Goal: Task Accomplishment & Management: Manage account settings

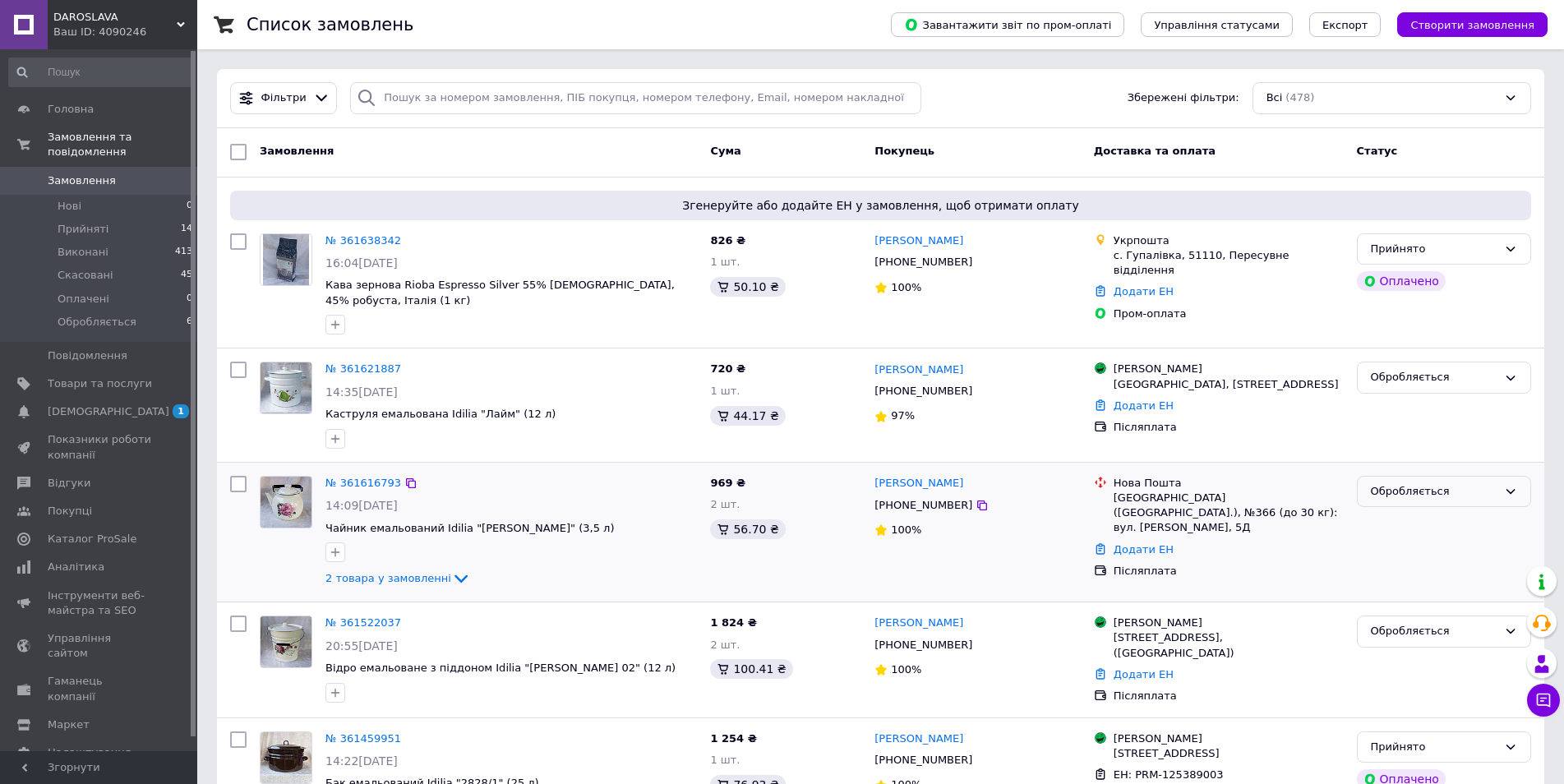
click at [1426, 484] on div "Обробляється" at bounding box center [1434, 492] width 126 height 17
click at [1402, 510] on li "Прийнято" at bounding box center [1443, 525] width 172 height 31
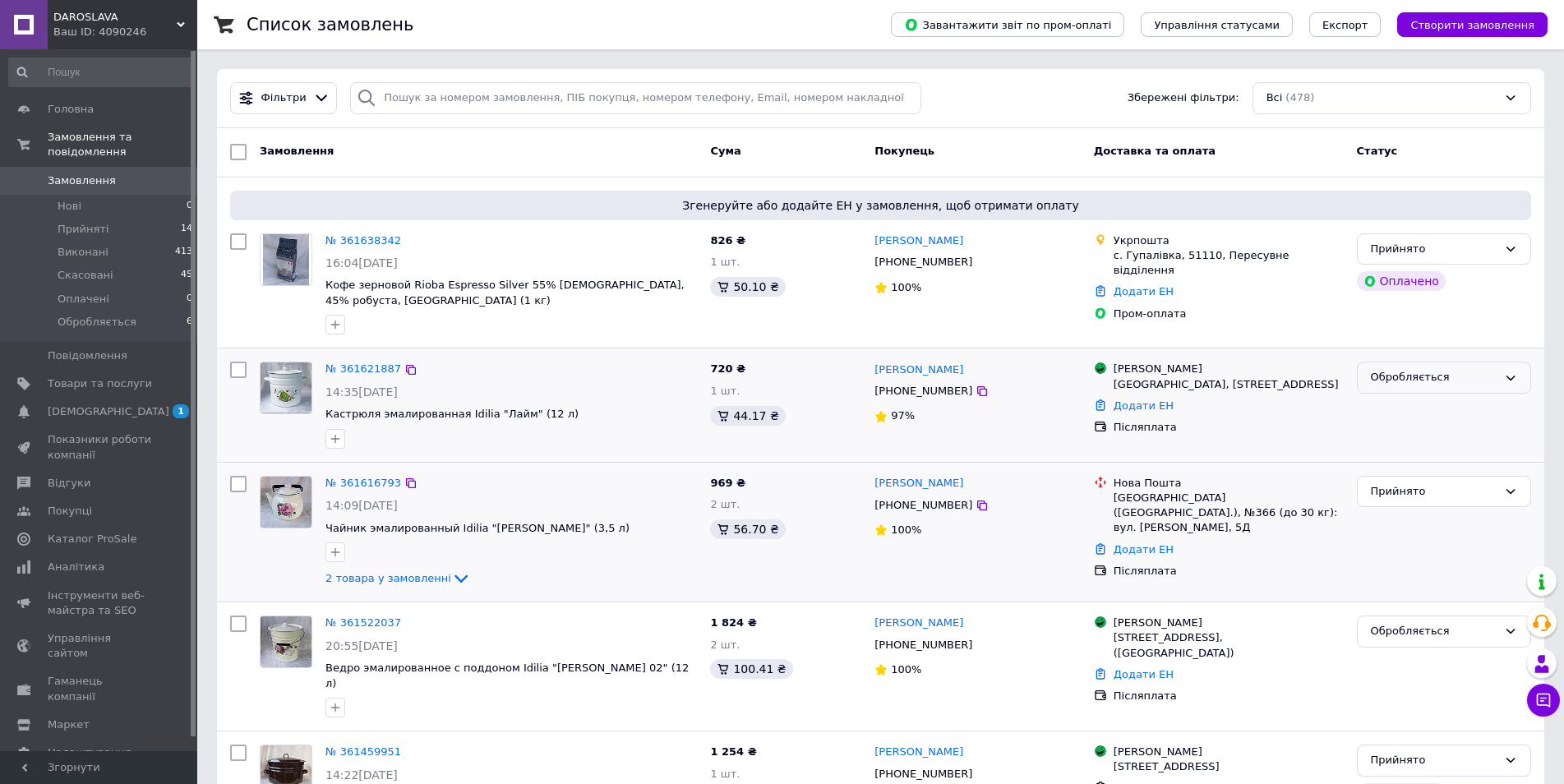
click at [1492, 367] on div "Обробляється" at bounding box center [1443, 378] width 174 height 32
click at [1402, 412] on li "Прийнято" at bounding box center [1443, 412] width 172 height 31
click at [358, 366] on link "№ 361621887" at bounding box center [363, 368] width 76 height 13
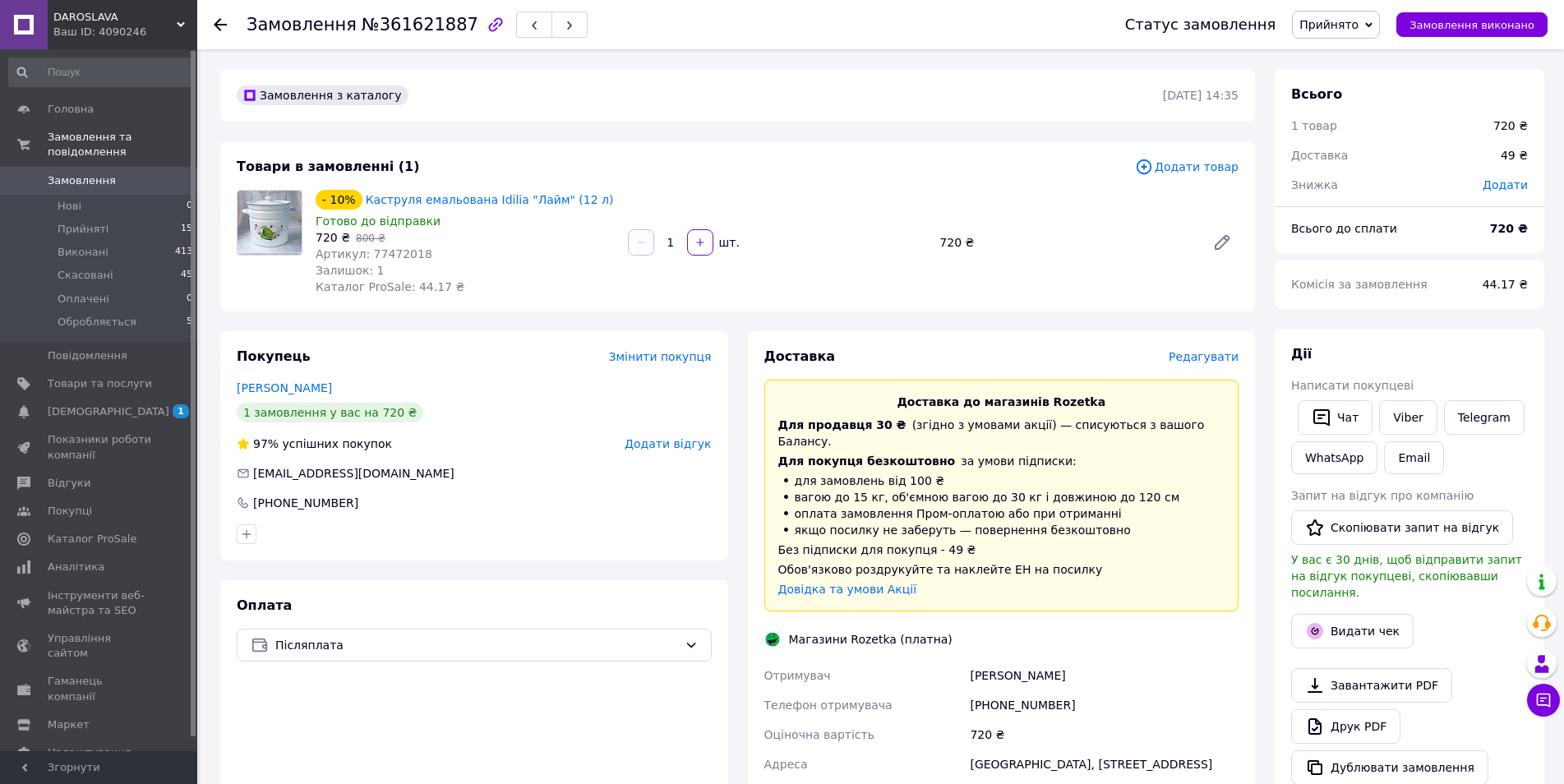
click at [1199, 352] on span "Редагувати" at bounding box center [1203, 356] width 70 height 13
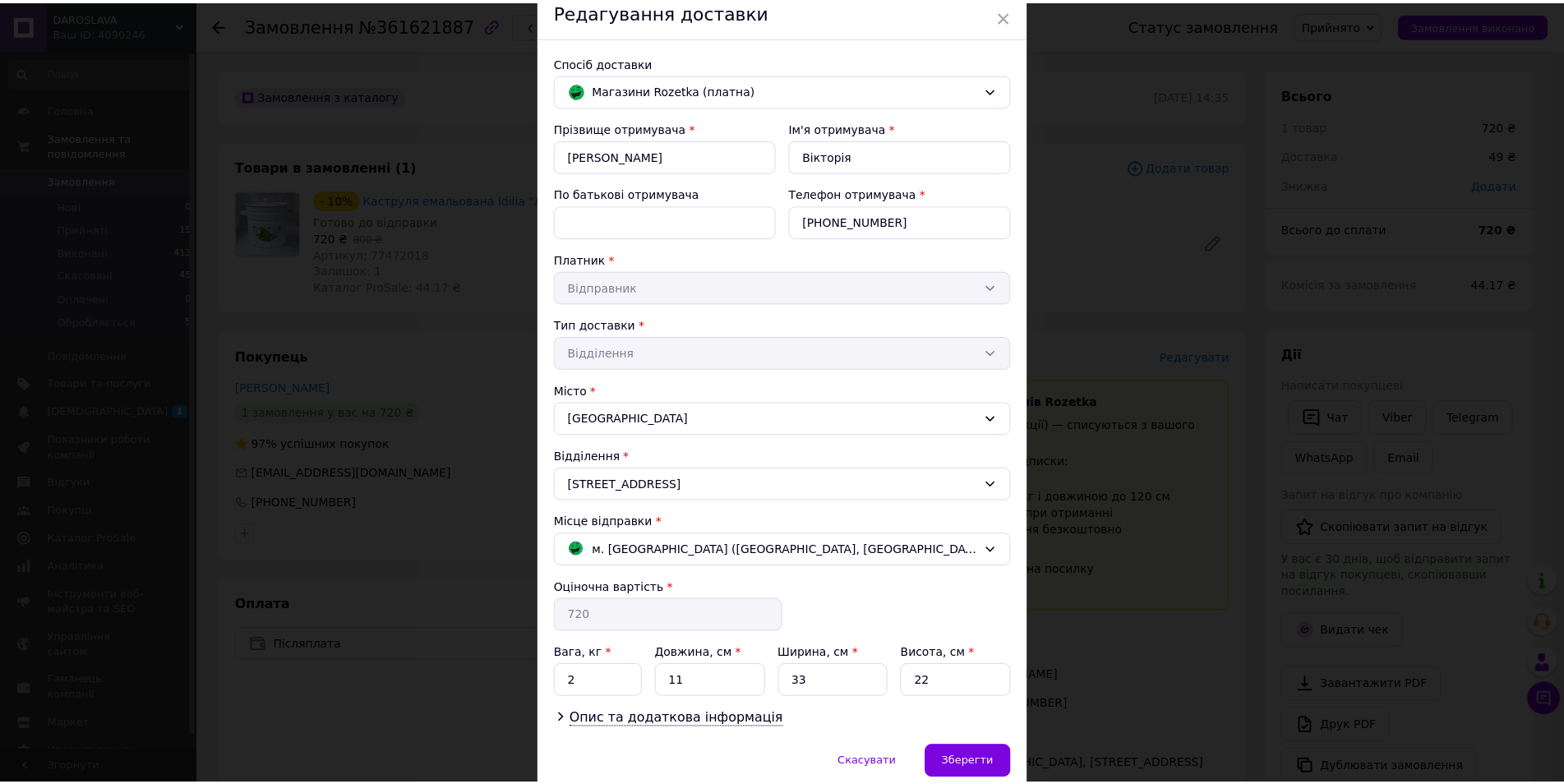
scroll to position [140, 0]
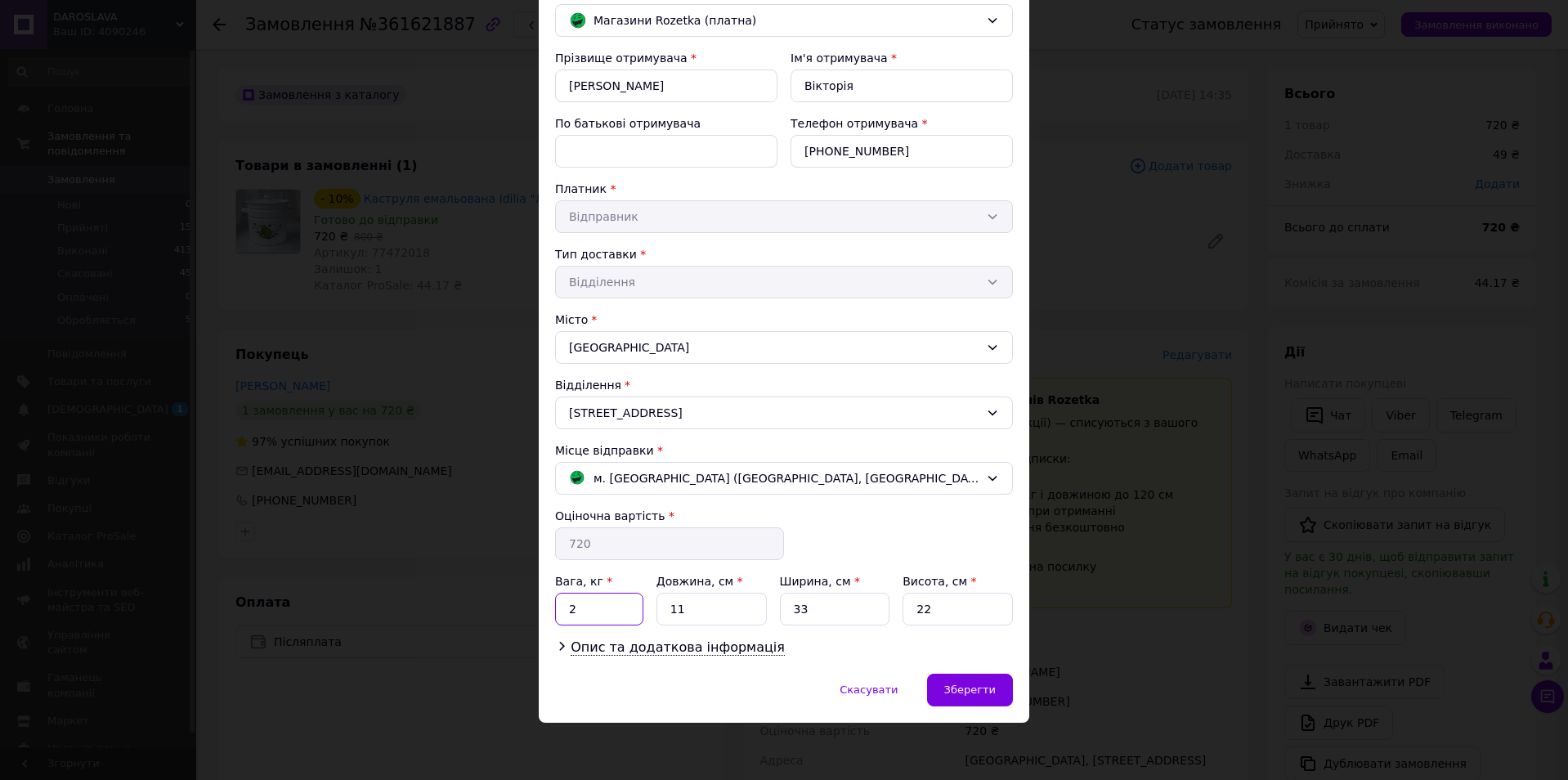
click at [593, 607] on input "2" at bounding box center [599, 609] width 89 height 33
type input "8"
click at [988, 686] on span "Зберегти" at bounding box center [970, 690] width 51 height 13
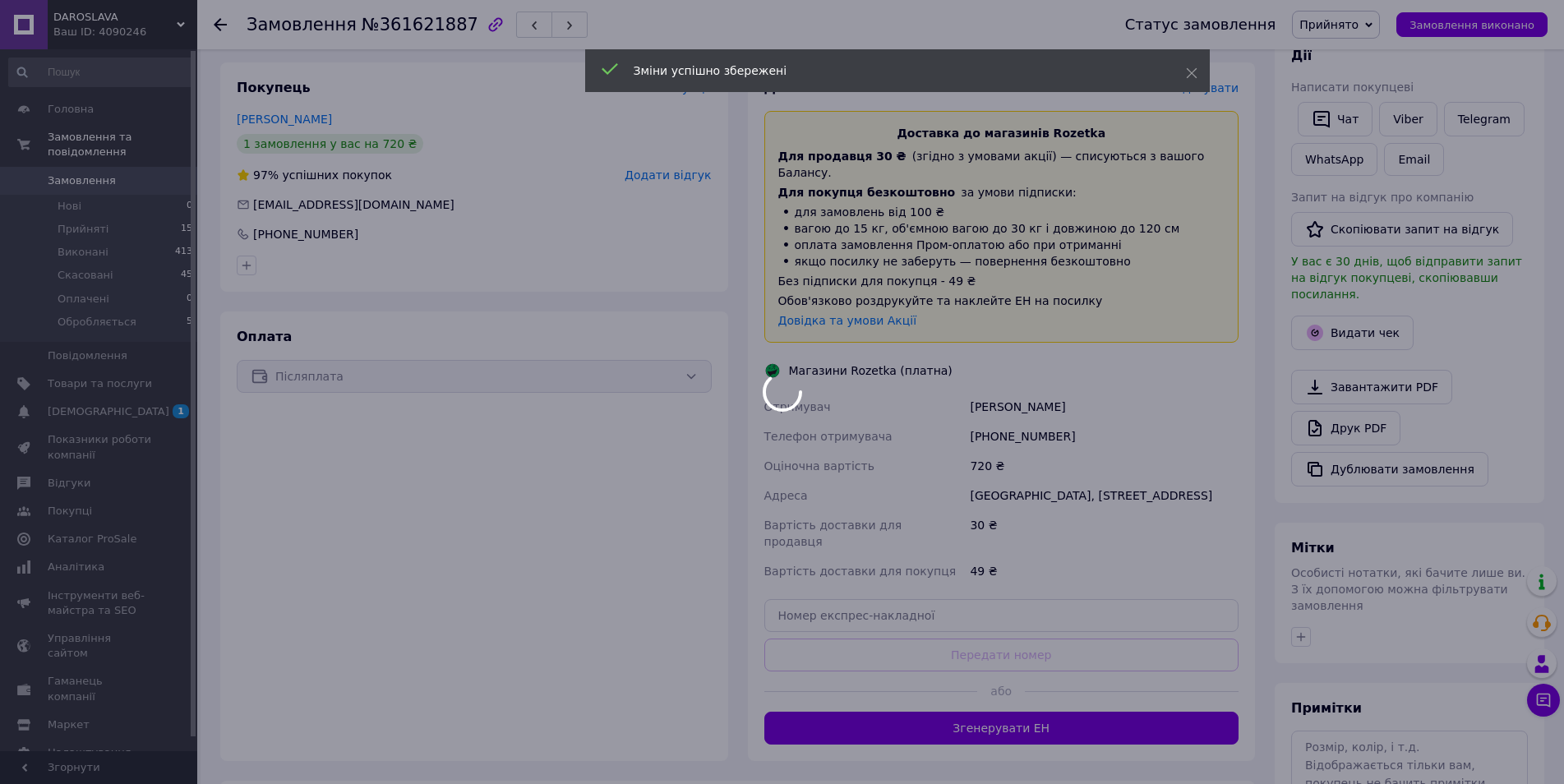
scroll to position [328, 0]
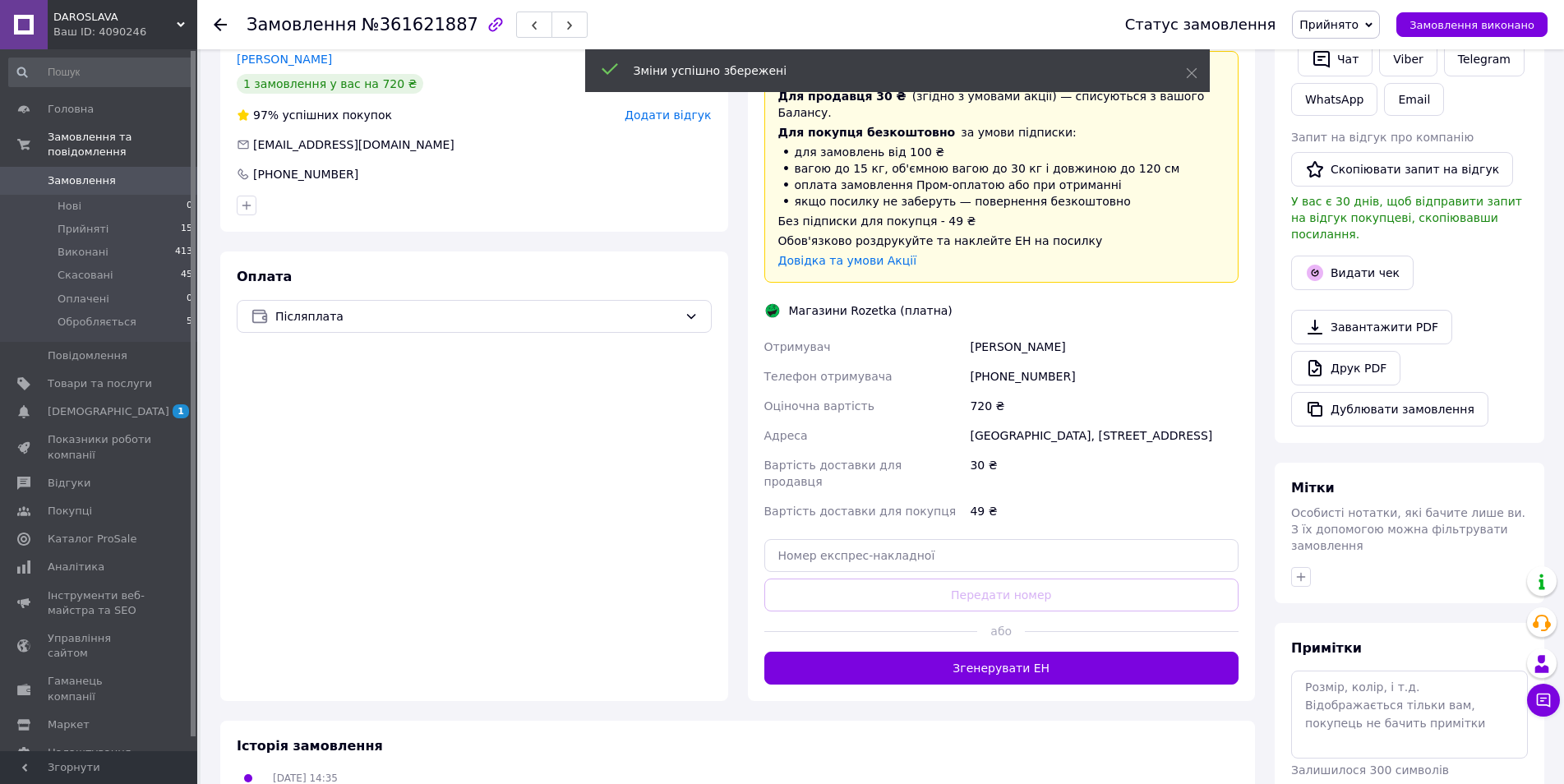
click at [1011, 652] on button "Згенерувати ЕН" at bounding box center [1002, 668] width 475 height 33
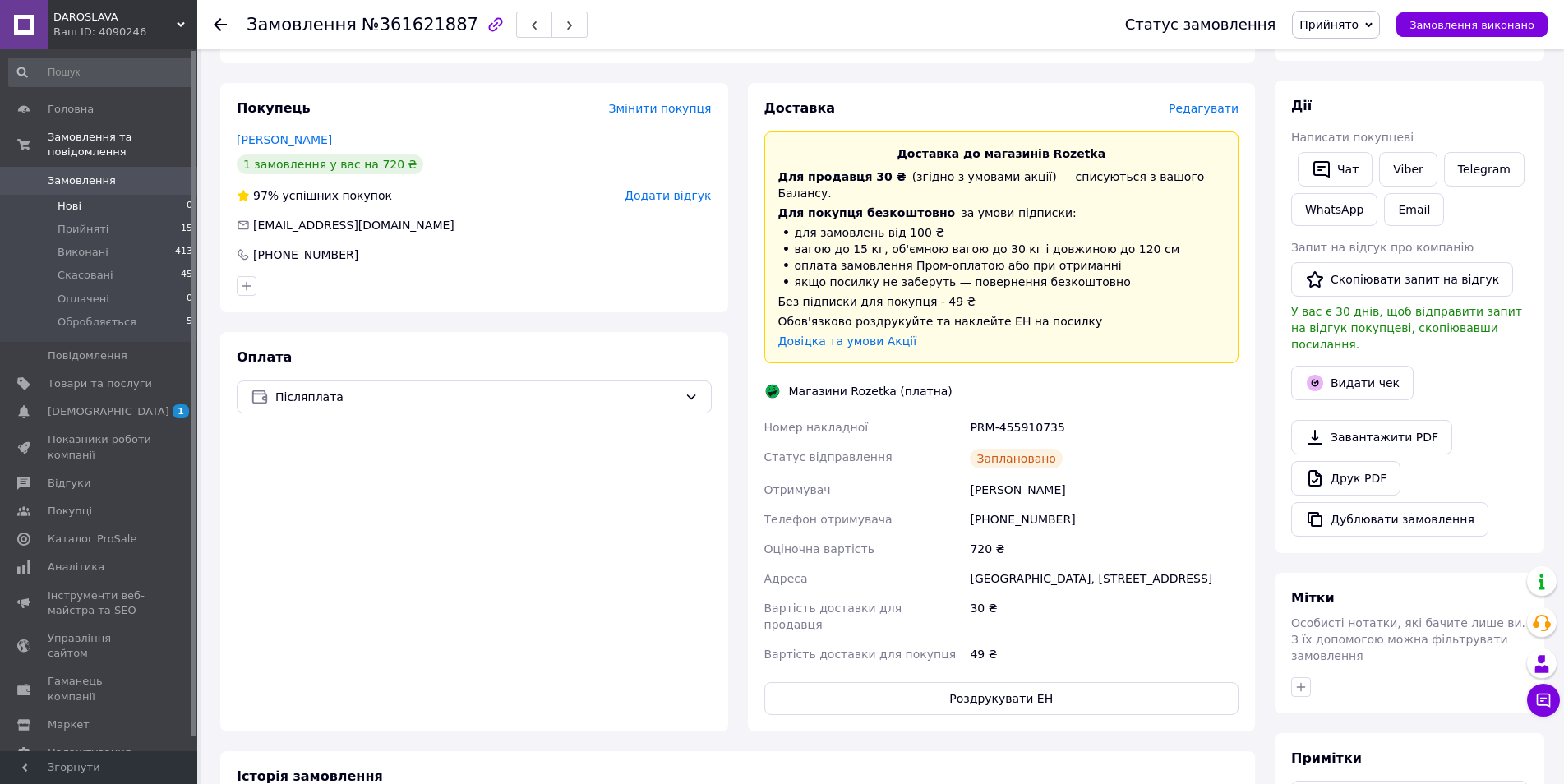
scroll to position [82, 0]
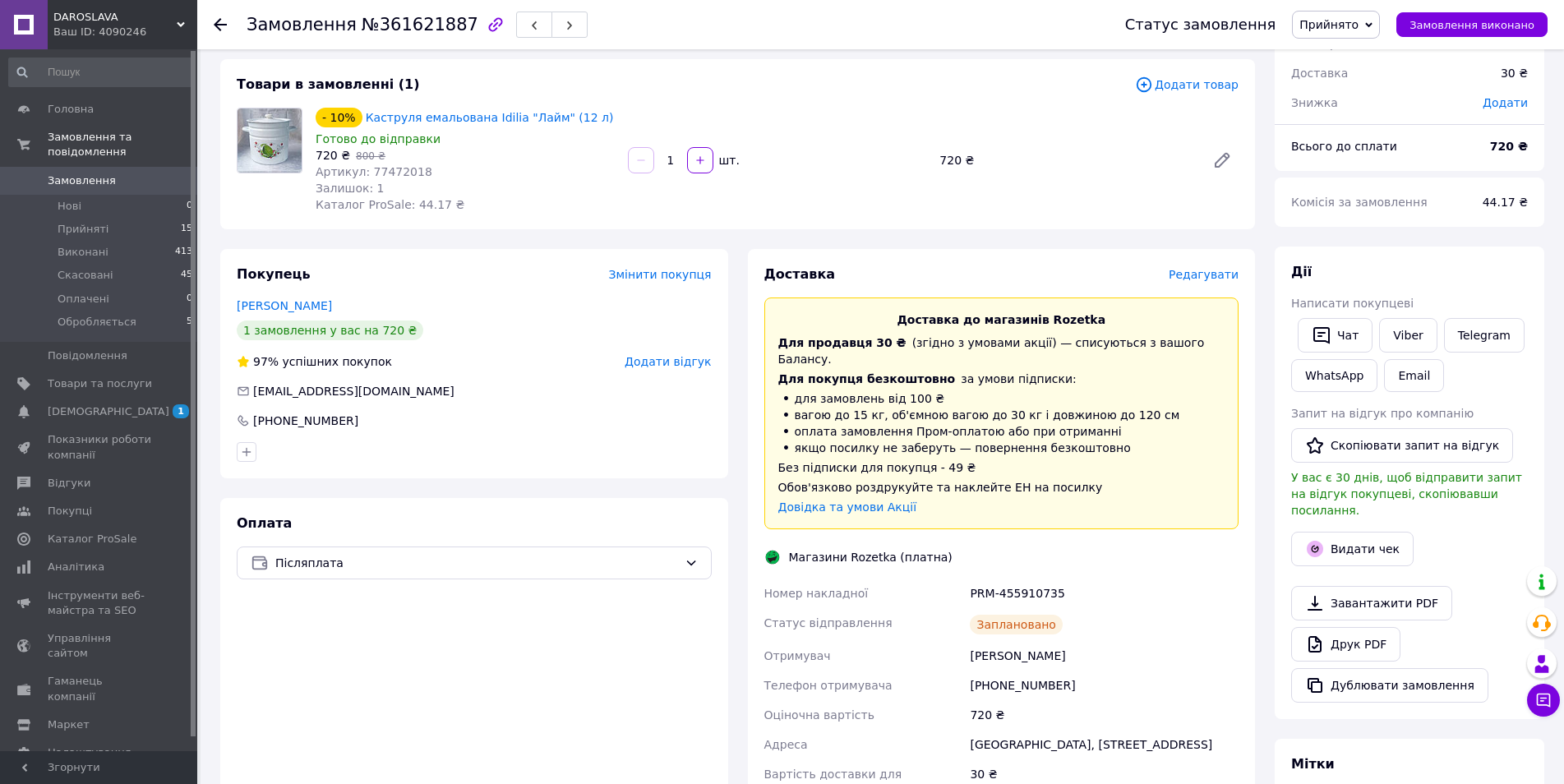
click at [84, 173] on span "Замовлення" at bounding box center [81, 180] width 68 height 14
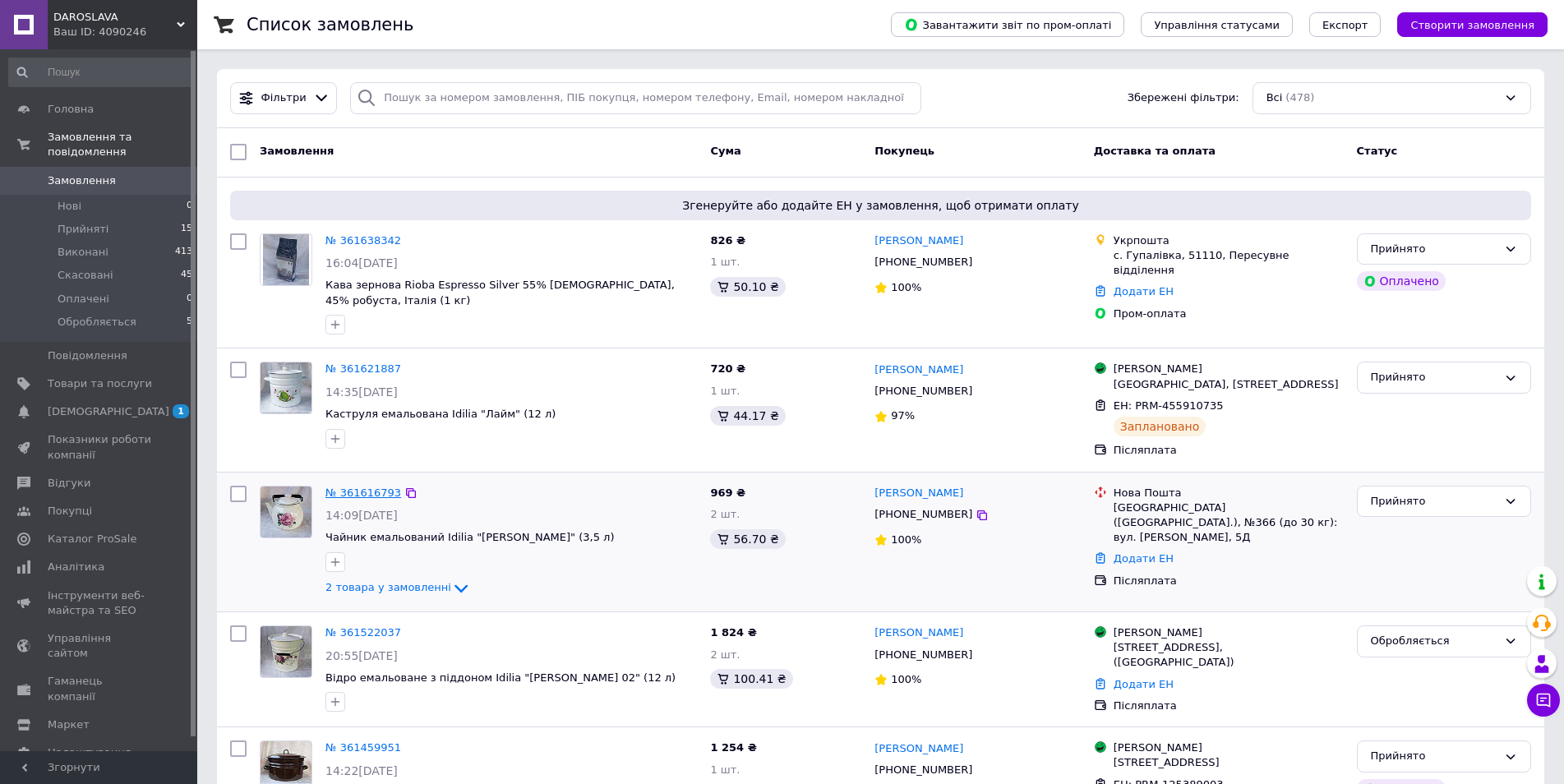
click at [377, 486] on link "№ 361616793" at bounding box center [363, 492] width 76 height 13
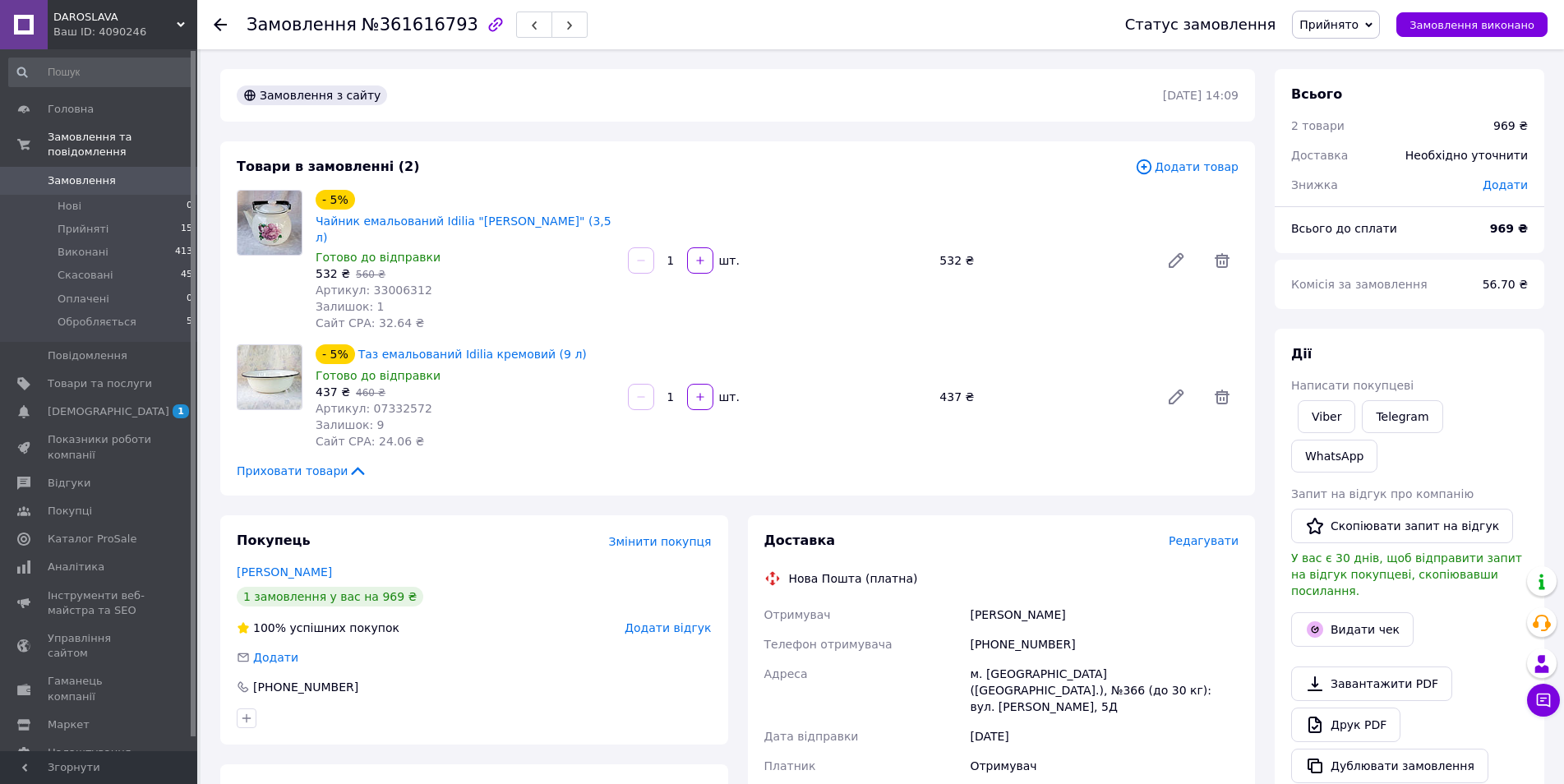
click at [1202, 535] on span "Редагувати" at bounding box center [1203, 540] width 70 height 13
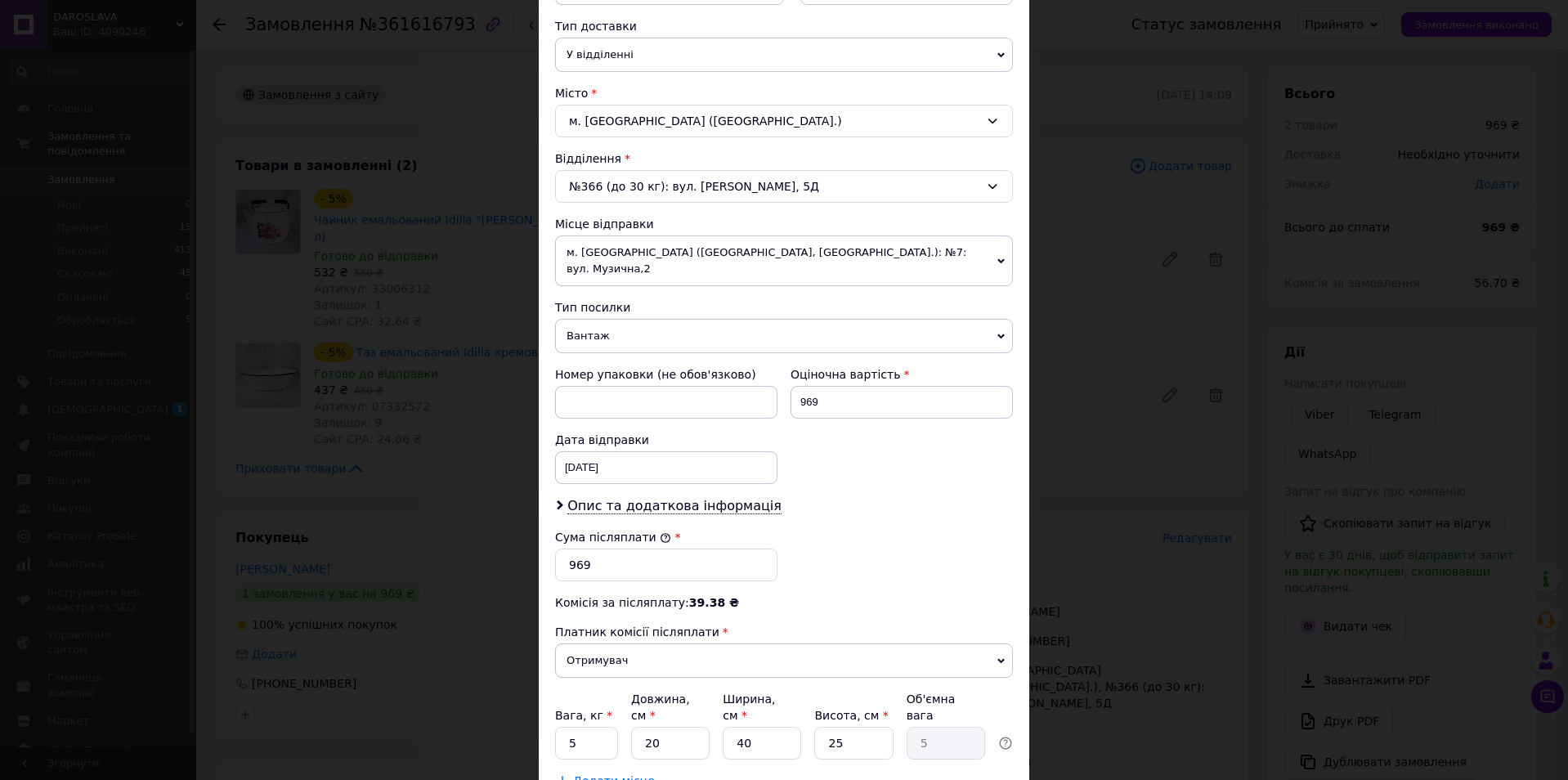
scroll to position [468, 0]
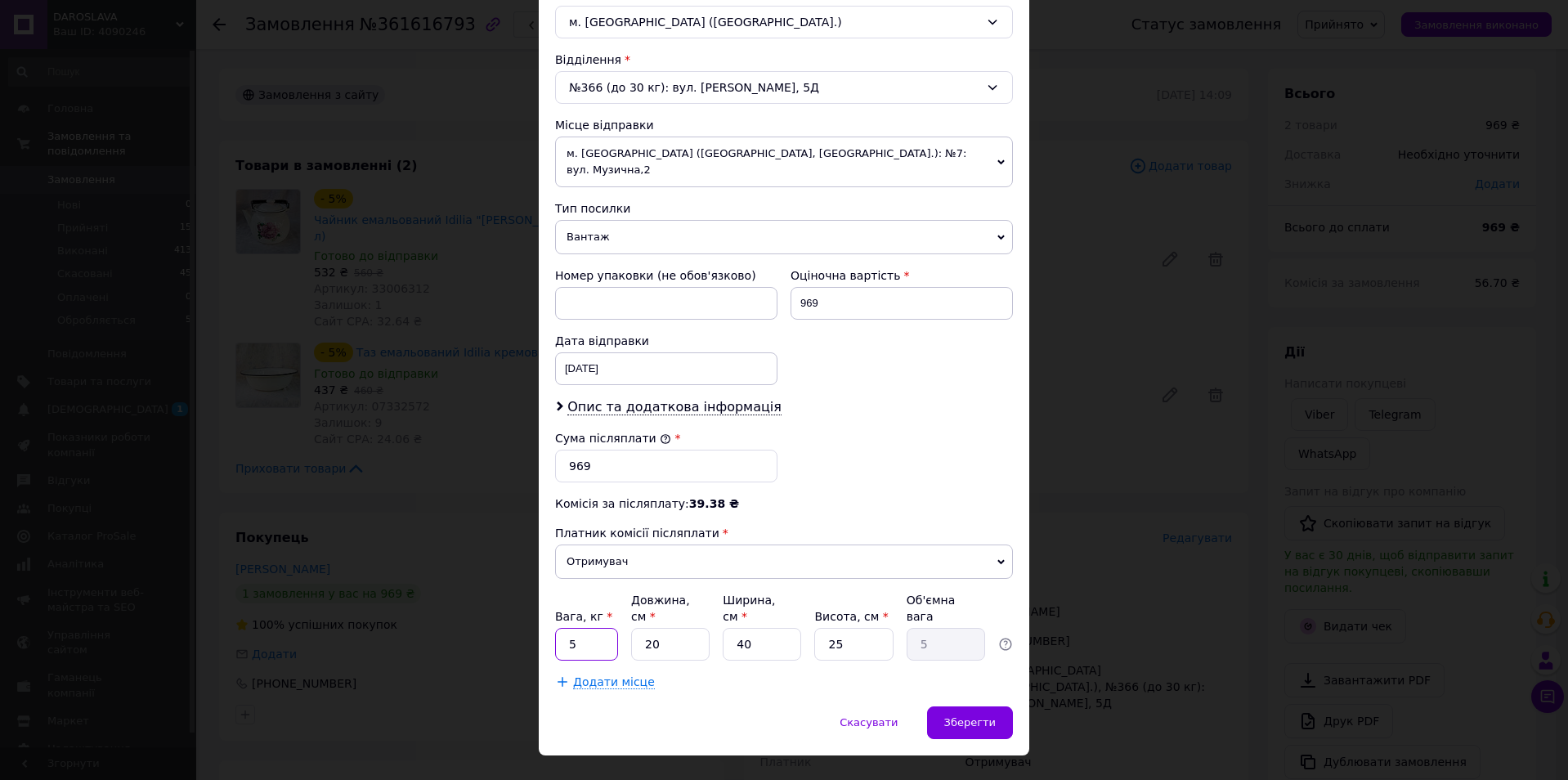
click at [606, 628] on input "5" at bounding box center [587, 644] width 63 height 33
type input "8"
click at [971, 716] on span "Зберегти" at bounding box center [970, 722] width 51 height 13
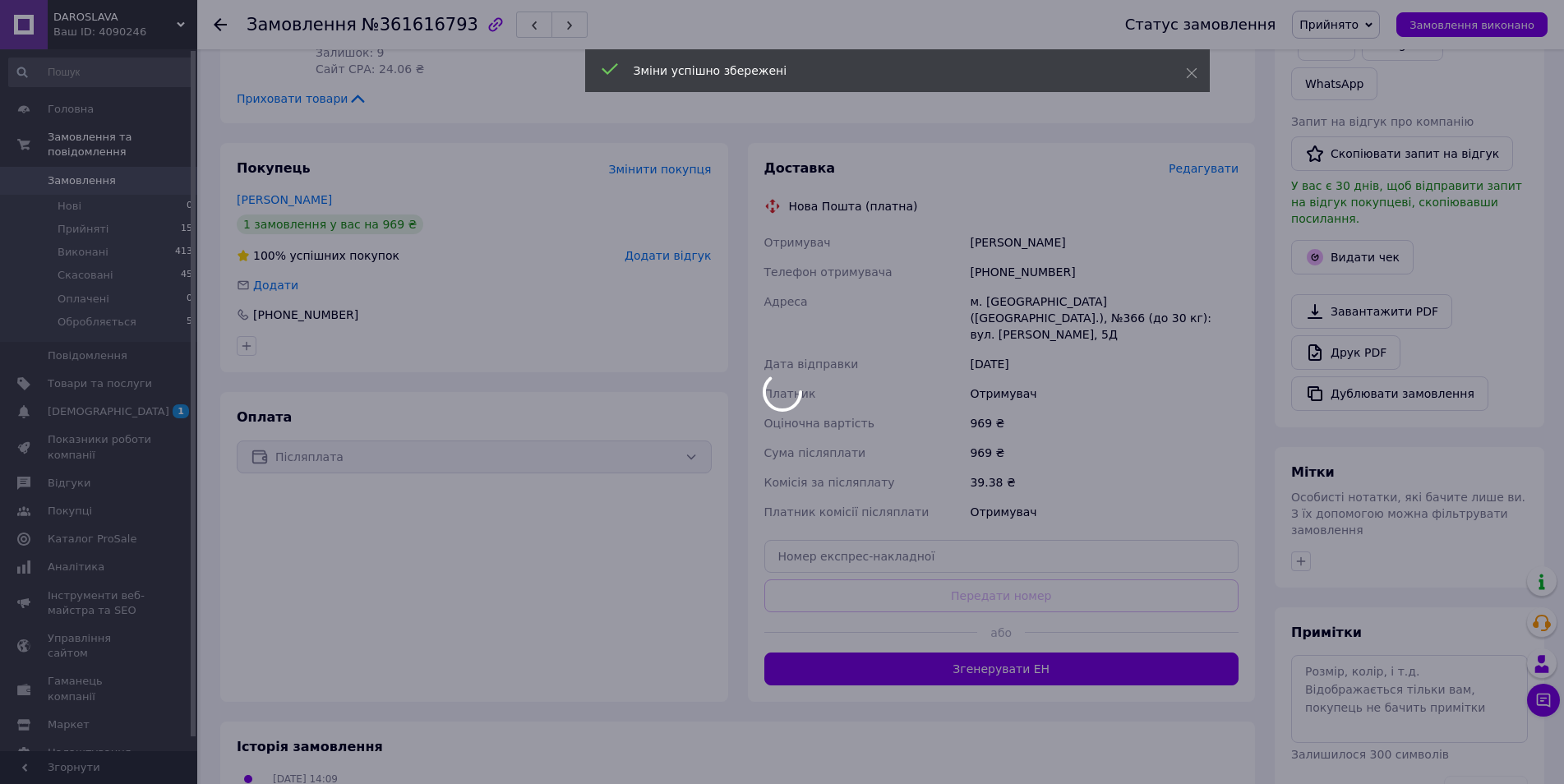
scroll to position [454, 0]
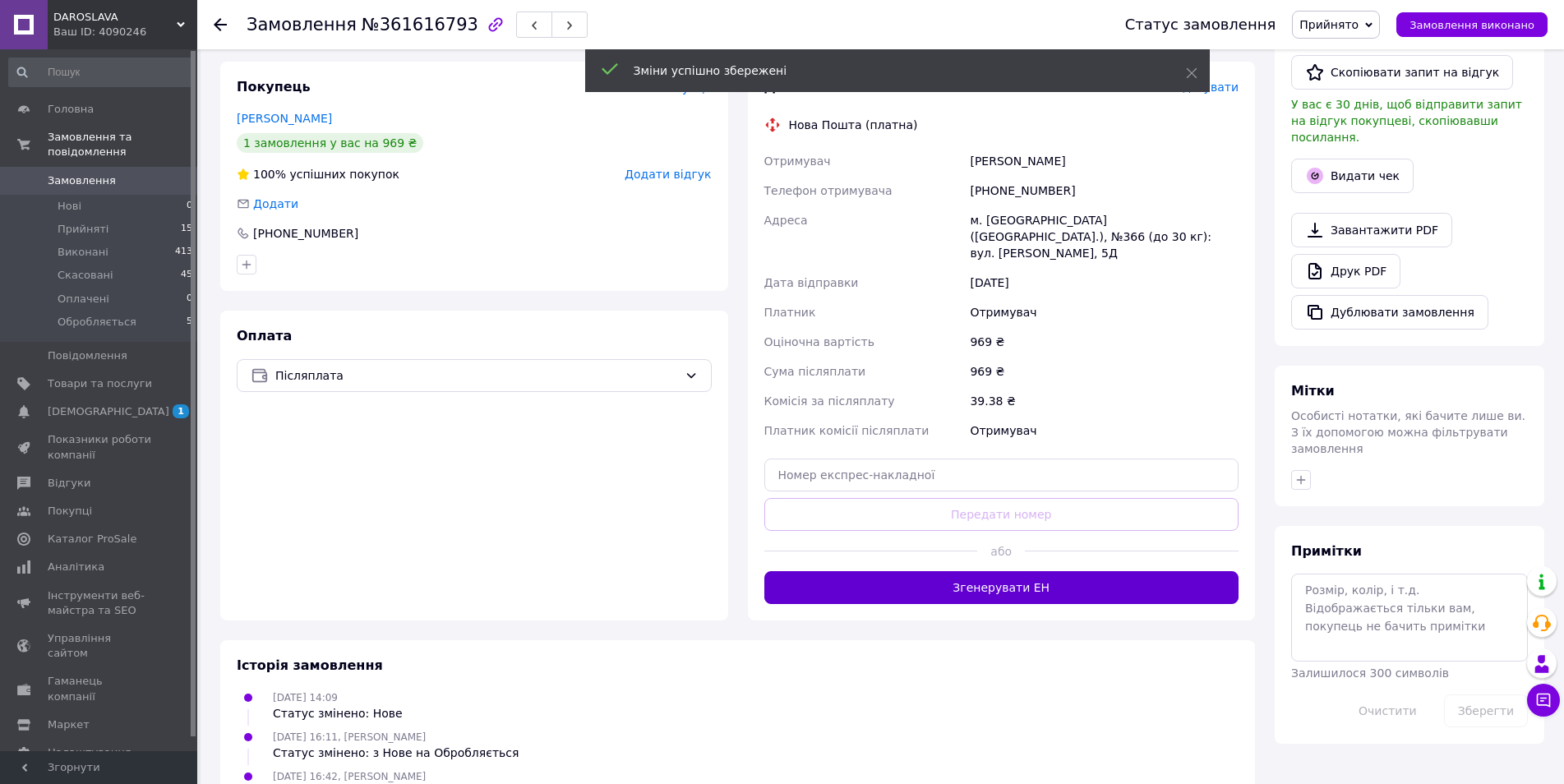
click at [973, 571] on button "Згенерувати ЕН" at bounding box center [1002, 587] width 475 height 33
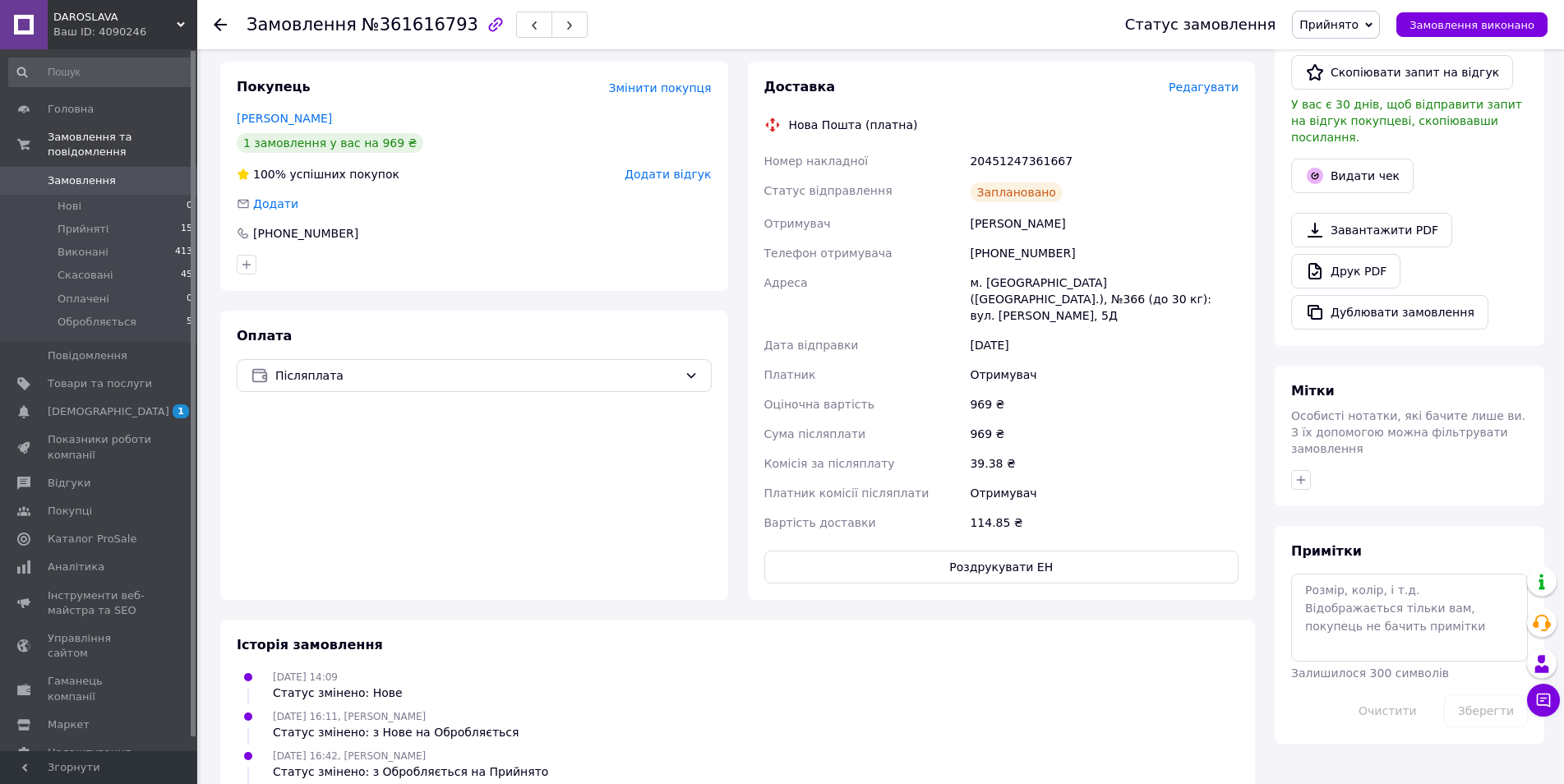
click at [138, 167] on link "Замовлення 0" at bounding box center [101, 181] width 202 height 28
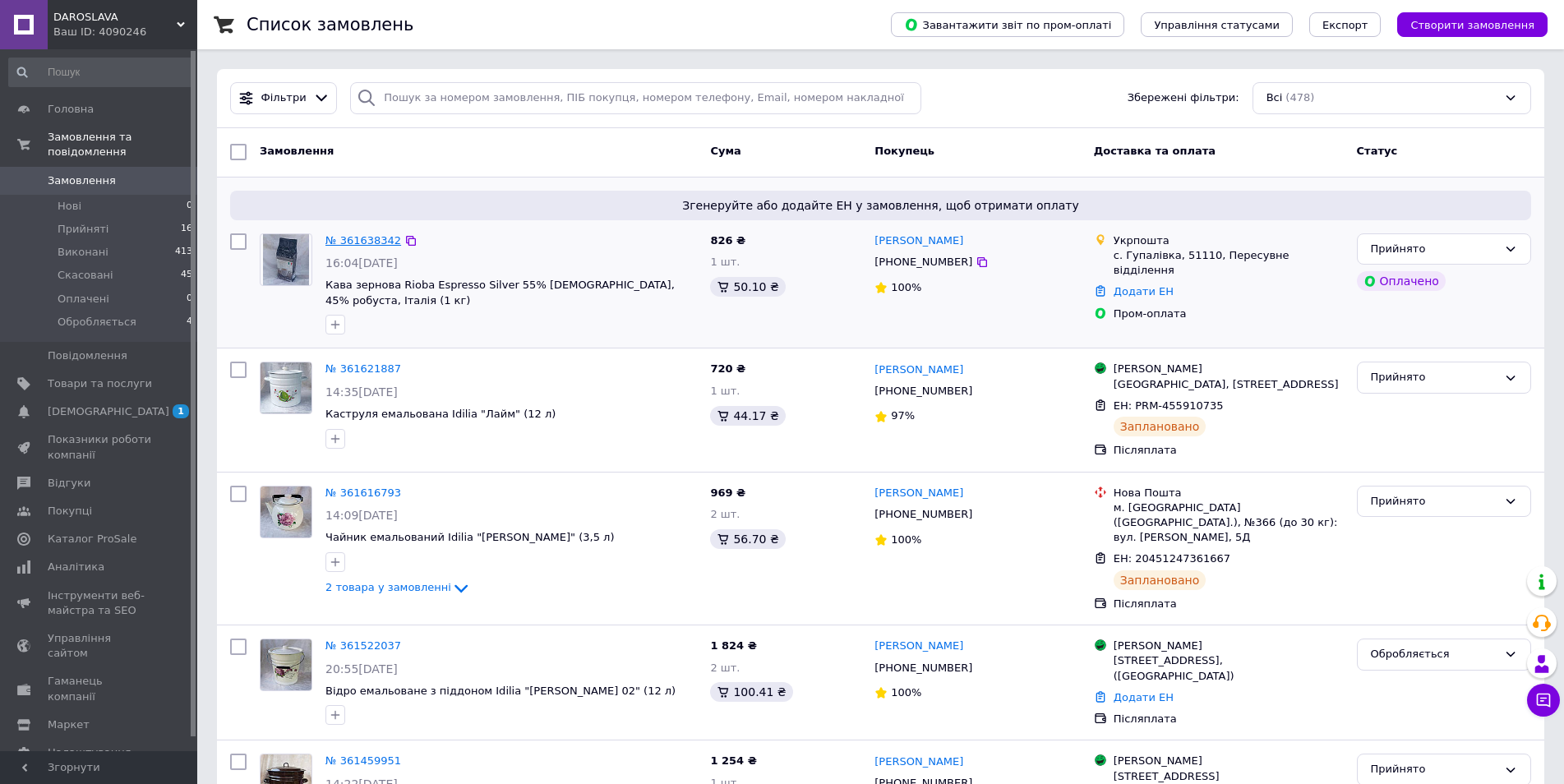
click at [362, 243] on link "№ 361638342" at bounding box center [363, 240] width 76 height 13
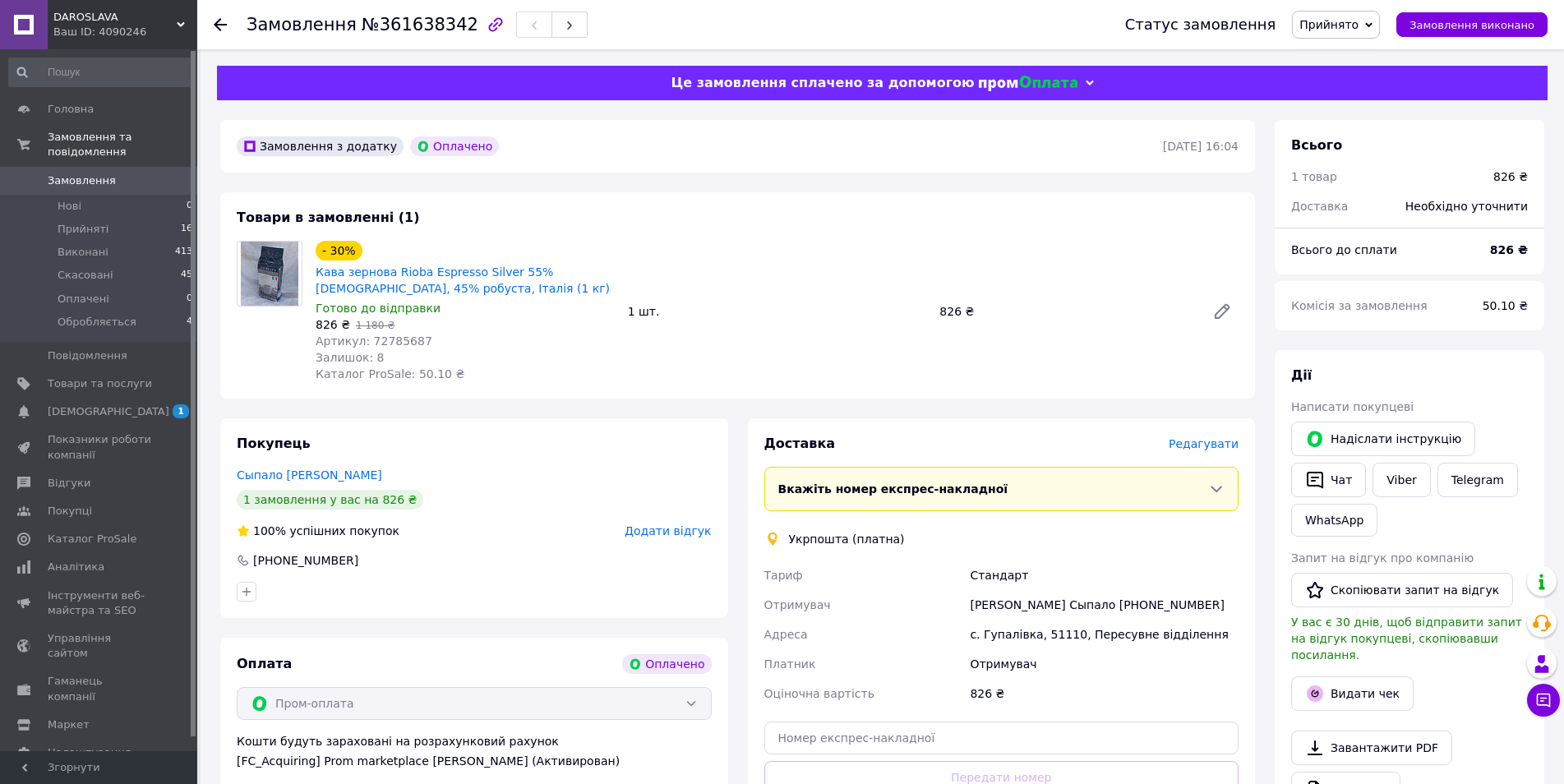
click at [1211, 442] on span "Редагувати" at bounding box center [1203, 443] width 70 height 13
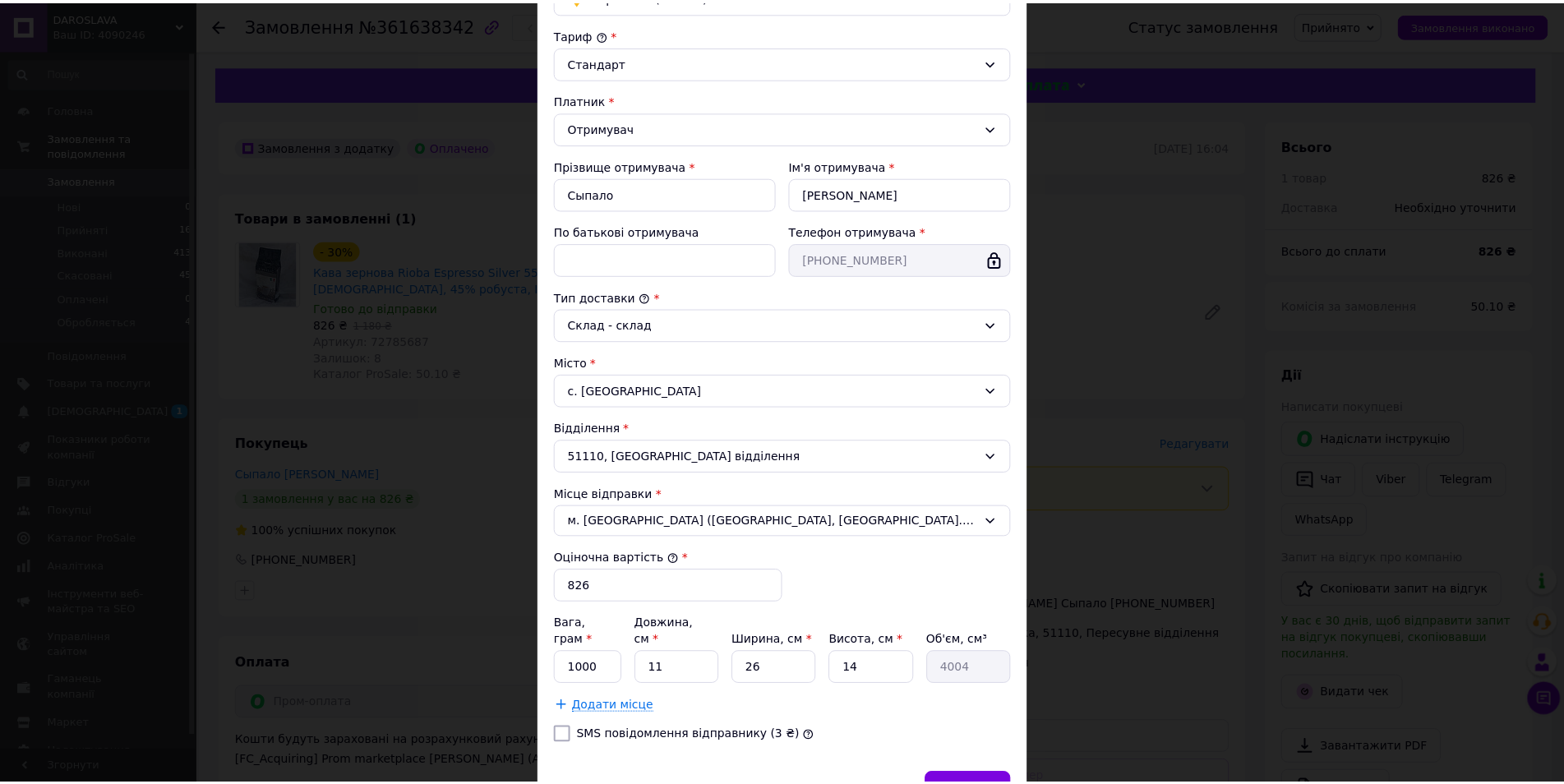
scroll to position [244, 0]
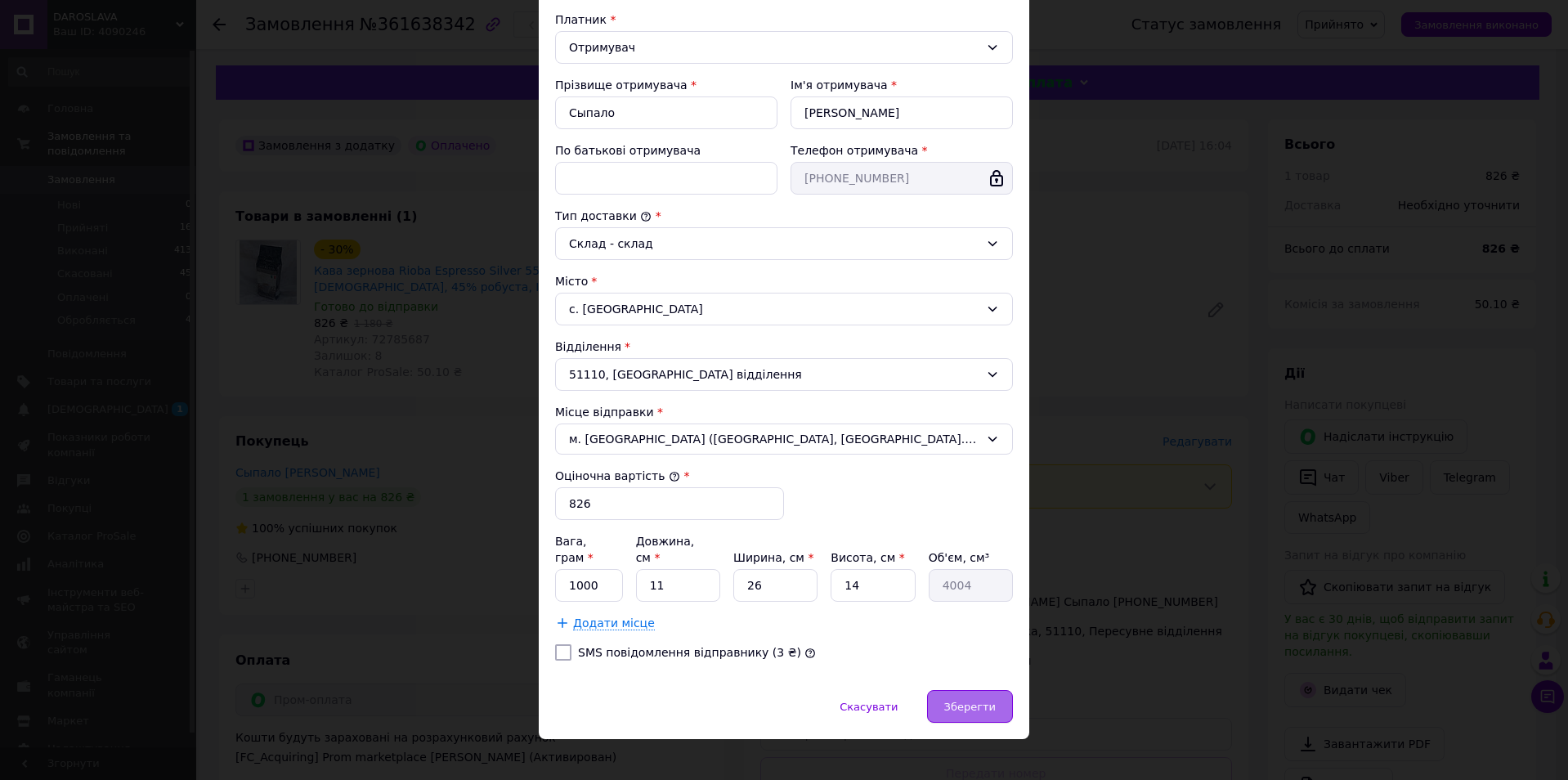
click at [979, 701] on span "Зберегти" at bounding box center [970, 707] width 51 height 13
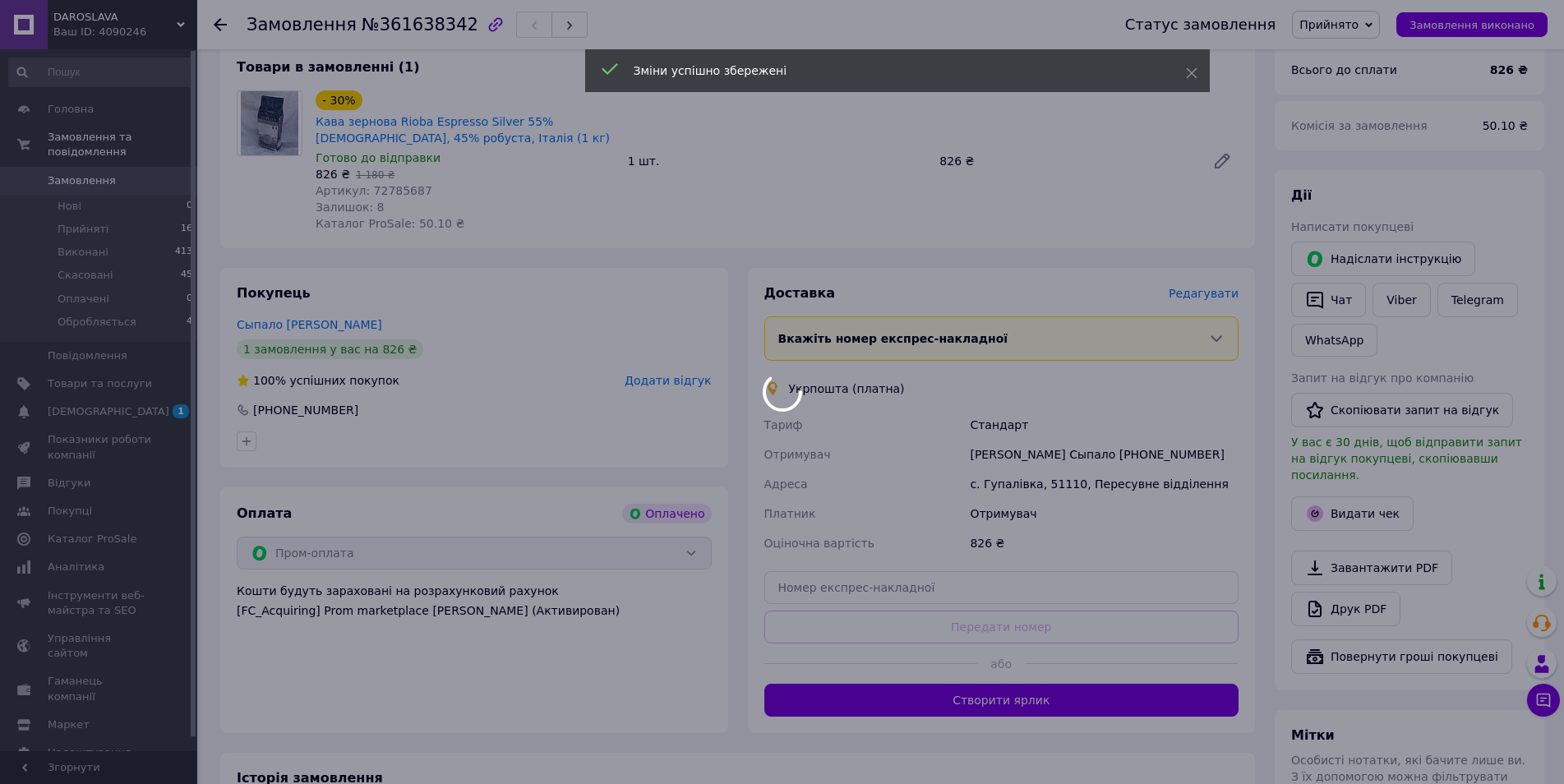
scroll to position [328, 0]
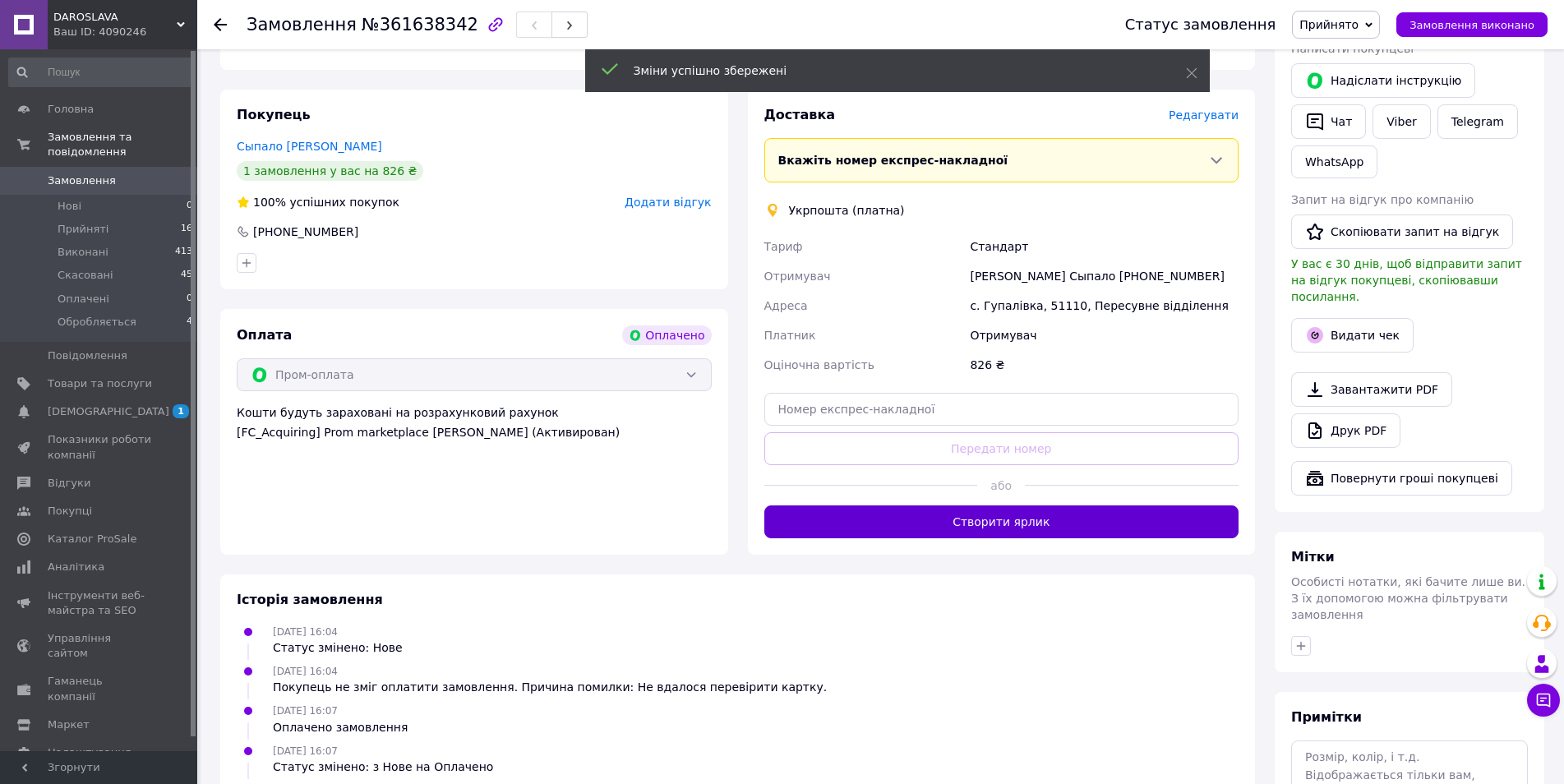
click at [886, 530] on button "Створити ярлик" at bounding box center [1002, 522] width 475 height 33
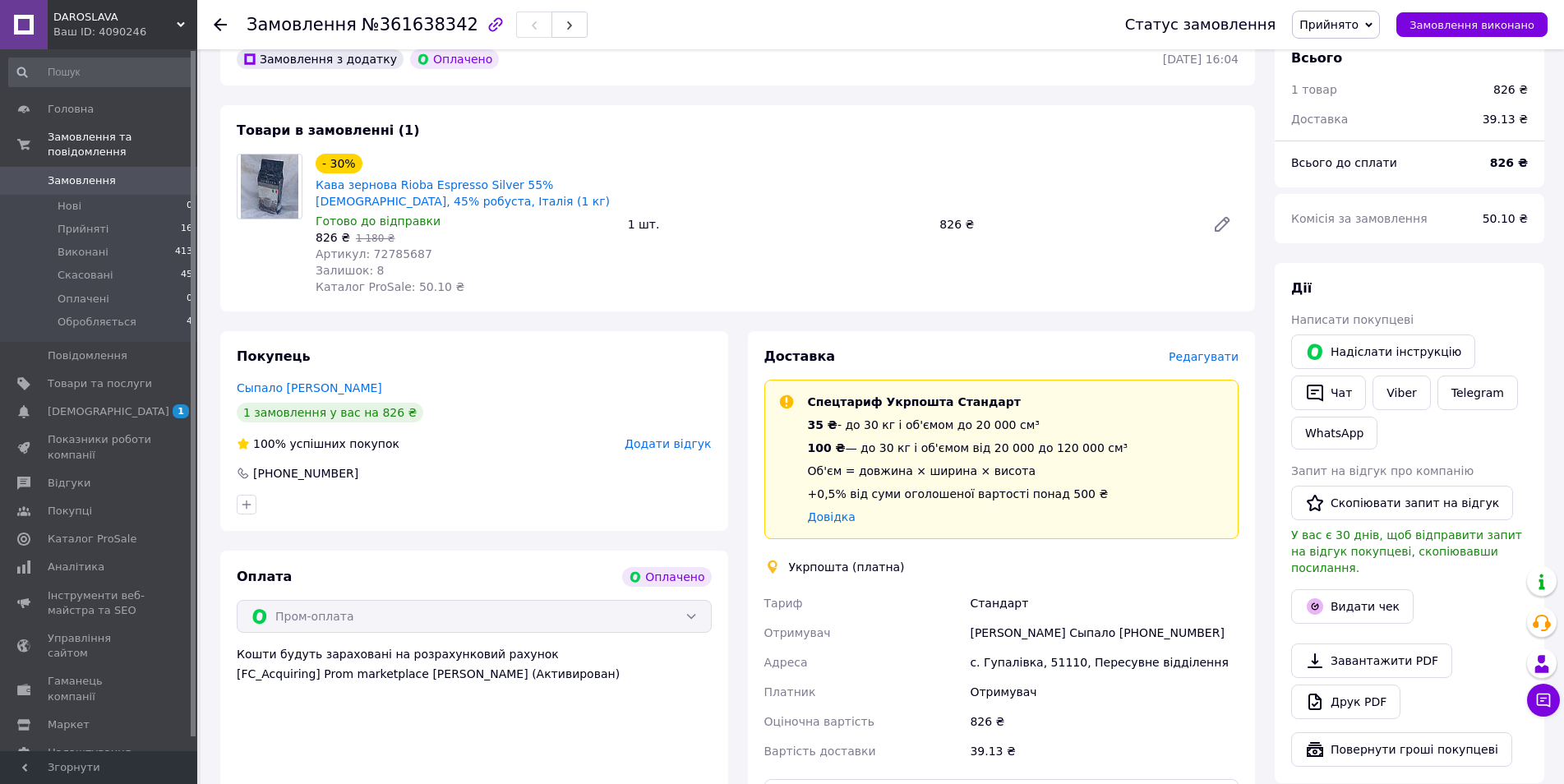
scroll to position [82, 0]
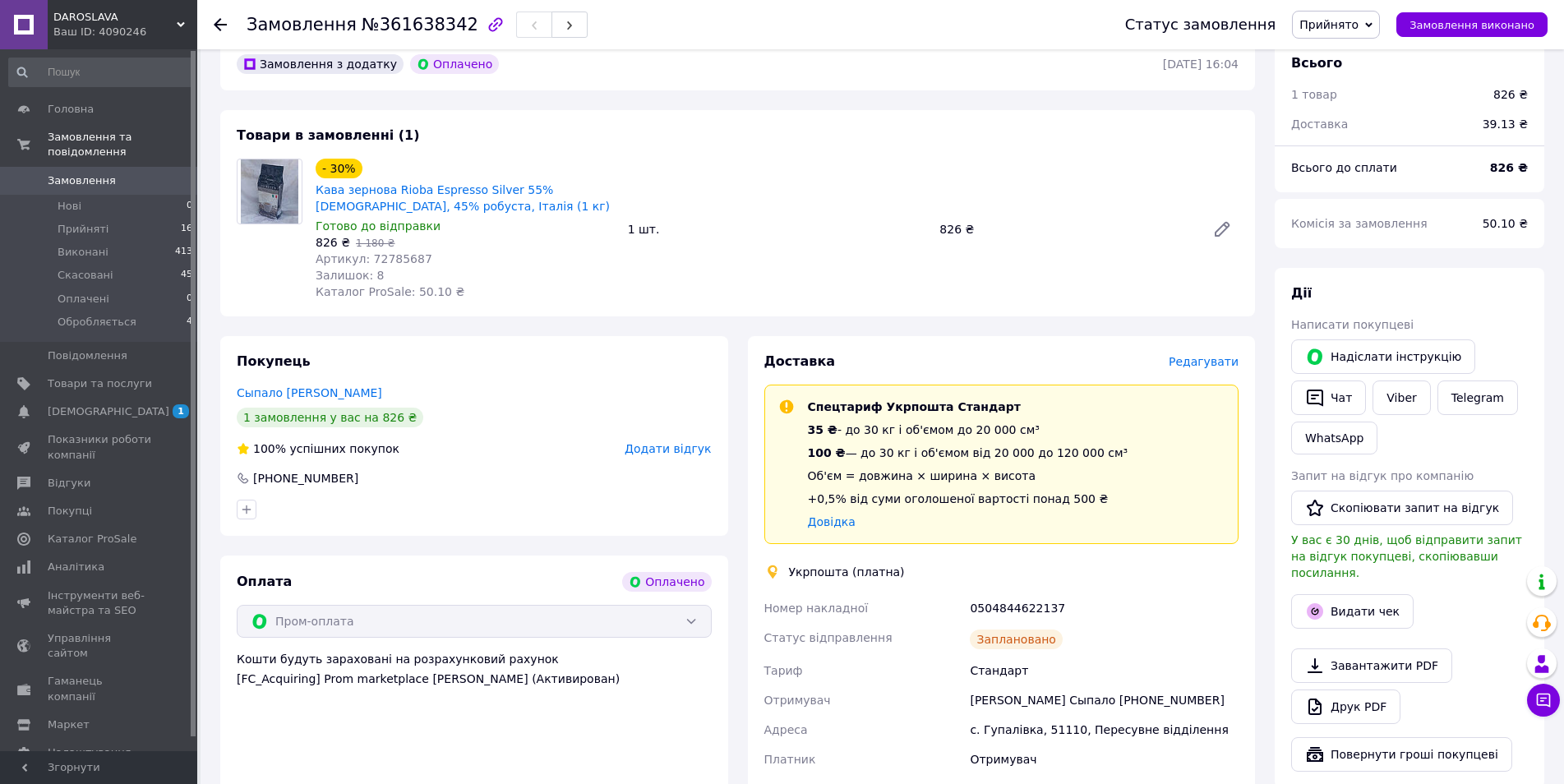
click at [144, 173] on span "Замовлення" at bounding box center [99, 180] width 104 height 14
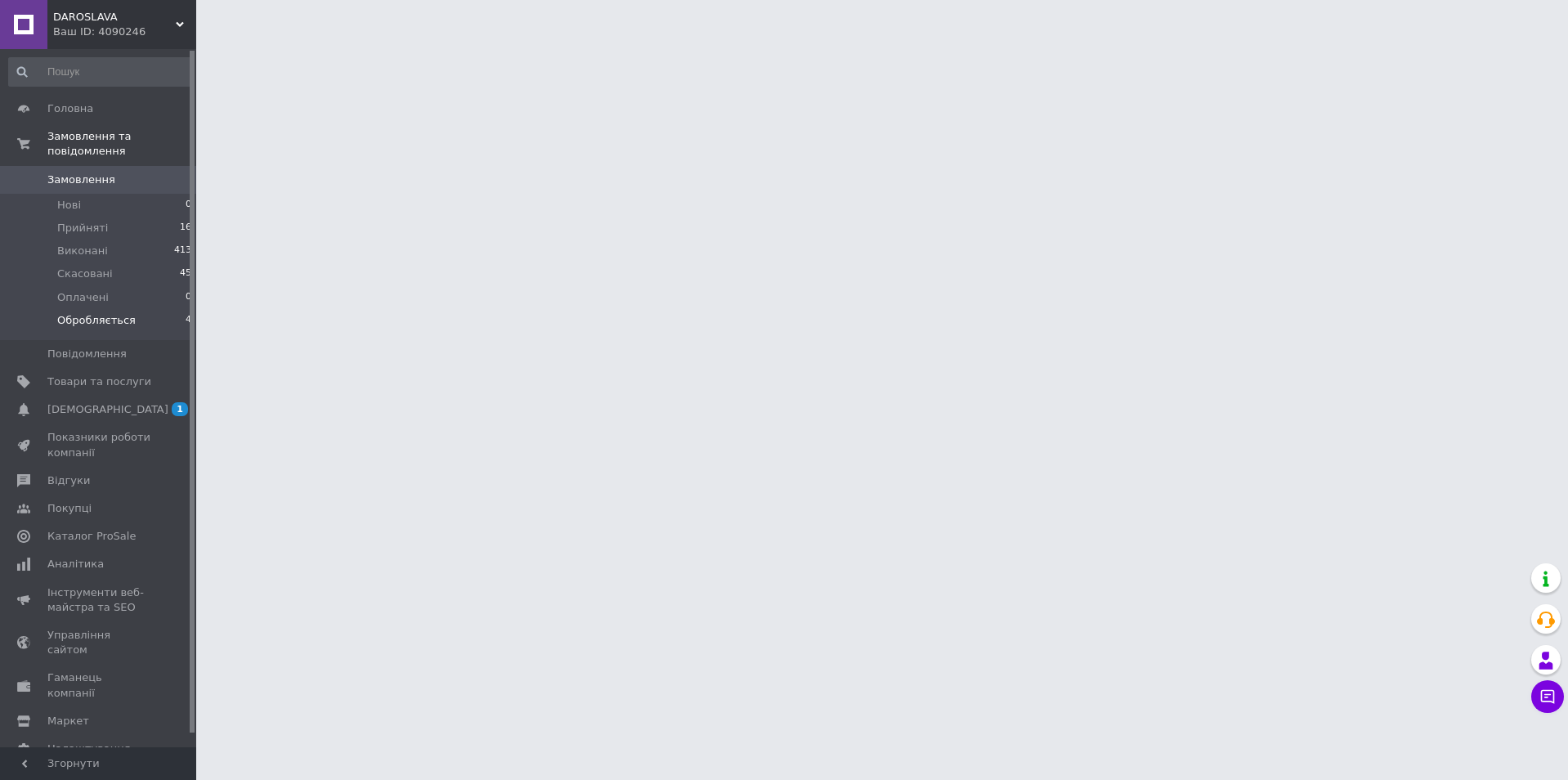
click at [93, 313] on span "Обробляється" at bounding box center [96, 320] width 78 height 14
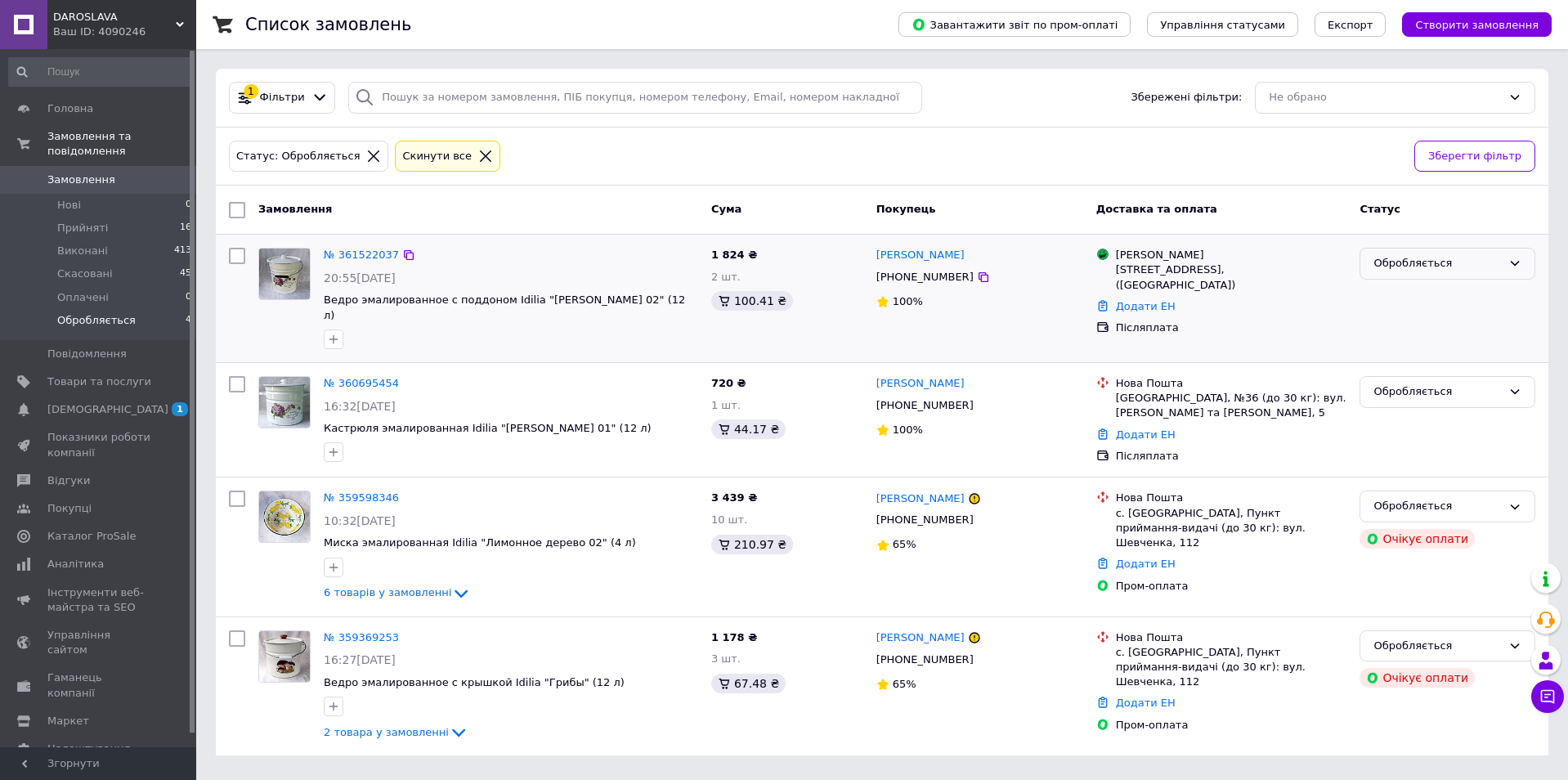
click at [1419, 255] on div "Обробляється" at bounding box center [1437, 263] width 128 height 17
click at [1404, 297] on li "Прийнято" at bounding box center [1447, 298] width 174 height 30
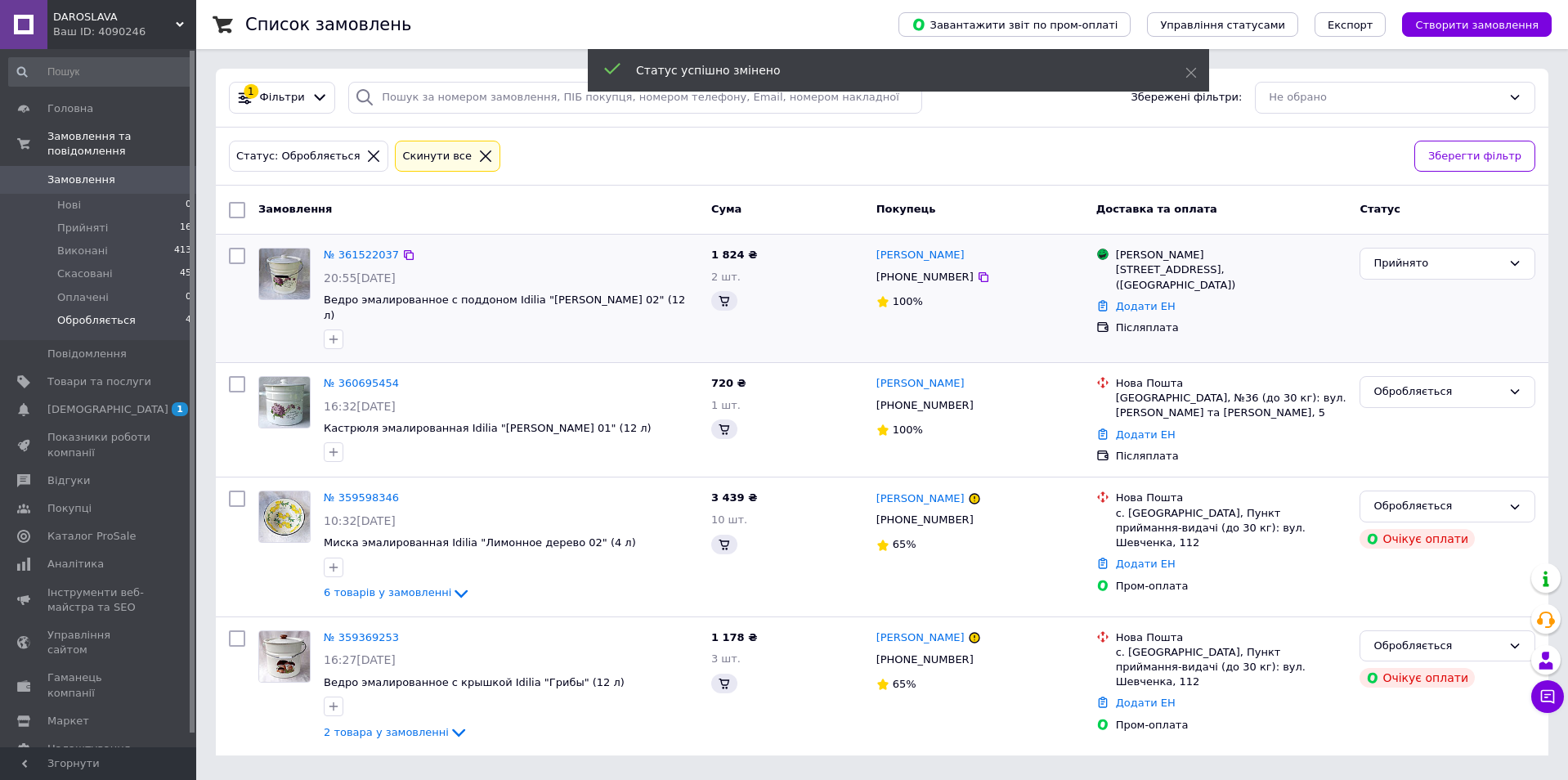
click at [348, 257] on link "№ 361522037" at bounding box center [361, 254] width 75 height 13
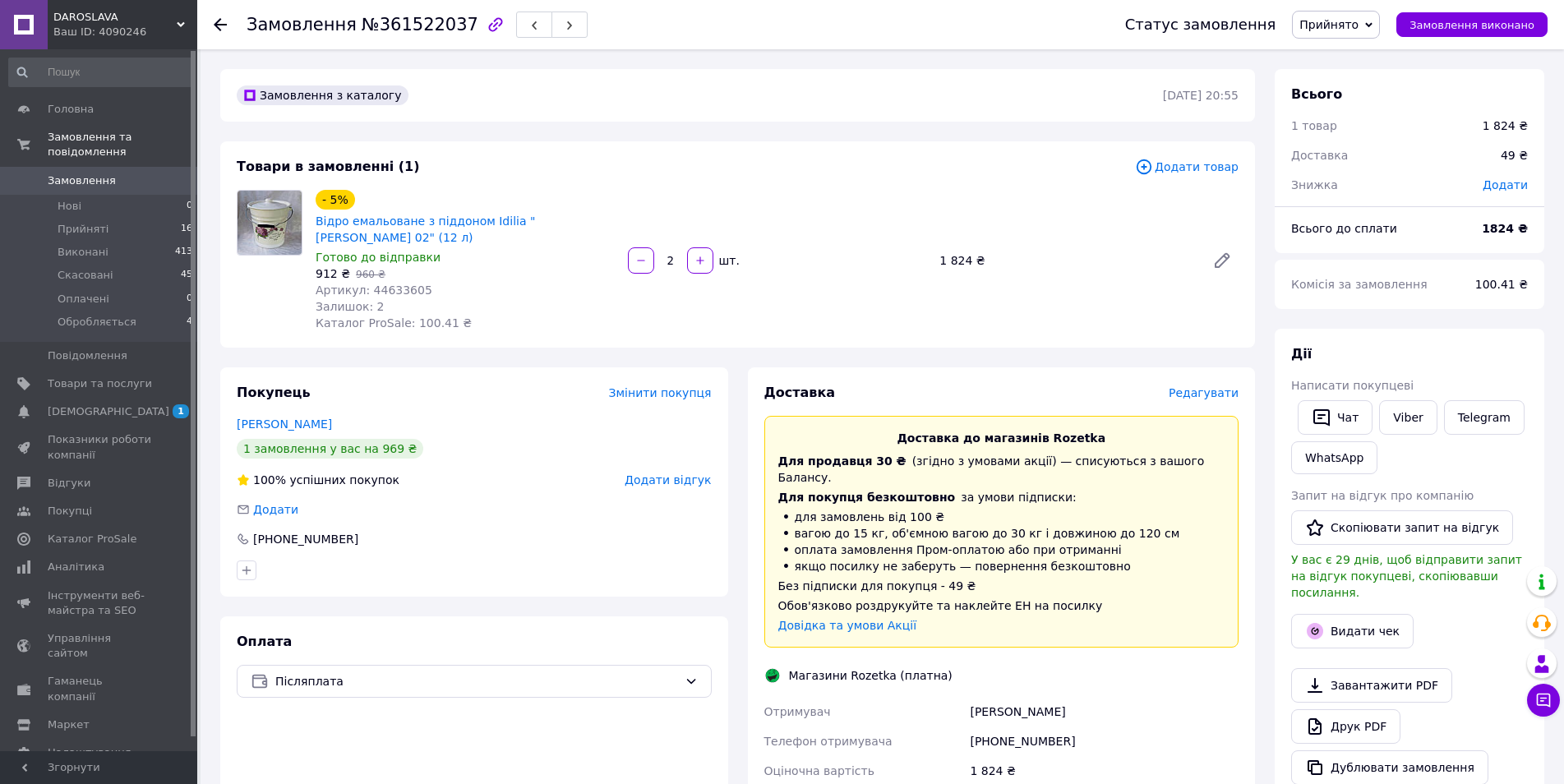
click at [1206, 386] on span "Редагувати" at bounding box center [1203, 392] width 70 height 13
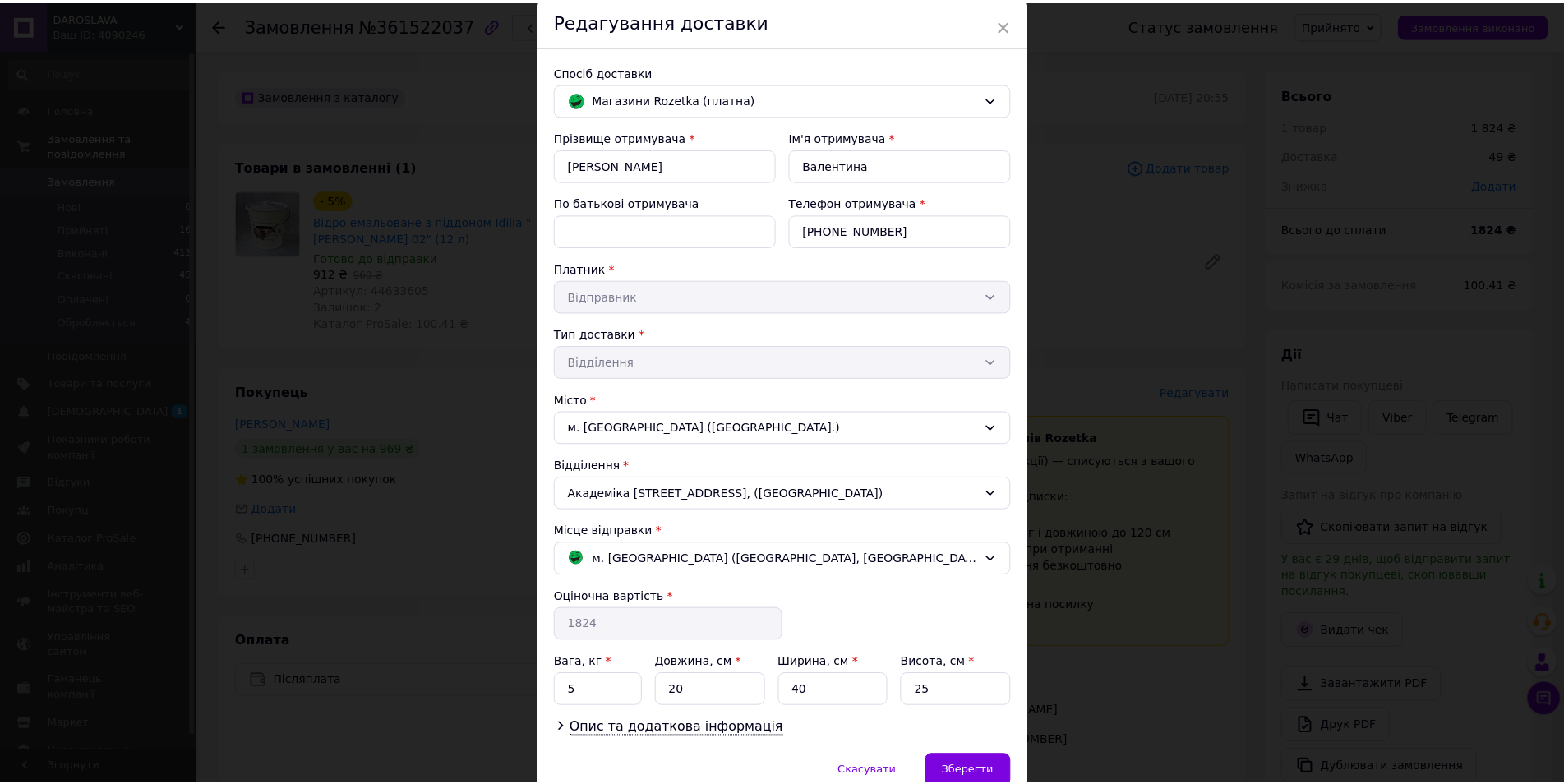
scroll to position [140, 0]
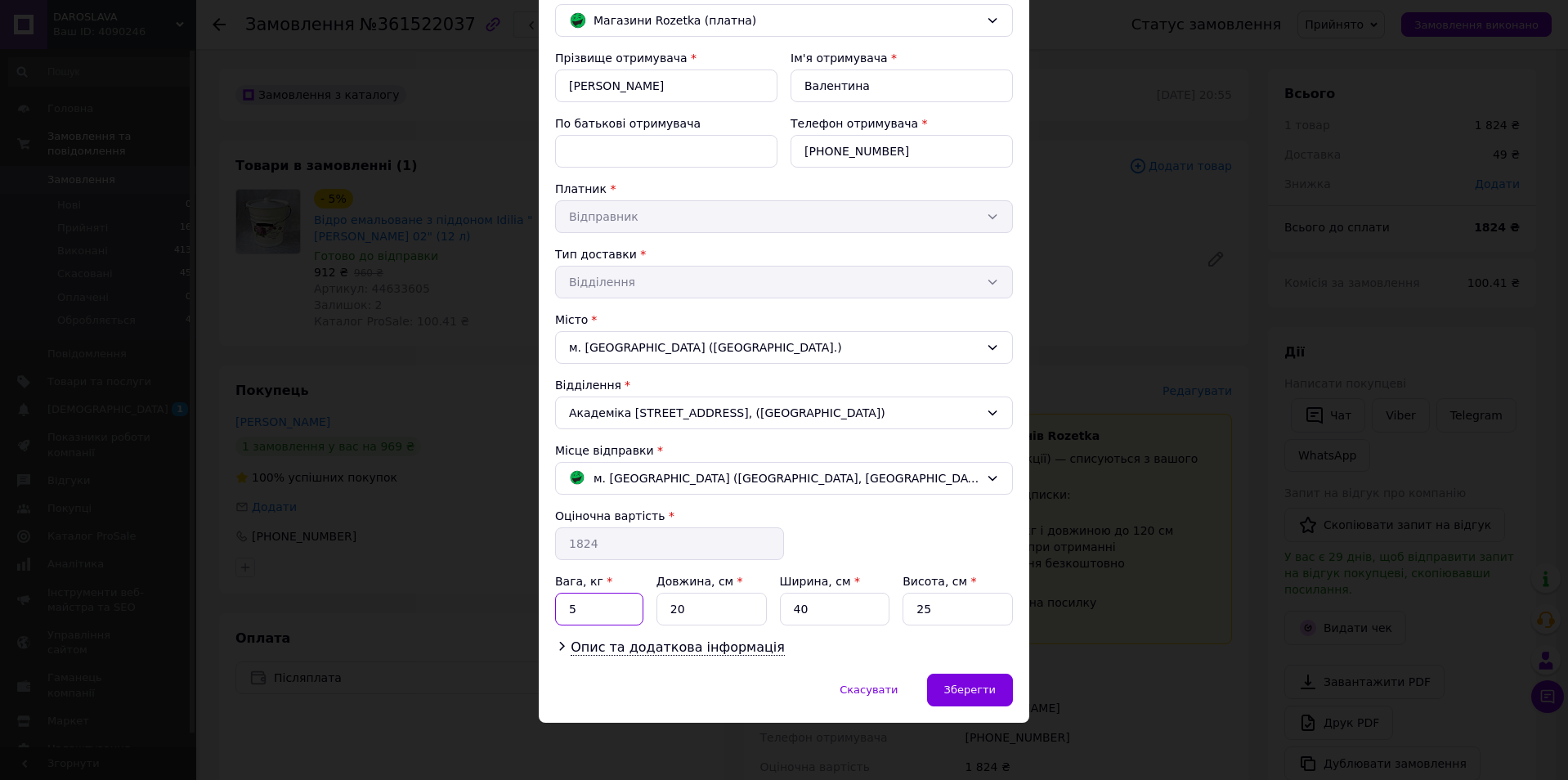
click at [625, 609] on input "5" at bounding box center [599, 609] width 89 height 33
type input "8"
click at [978, 688] on span "Зберегти" at bounding box center [970, 690] width 51 height 13
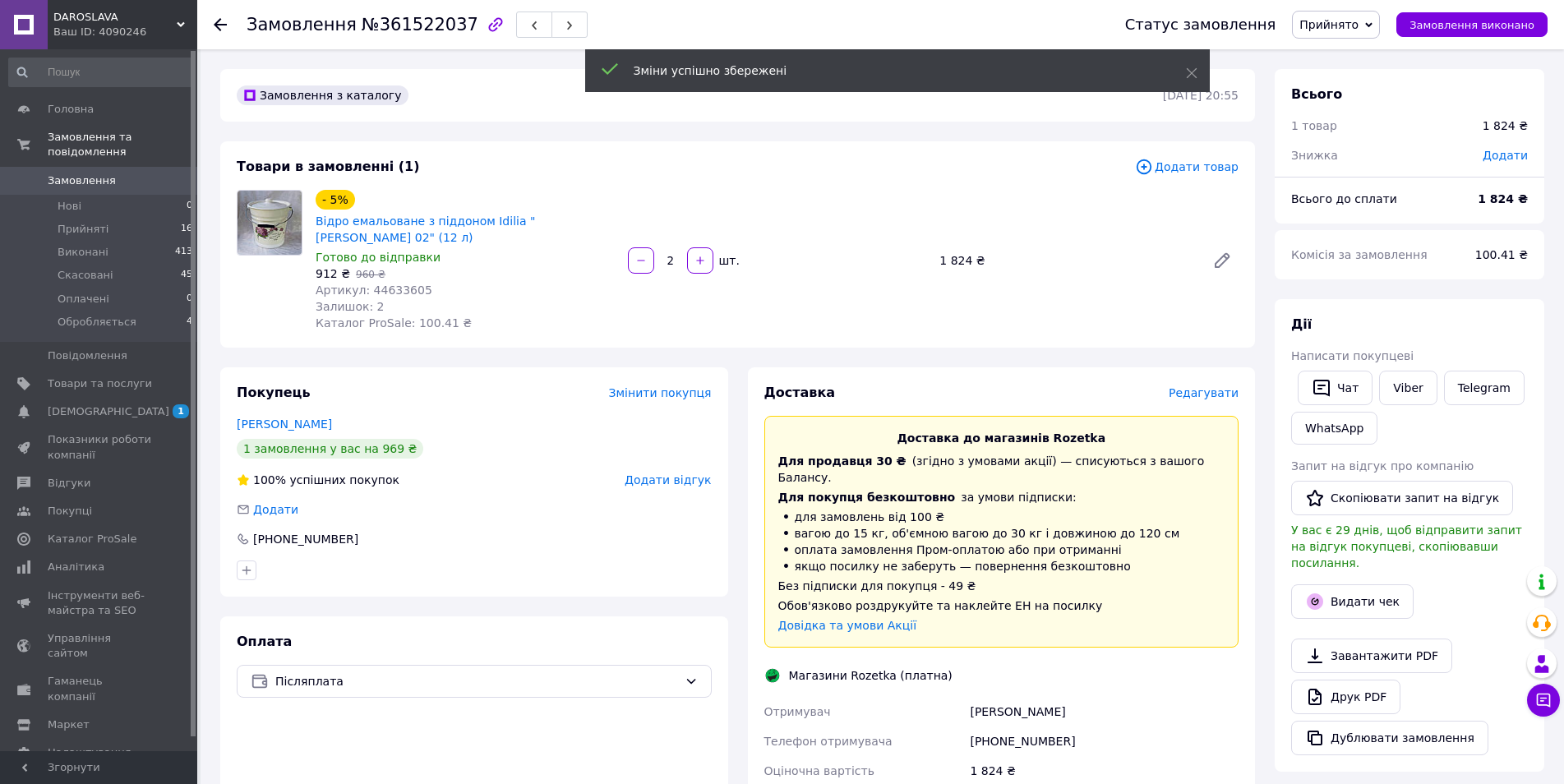
scroll to position [328, 0]
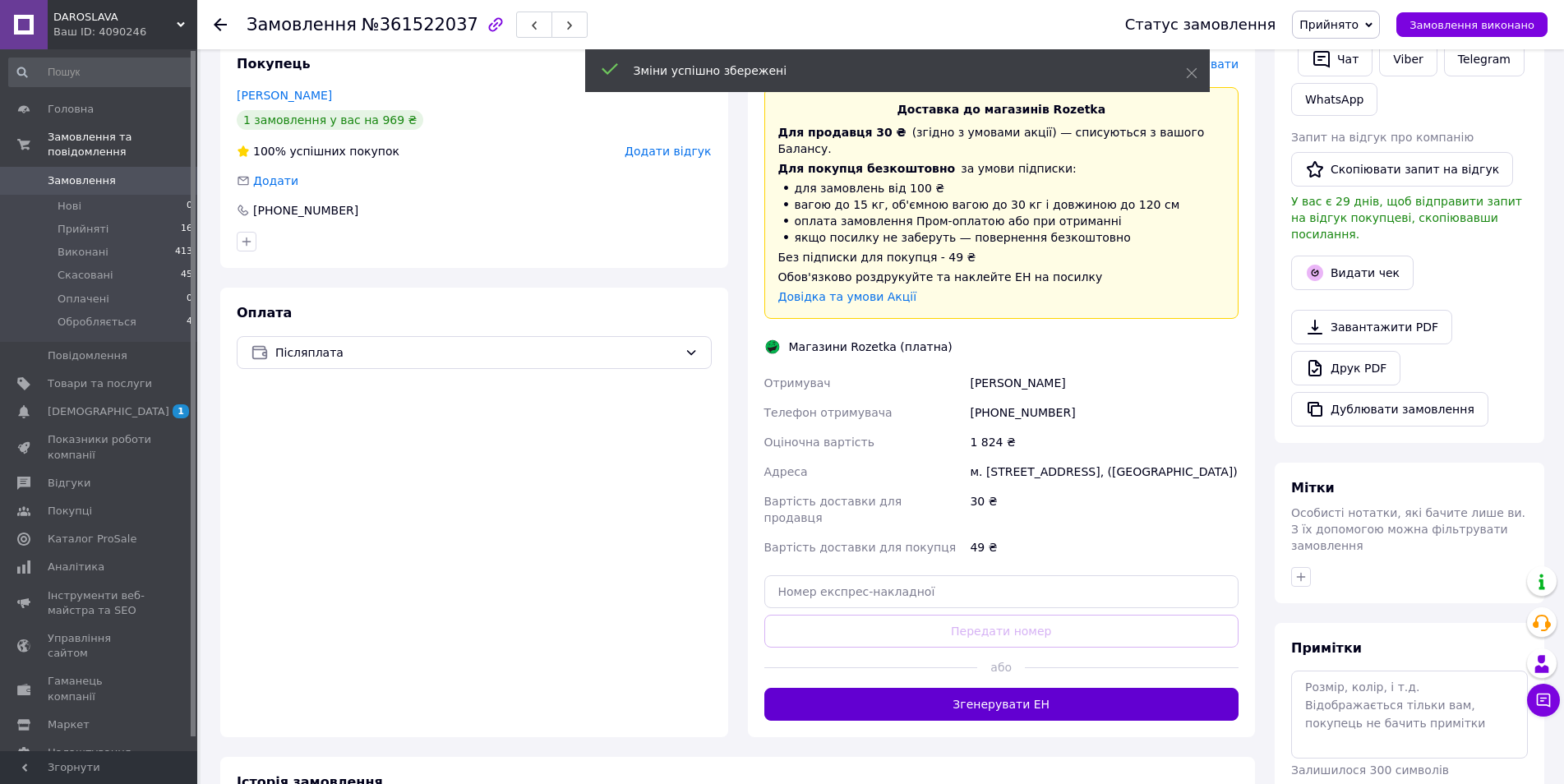
click at [1005, 688] on button "Згенерувати ЕН" at bounding box center [1002, 704] width 475 height 33
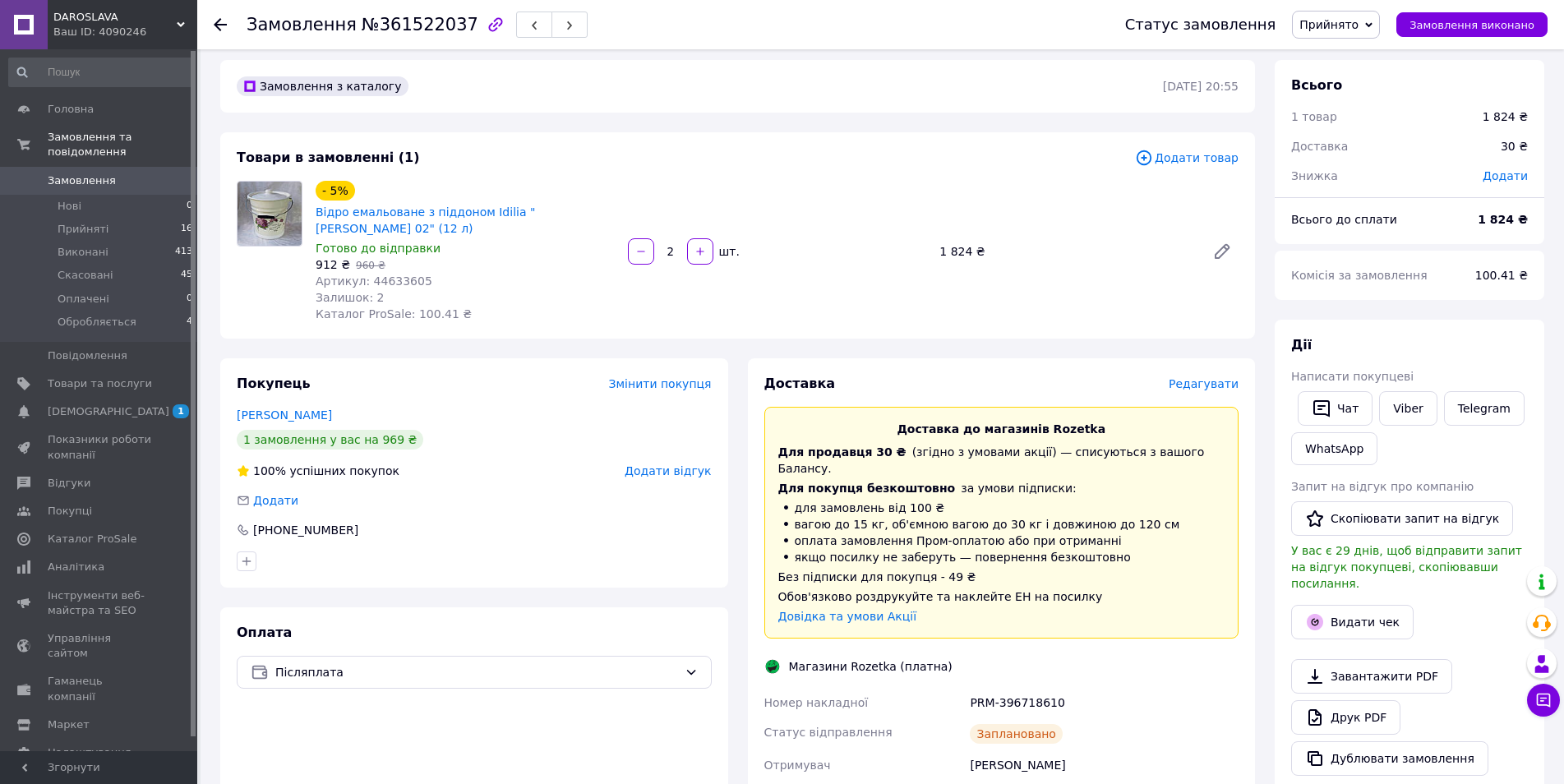
scroll to position [0, 0]
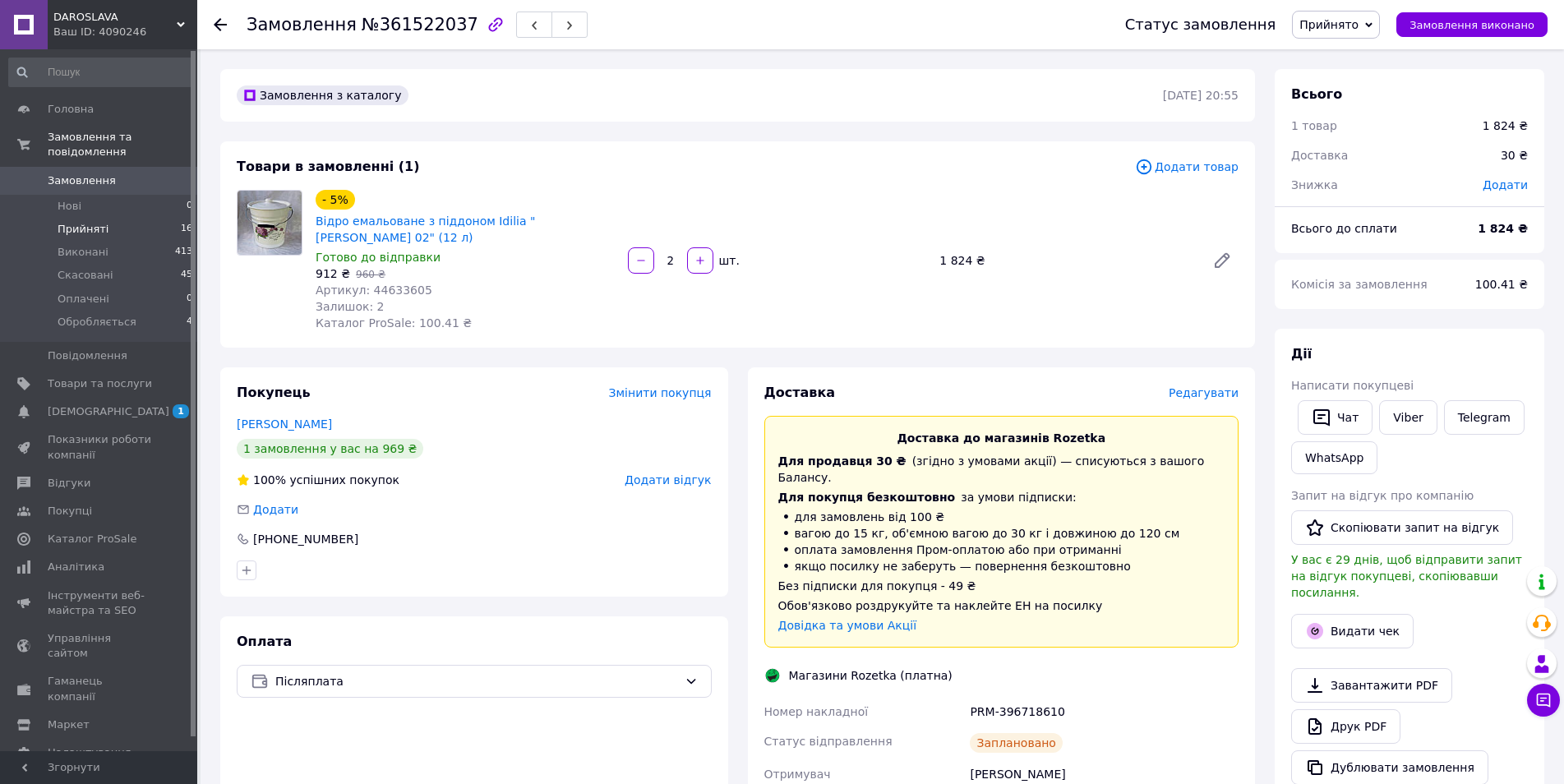
click at [96, 222] on span "Прийняті" at bounding box center [83, 229] width 51 height 14
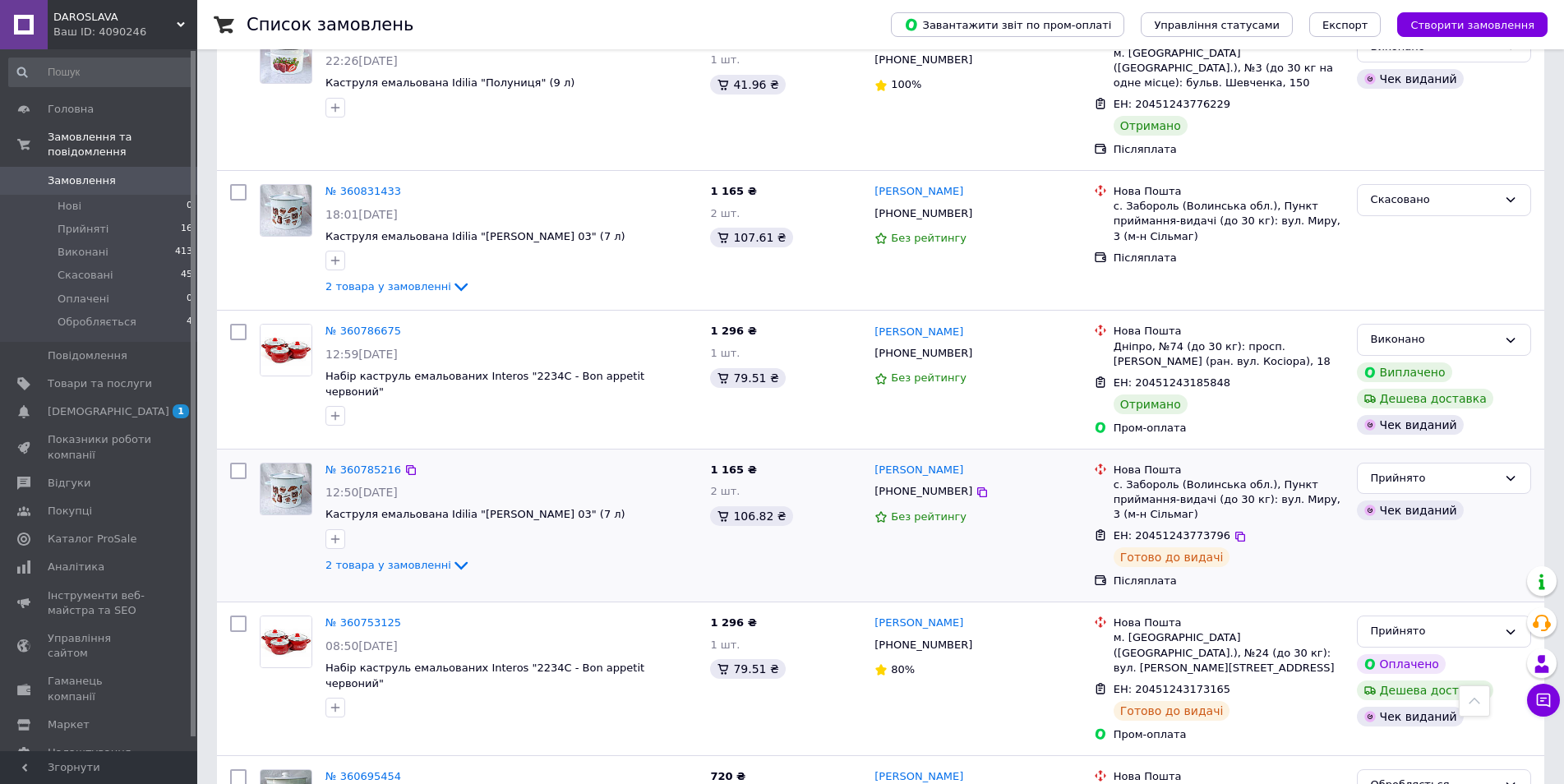
scroll to position [2876, 0]
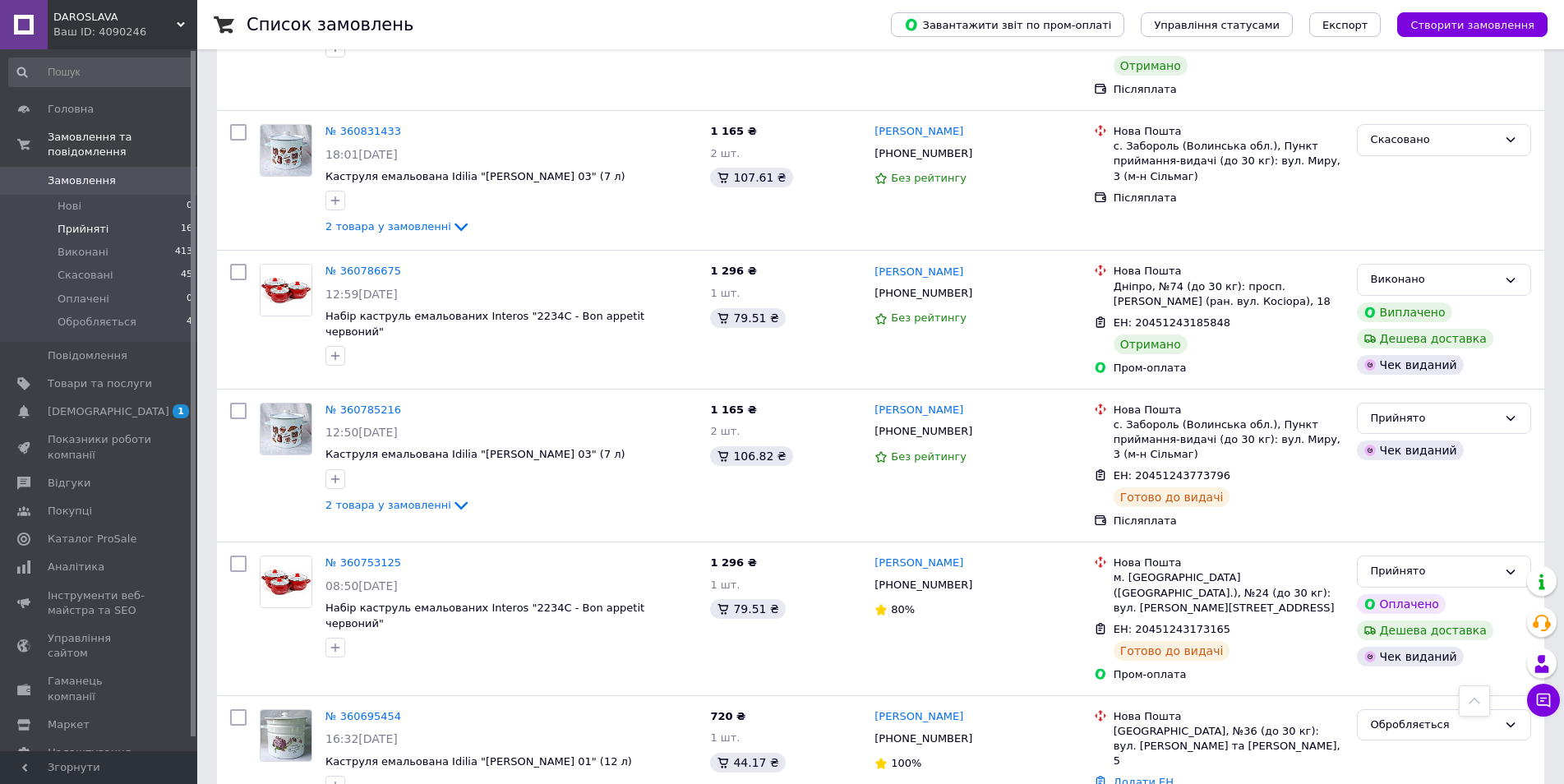
click at [83, 222] on span "Прийняті" at bounding box center [83, 229] width 51 height 14
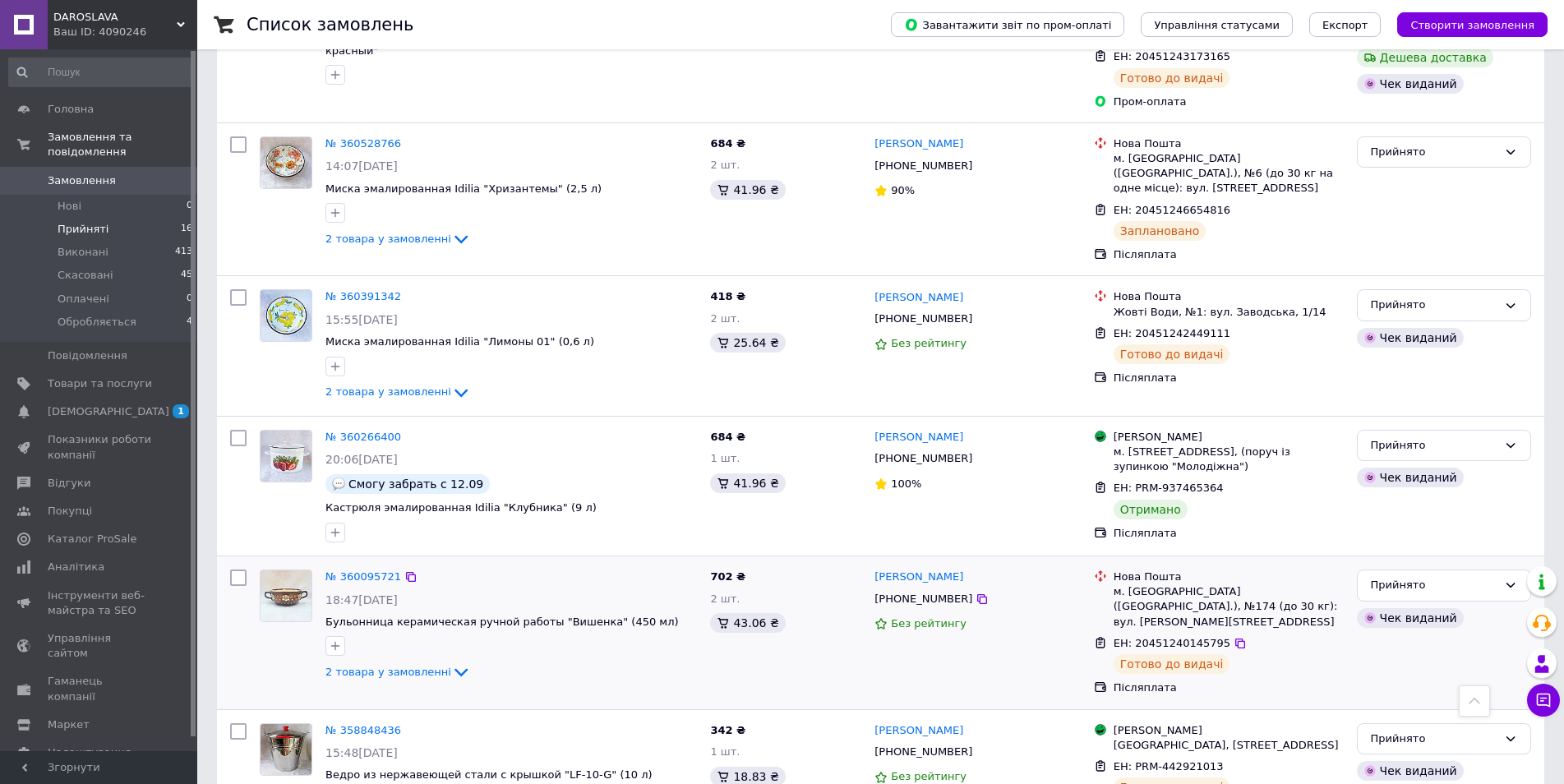
scroll to position [1765, 0]
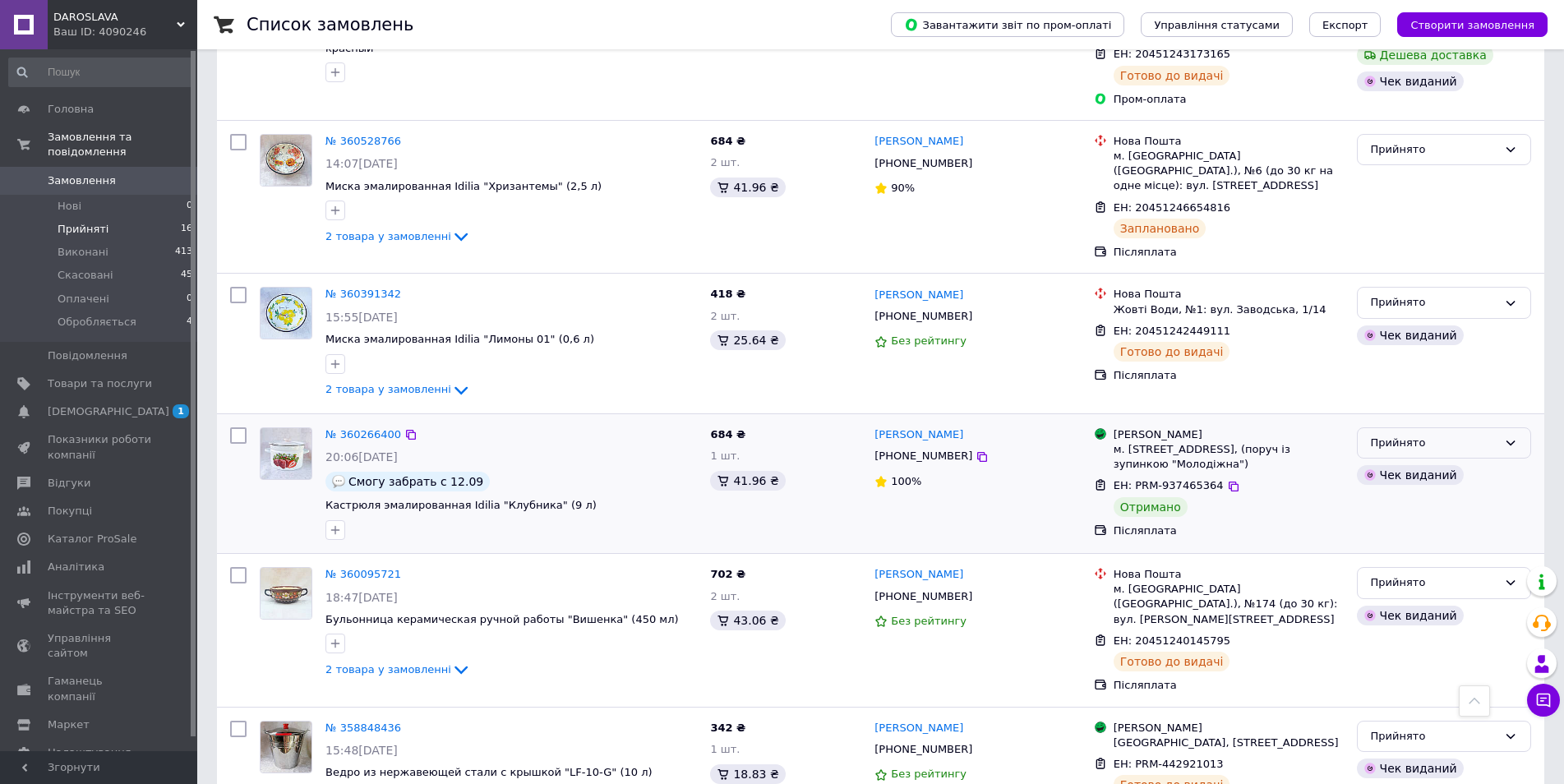
click at [1378, 434] on div "Прийнято" at bounding box center [1434, 443] width 126 height 17
click at [1375, 462] on li "Виконано" at bounding box center [1443, 477] width 172 height 31
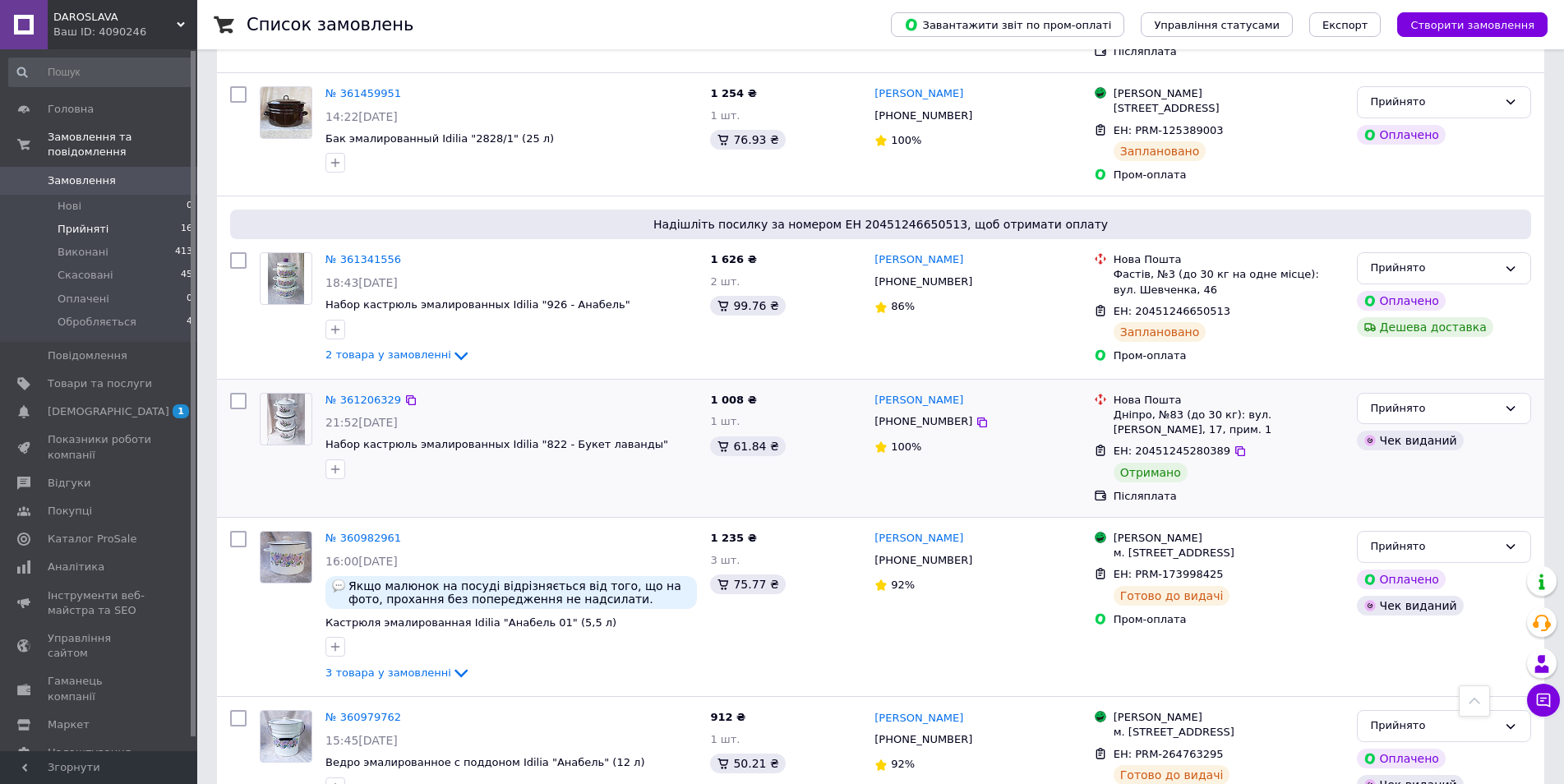
scroll to position [614, 0]
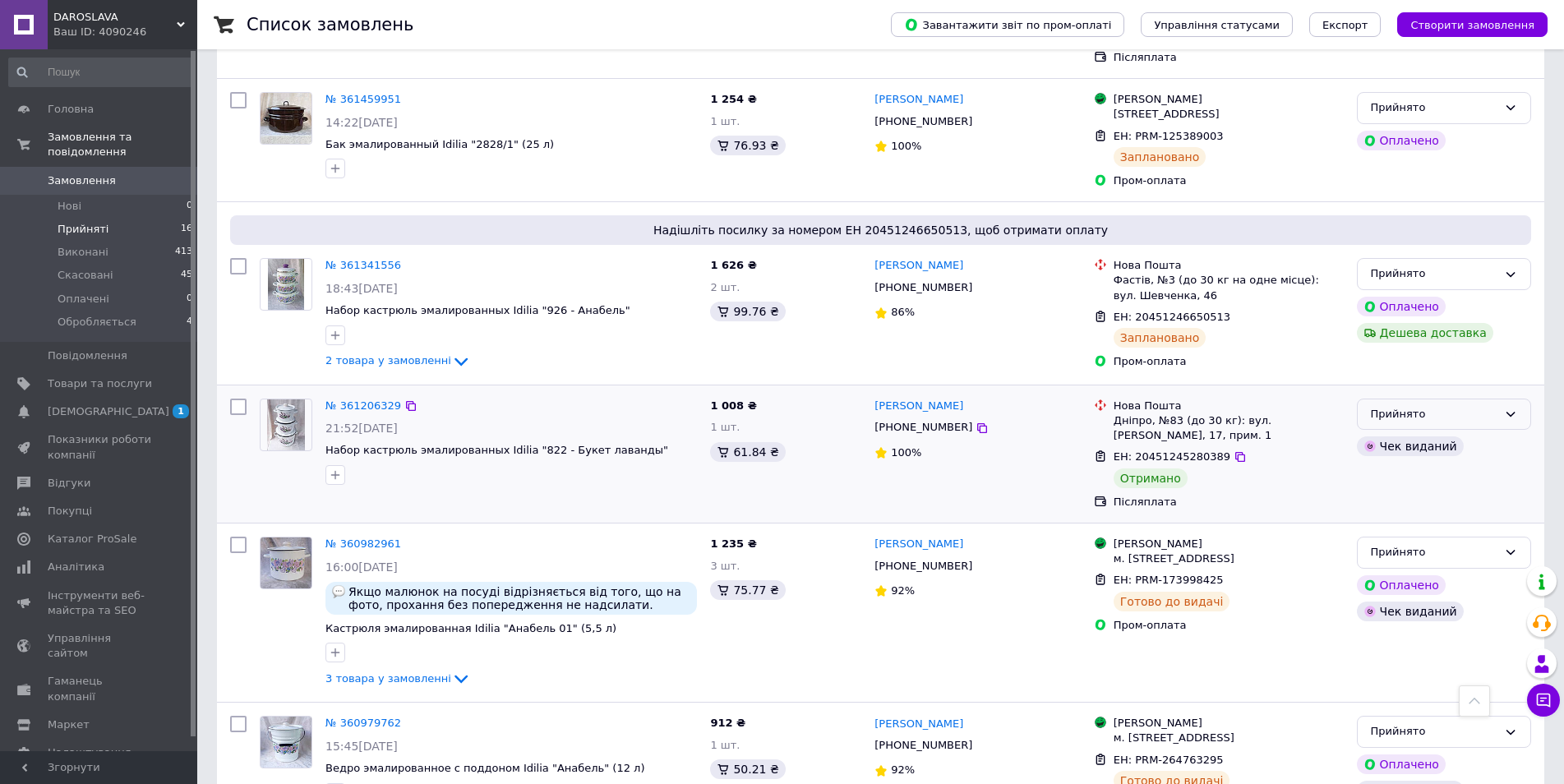
click at [1427, 406] on div "Прийнято" at bounding box center [1434, 414] width 126 height 17
click at [1388, 433] on li "Виконано" at bounding box center [1443, 448] width 172 height 31
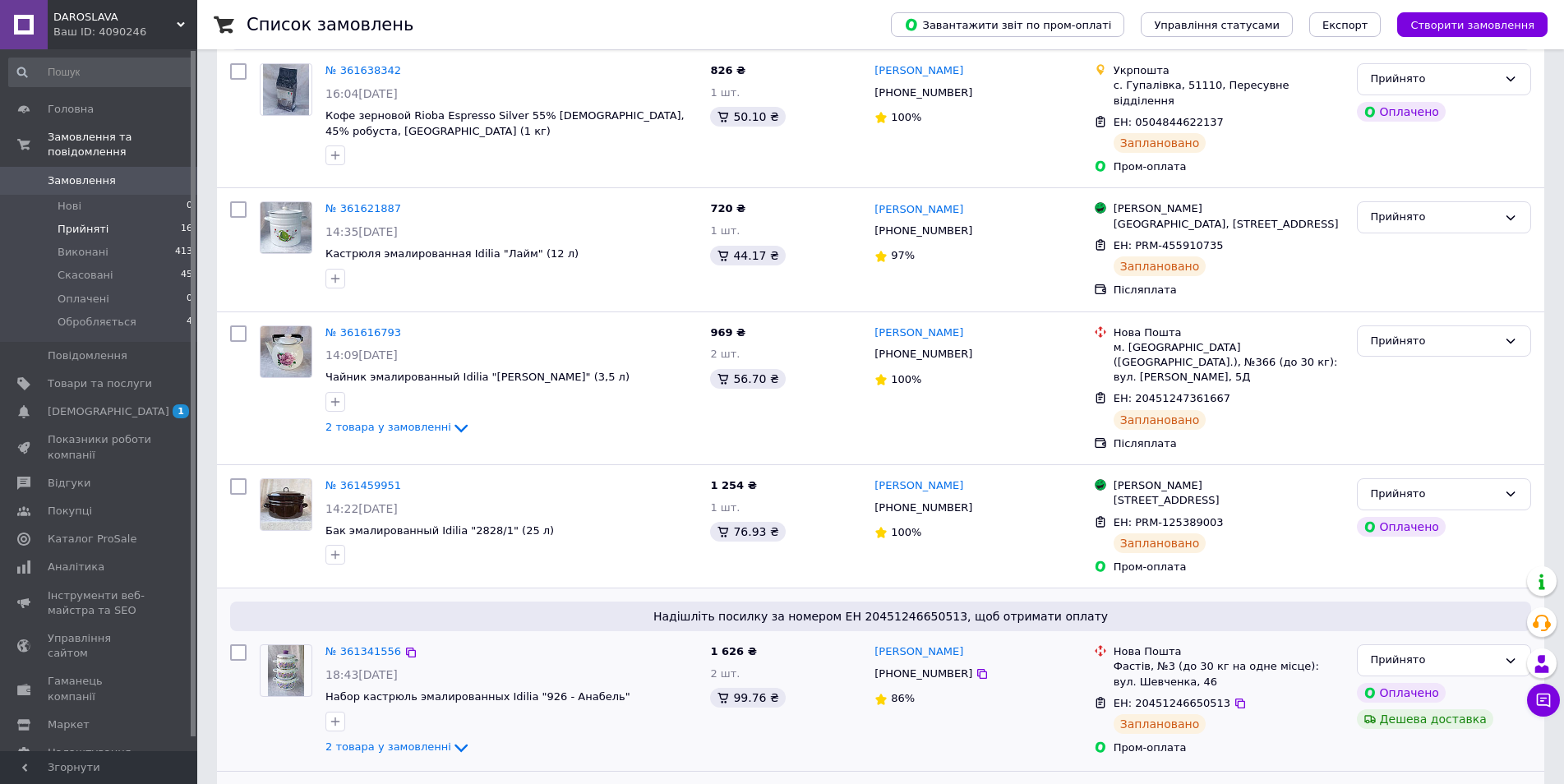
scroll to position [0, 0]
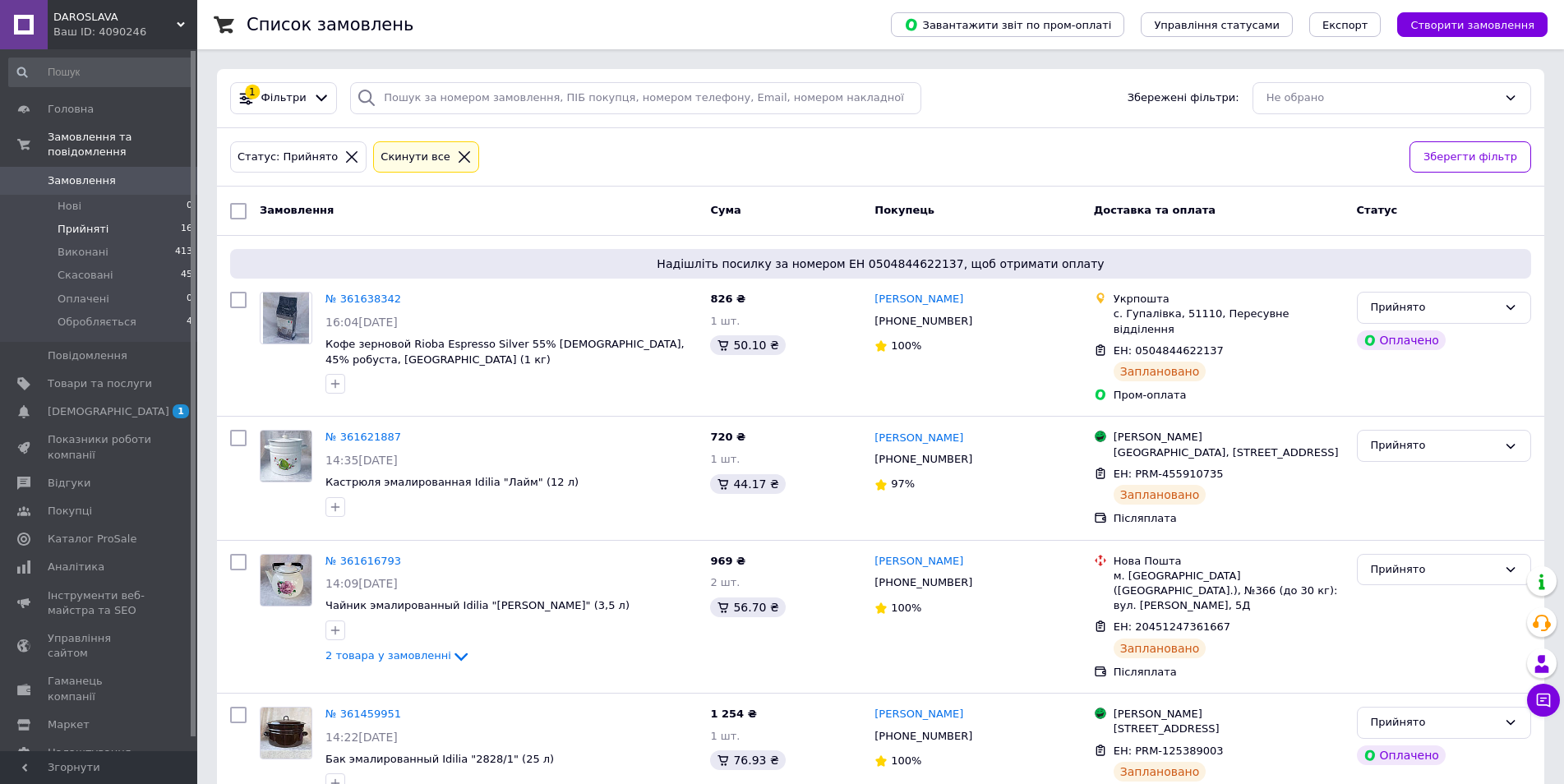
click at [76, 222] on span "Прийняті" at bounding box center [83, 229] width 51 height 14
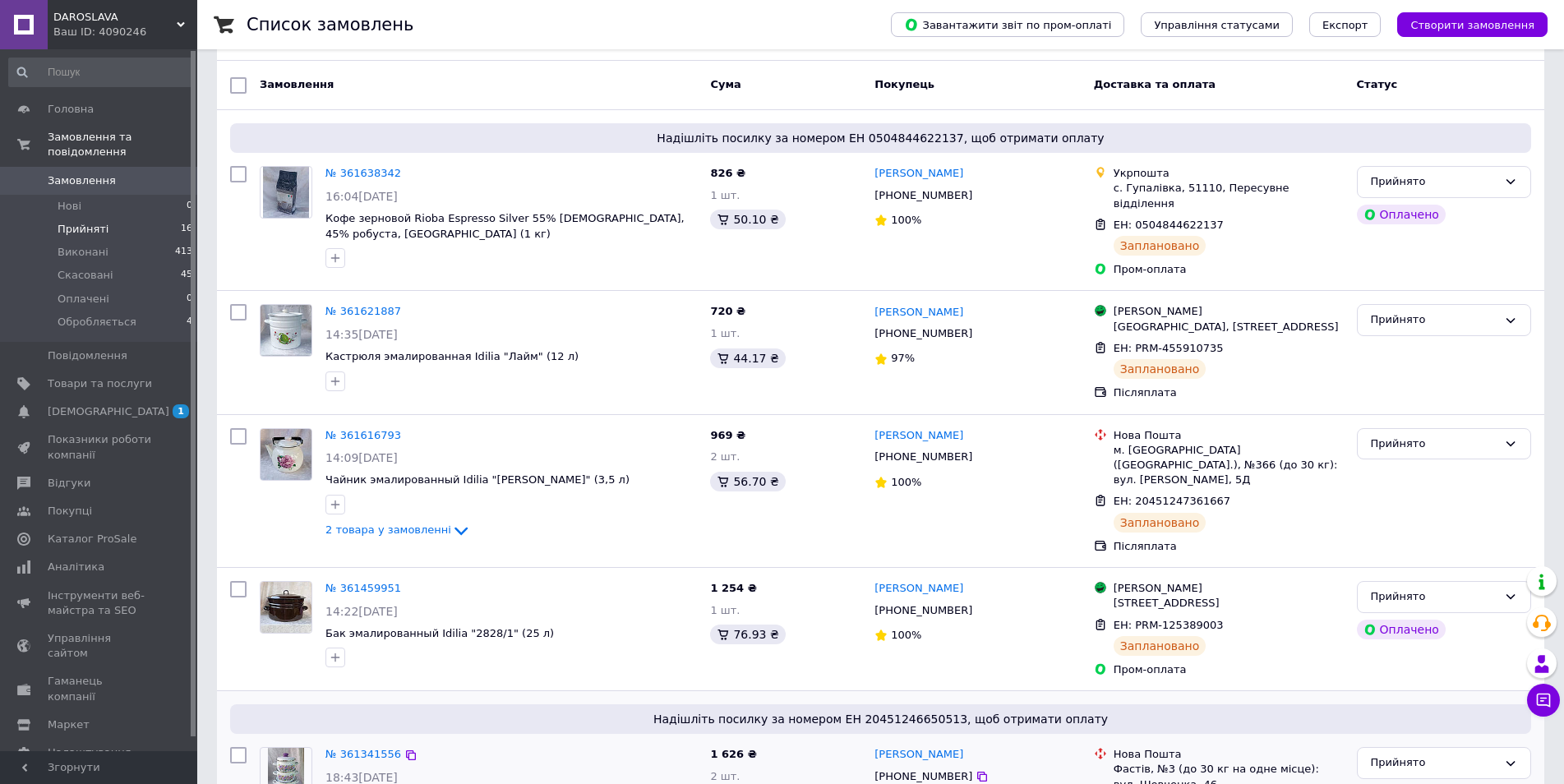
scroll to position [82, 0]
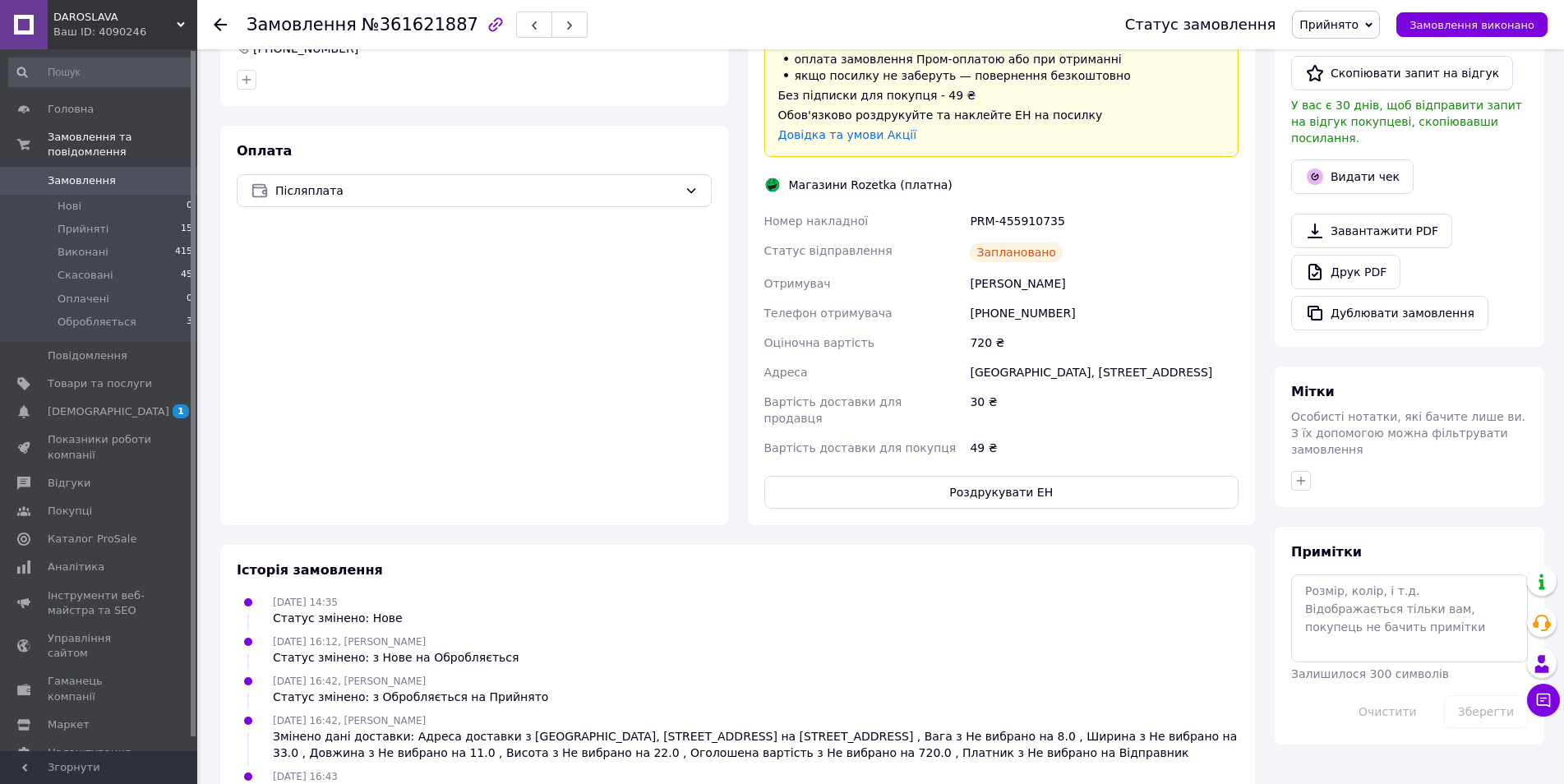
scroll to position [474, 0]
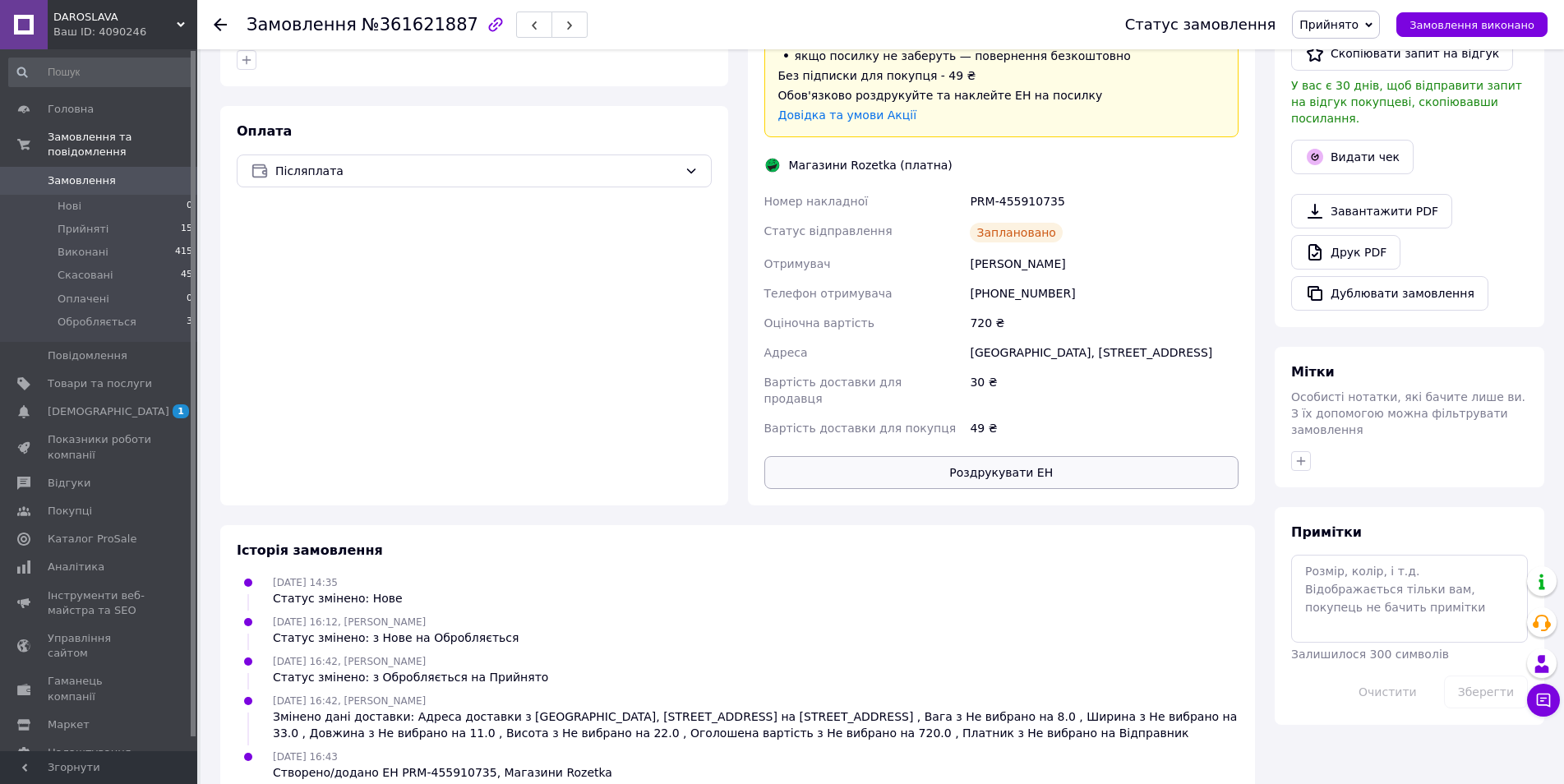
click at [1073, 456] on button "Роздрукувати ЕН" at bounding box center [1002, 473] width 475 height 33
click at [60, 173] on span "Замовлення" at bounding box center [81, 180] width 68 height 14
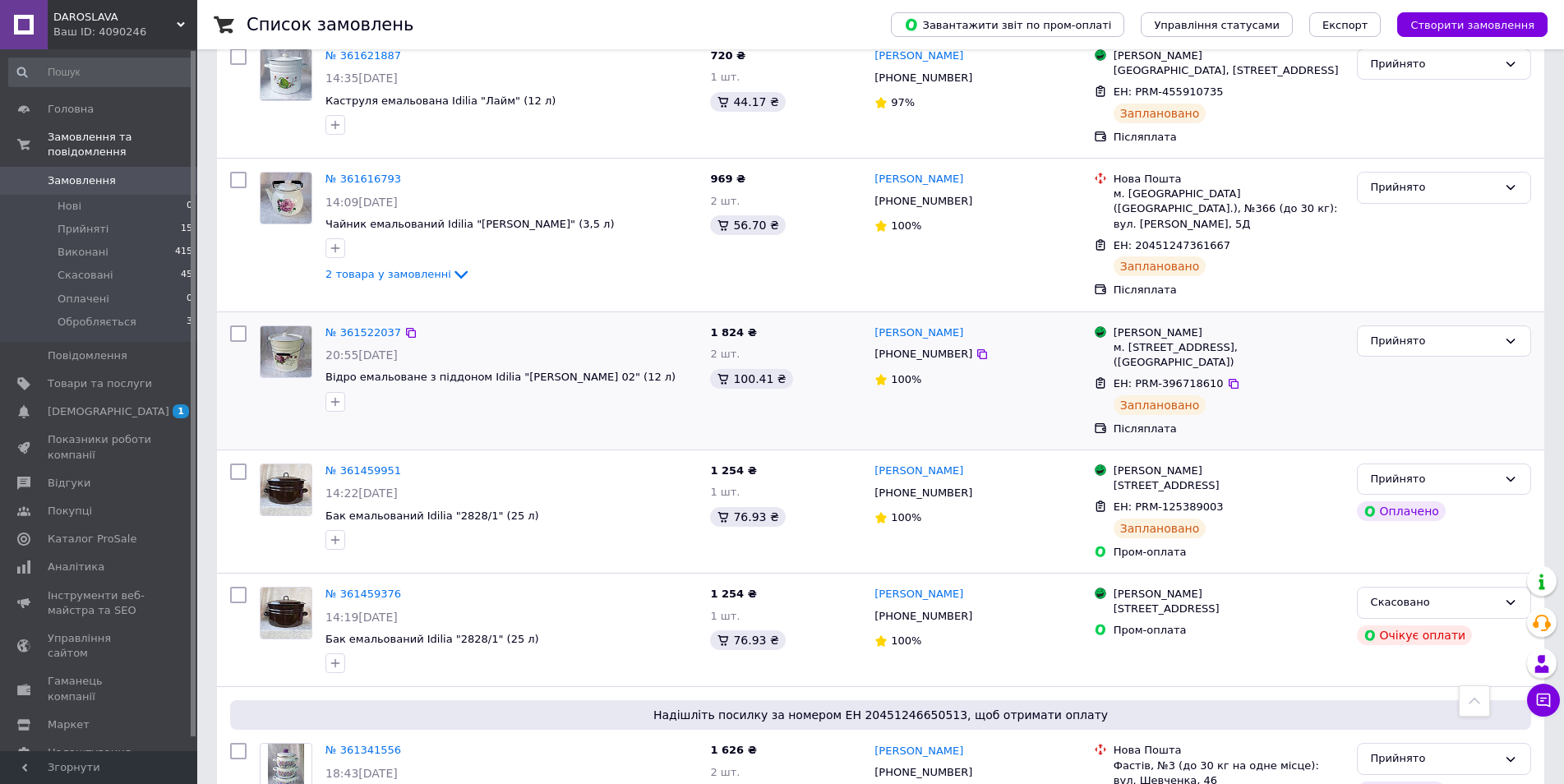
scroll to position [165, 0]
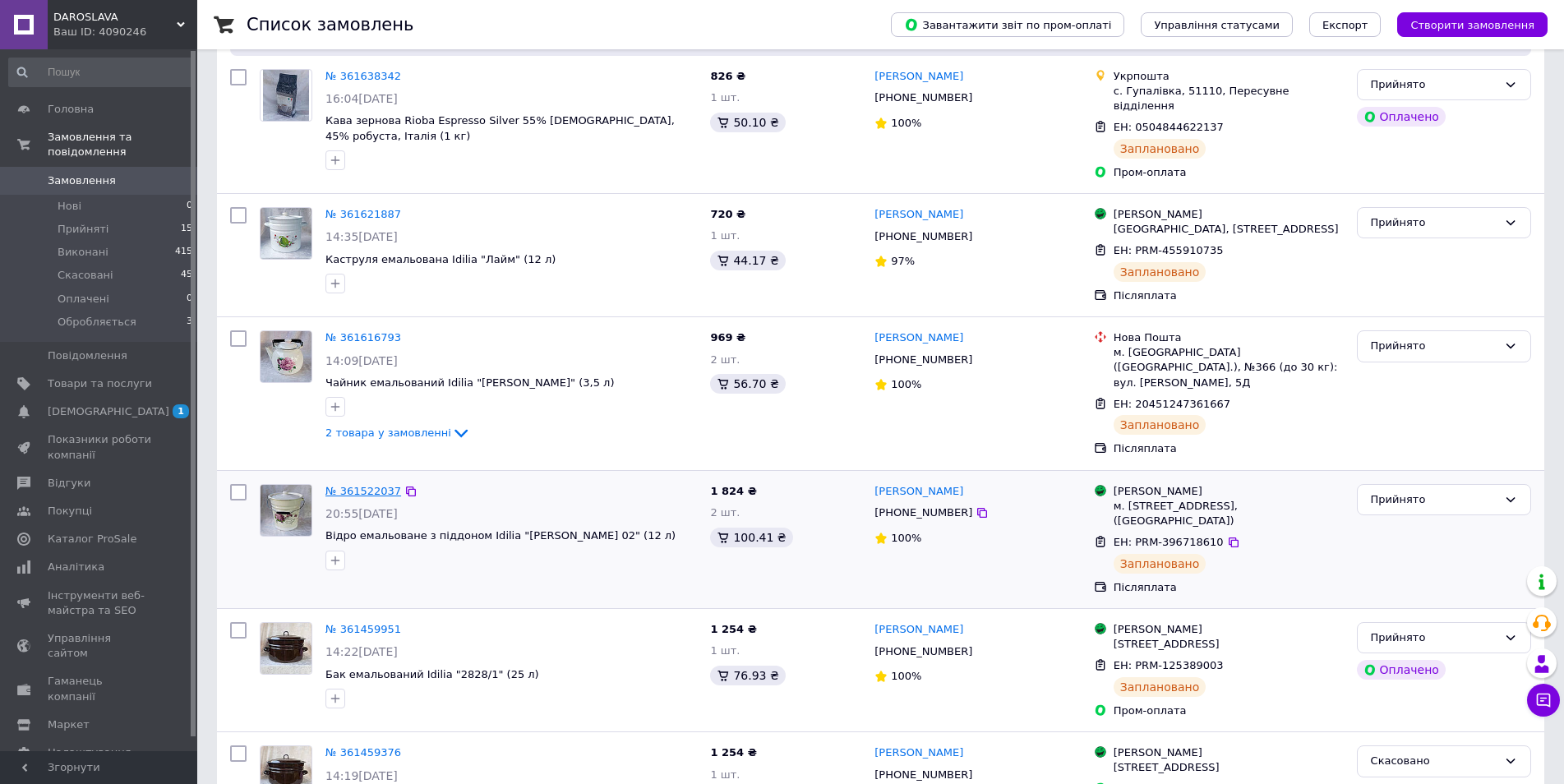
click at [348, 484] on link "№ 361522037" at bounding box center [363, 490] width 76 height 13
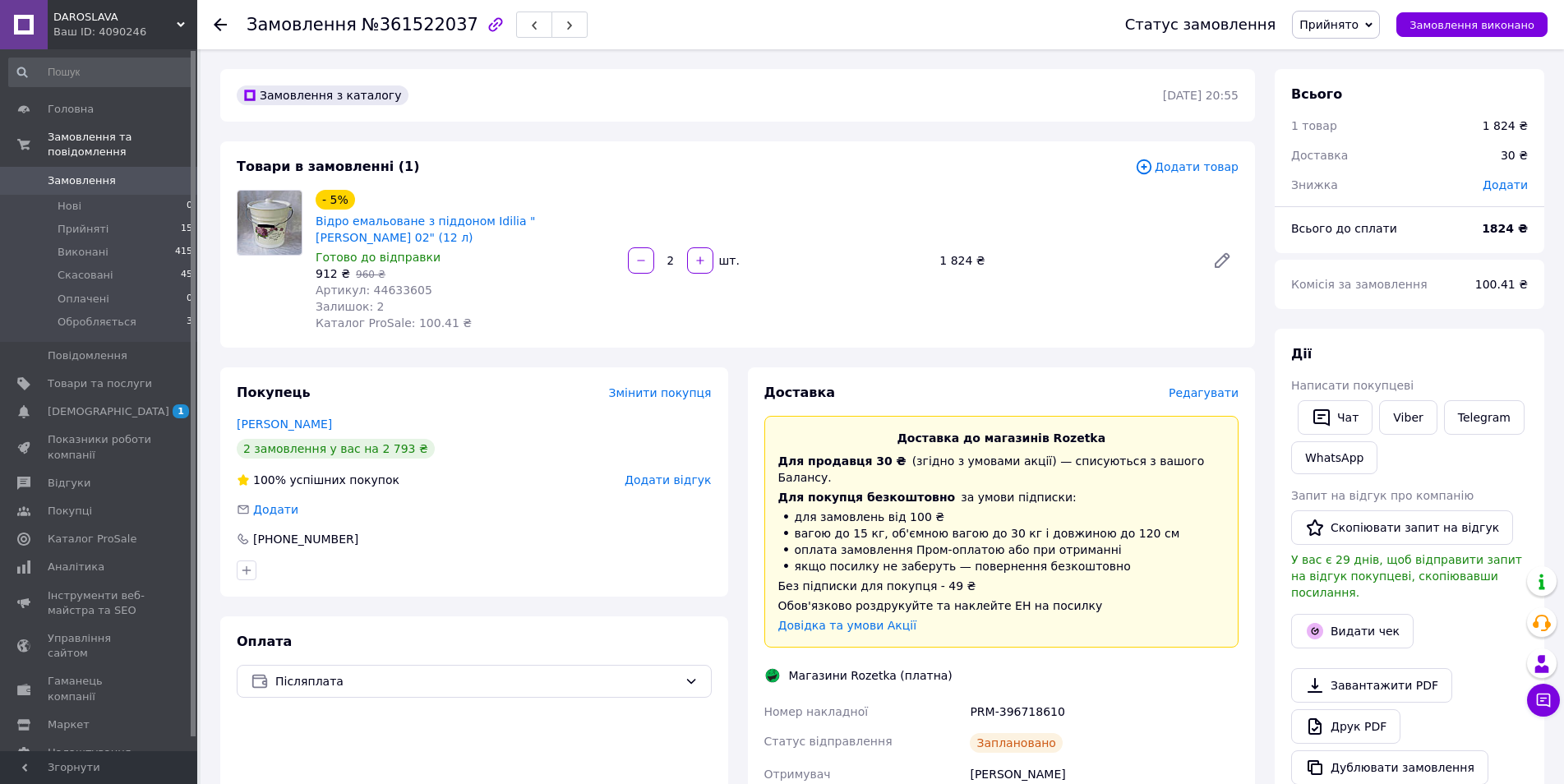
scroll to position [272, 0]
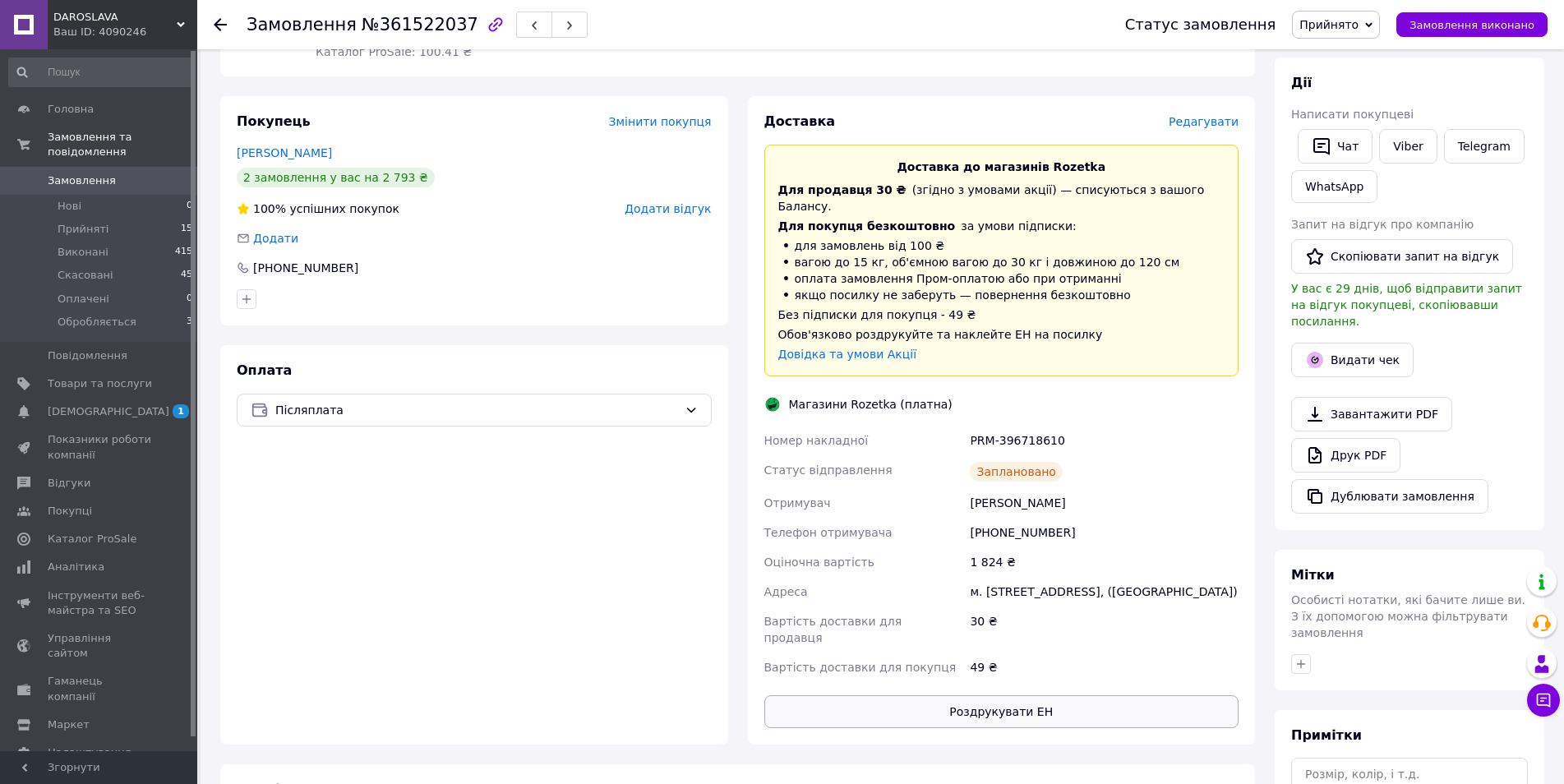
click at [968, 695] on button "Роздрукувати ЕН" at bounding box center [1002, 711] width 475 height 33
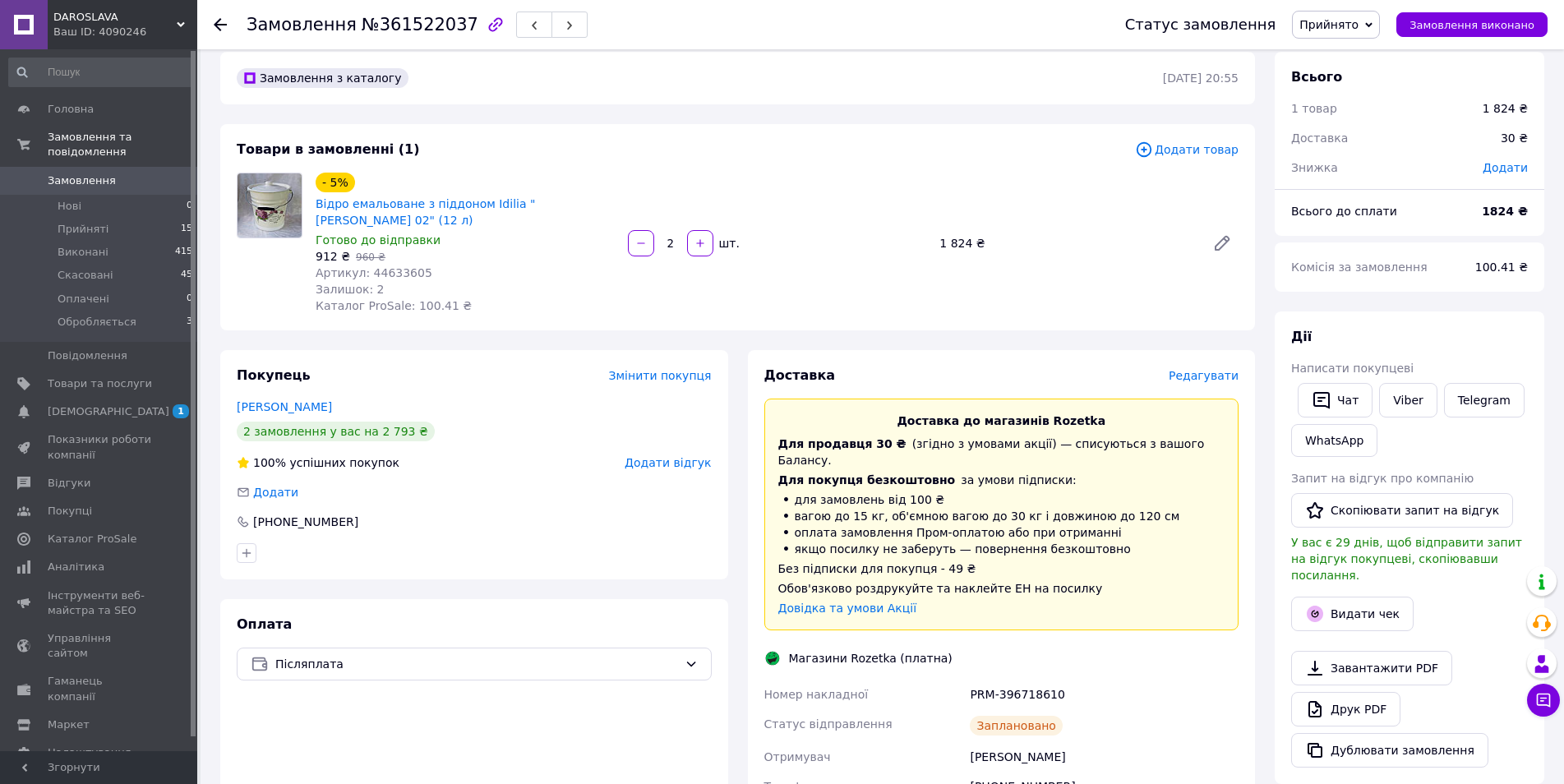
scroll to position [0, 0]
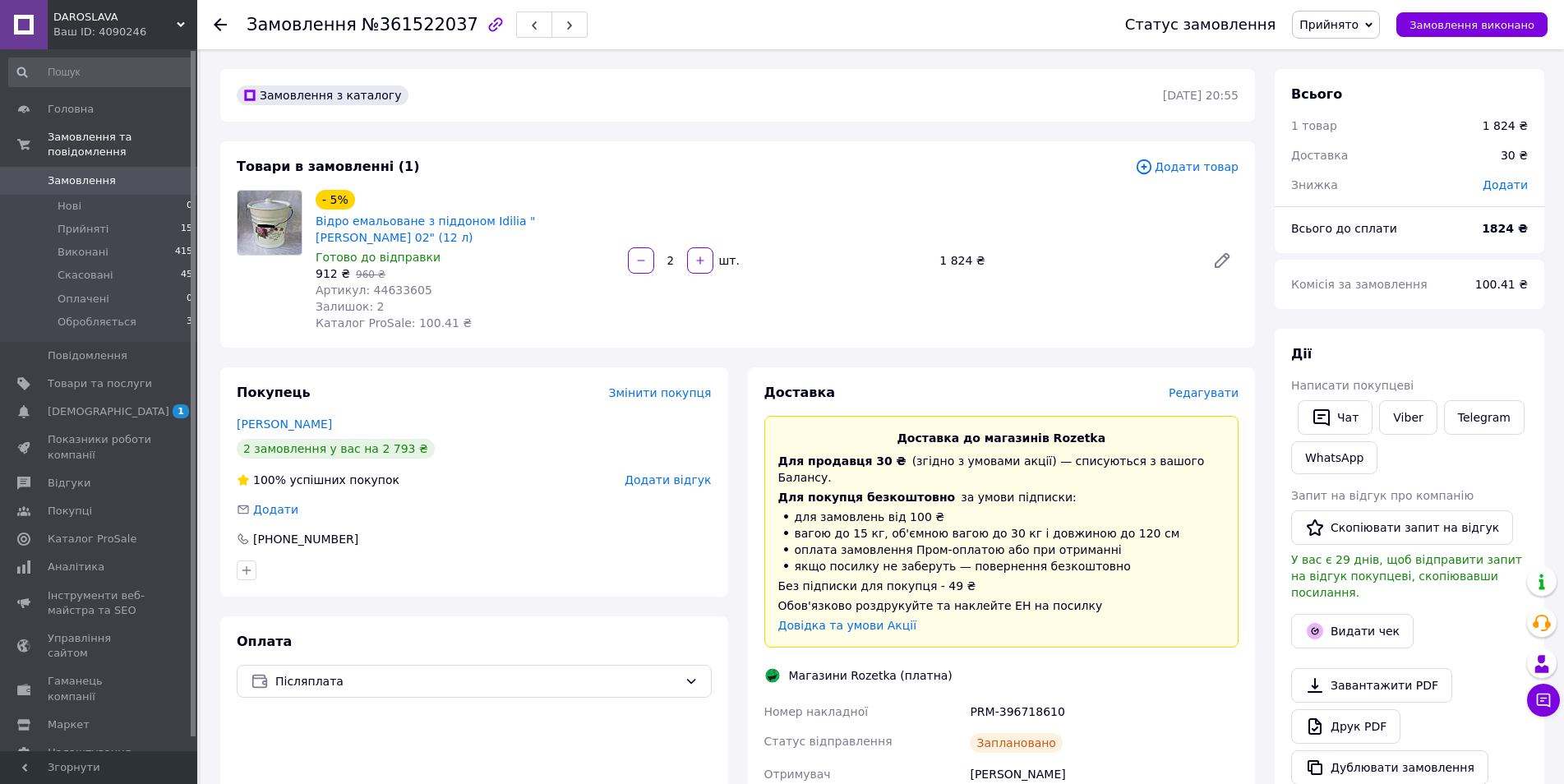
click at [146, 173] on span "Замовлення" at bounding box center [99, 180] width 104 height 14
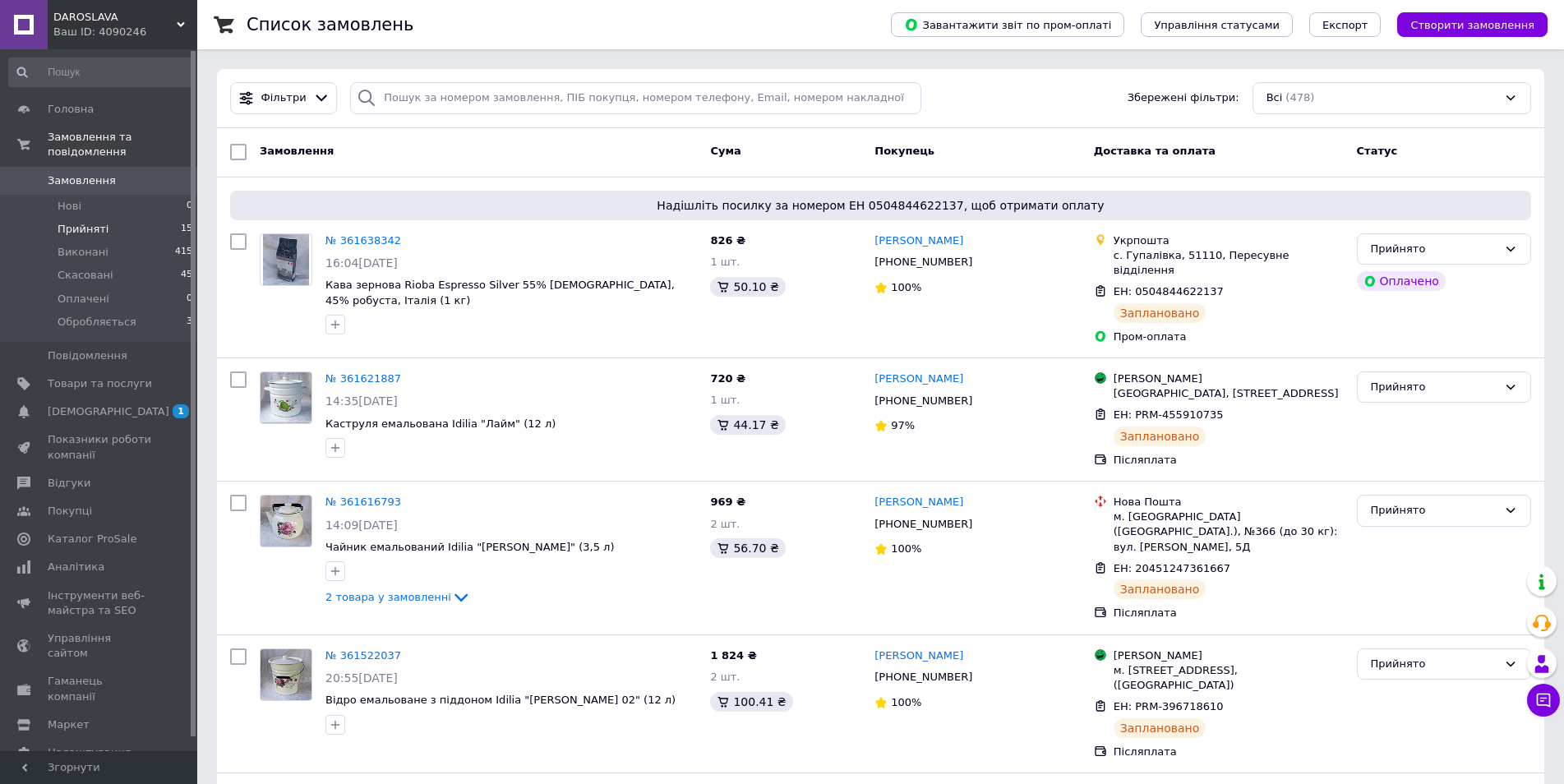
click at [109, 218] on li "Прийняті 15" at bounding box center [101, 229] width 202 height 23
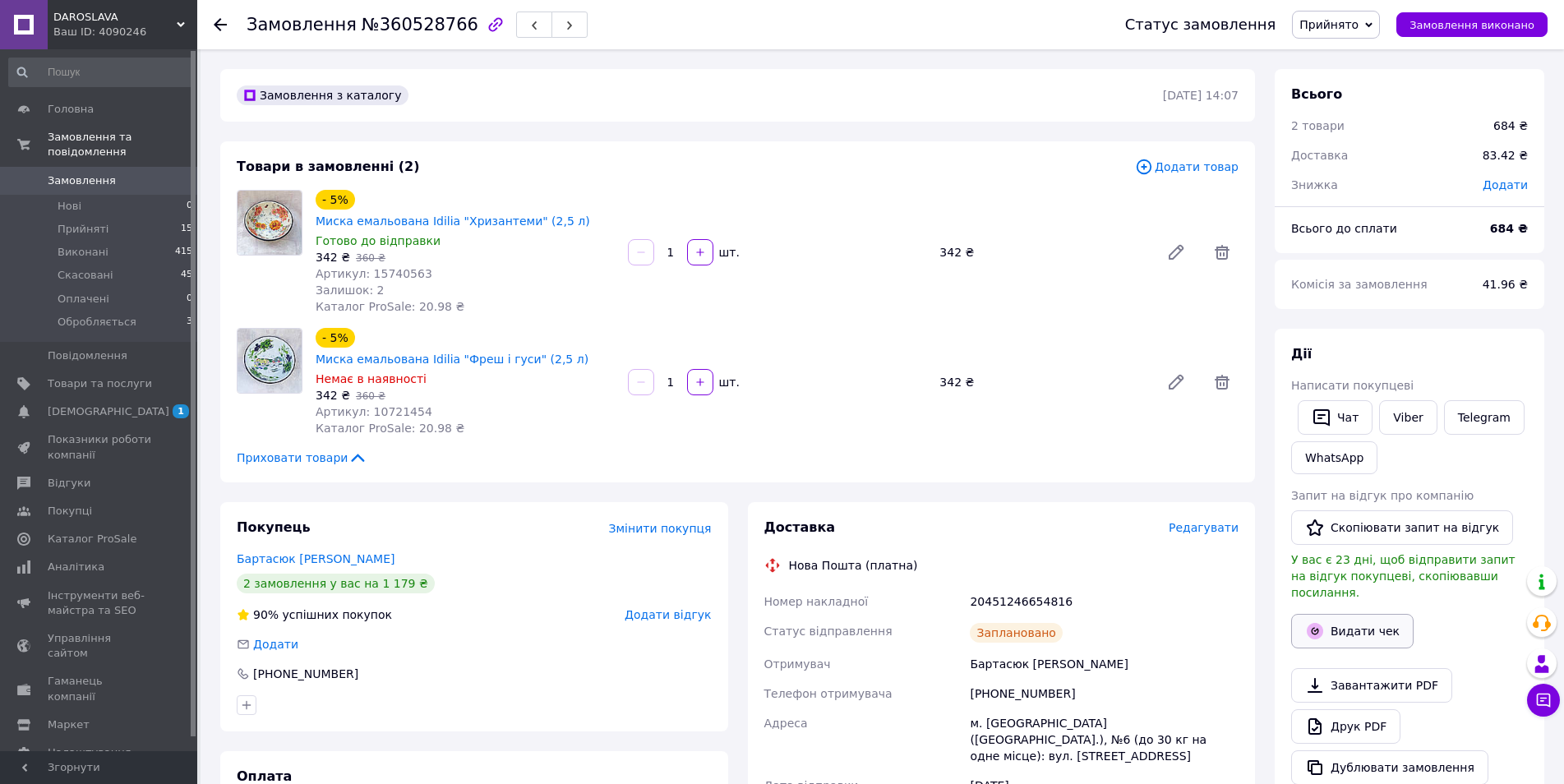
click at [1367, 618] on button "Видати чек" at bounding box center [1353, 631] width 122 height 35
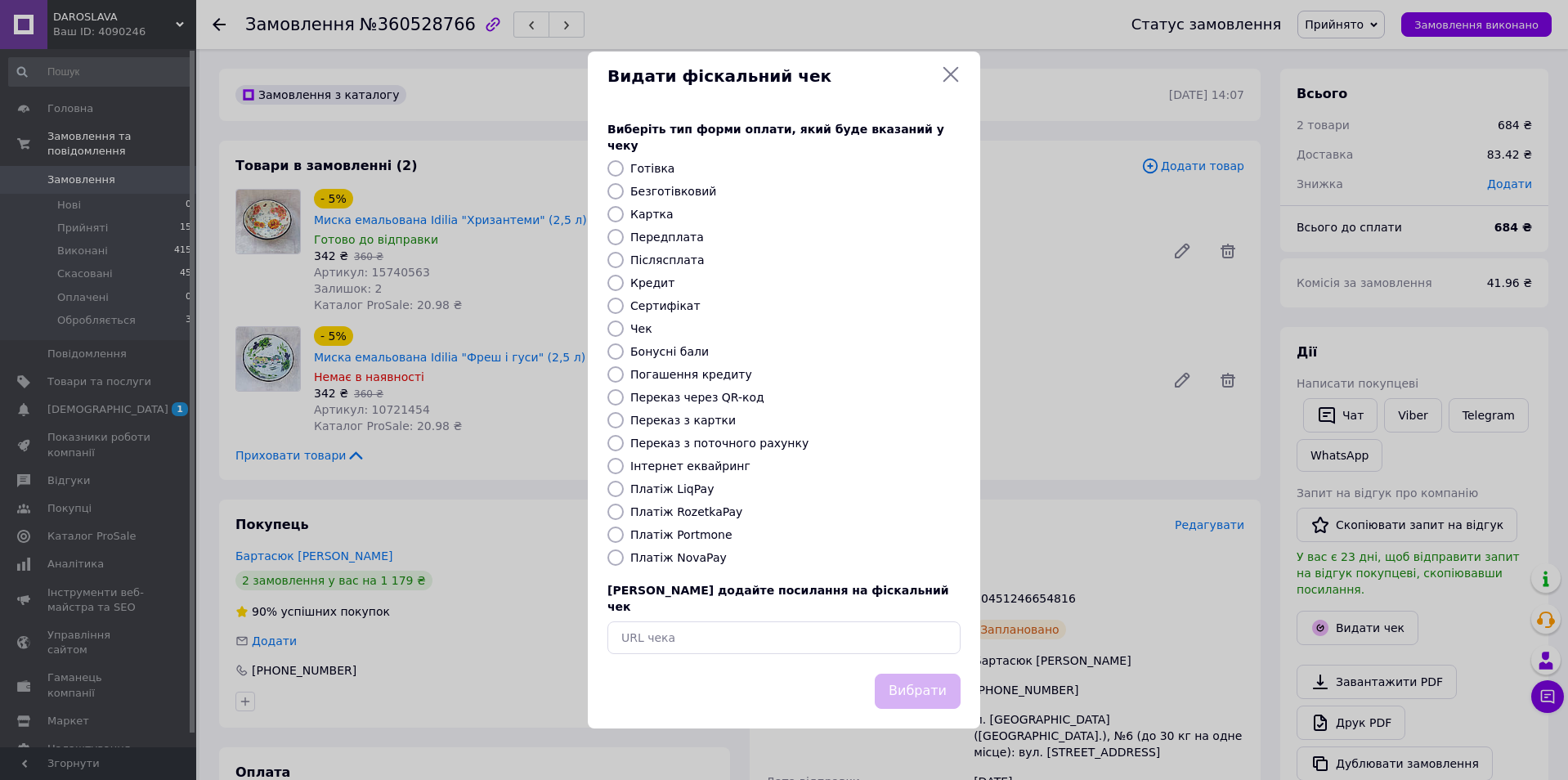
click at [634, 188] on label "Безготівковий" at bounding box center [673, 191] width 86 height 13
click at [624, 188] on input "Безготівковий" at bounding box center [615, 191] width 16 height 16
radio input "true"
click at [918, 682] on button "Вибрати" at bounding box center [917, 691] width 86 height 35
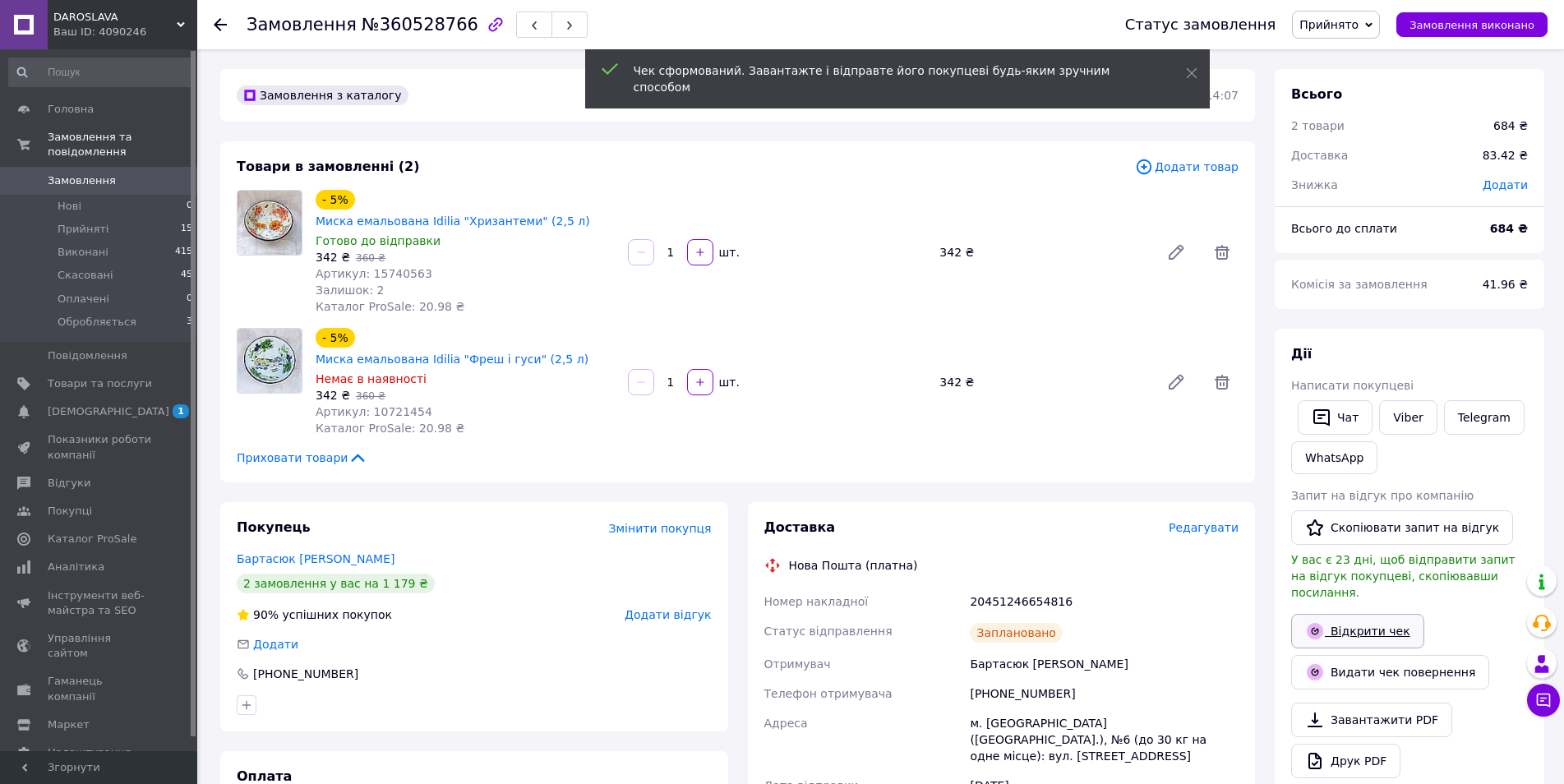
click at [1359, 617] on link "Відкрити чек" at bounding box center [1358, 631] width 133 height 35
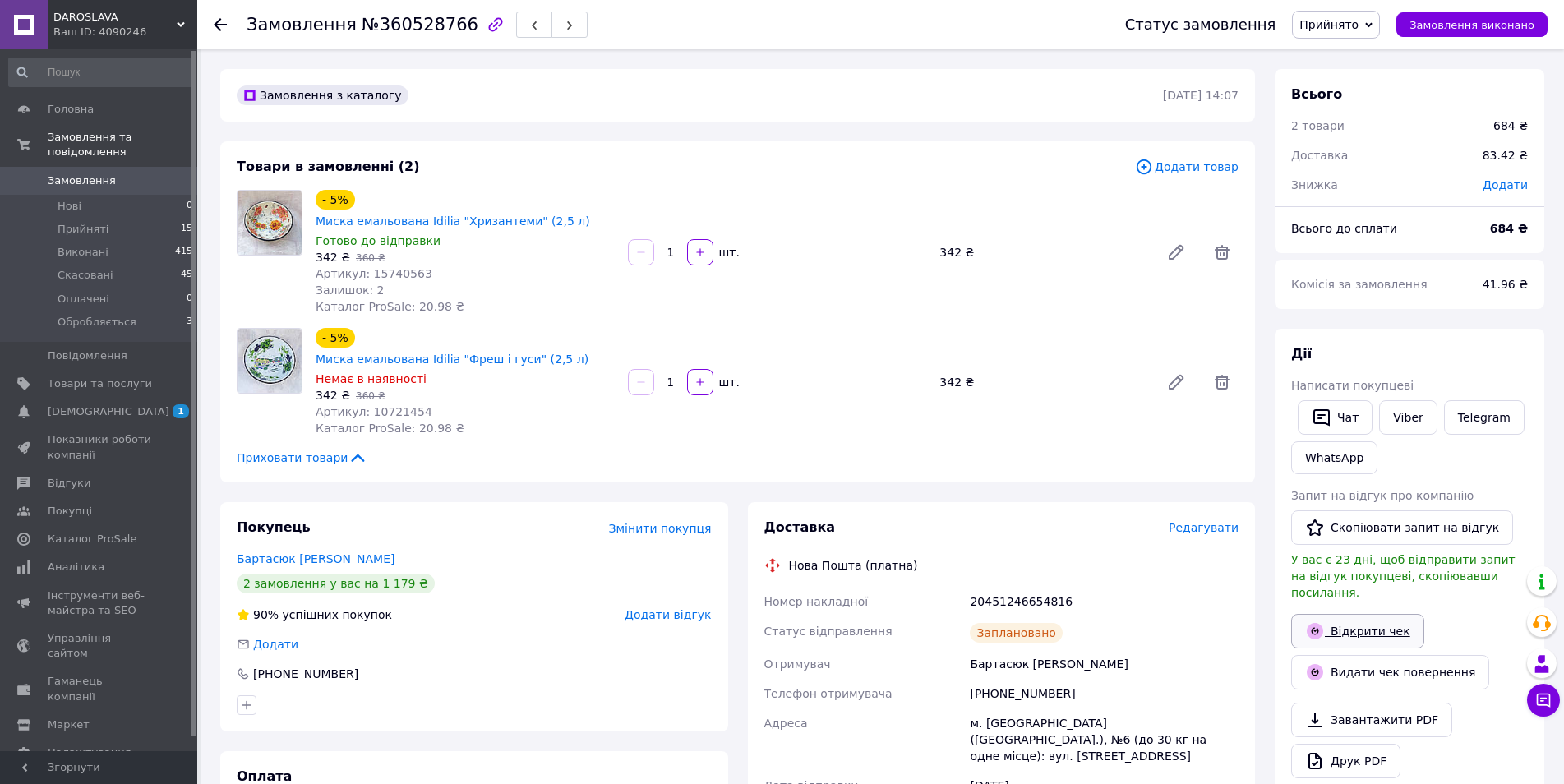
click at [1342, 617] on link "Відкрити чек" at bounding box center [1358, 631] width 133 height 35
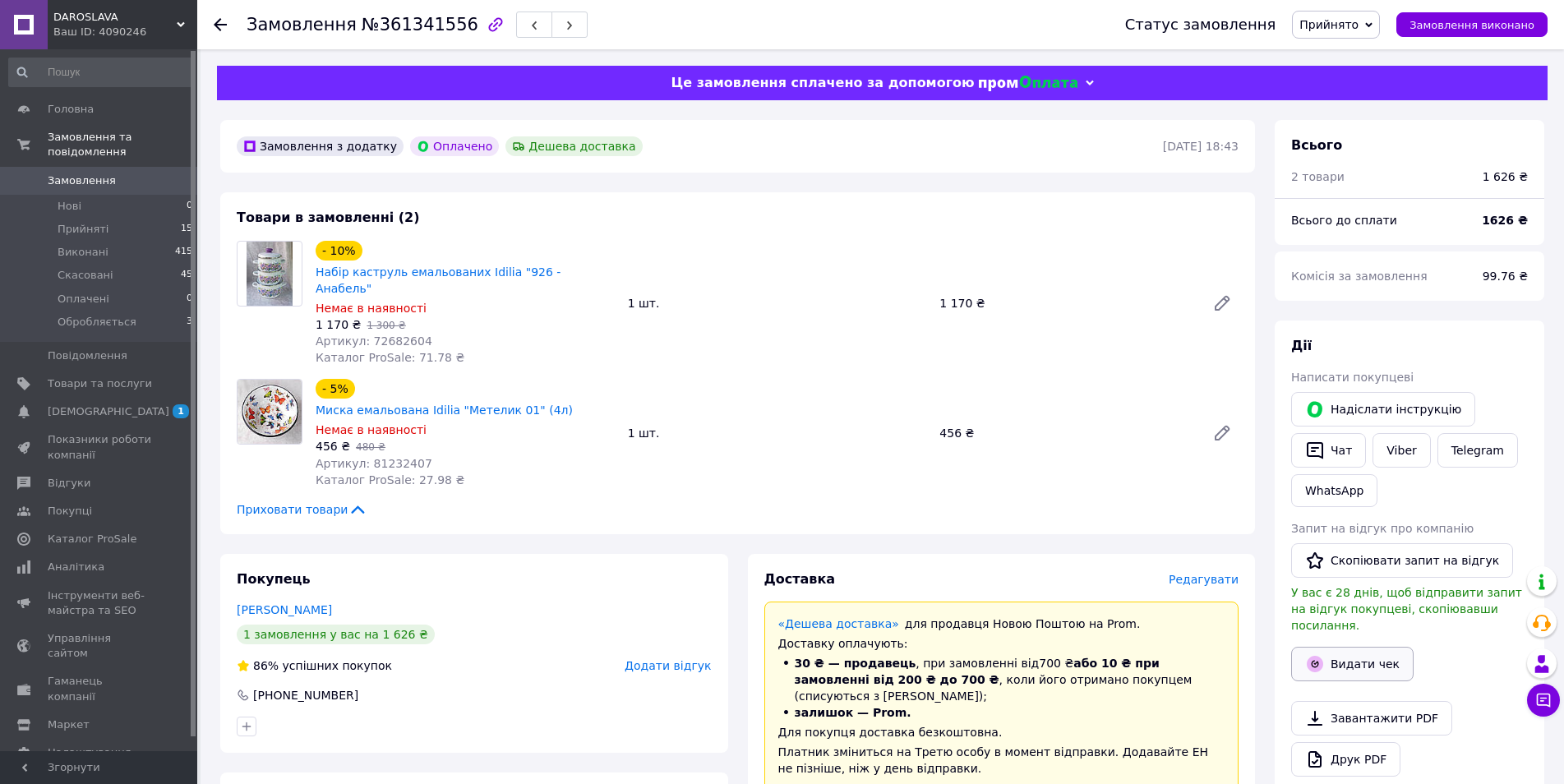
click at [1325, 656] on button "Видати чек" at bounding box center [1353, 664] width 122 height 35
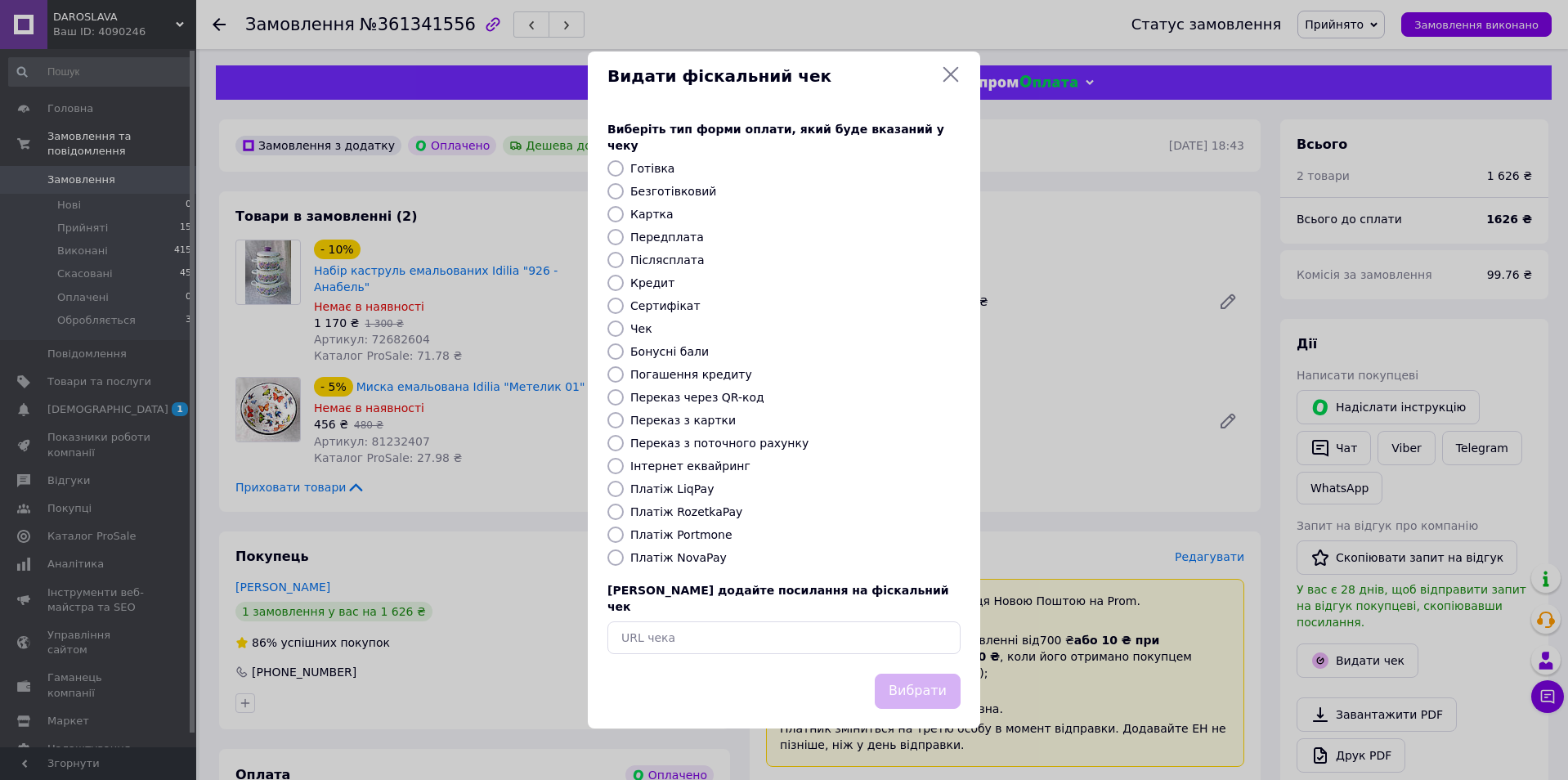
click at [657, 194] on label "Безготівковий" at bounding box center [673, 191] width 86 height 13
click at [624, 194] on input "Безготівковий" at bounding box center [615, 191] width 16 height 16
radio input "true"
click at [933, 679] on button "Вибрати" at bounding box center [917, 691] width 86 height 35
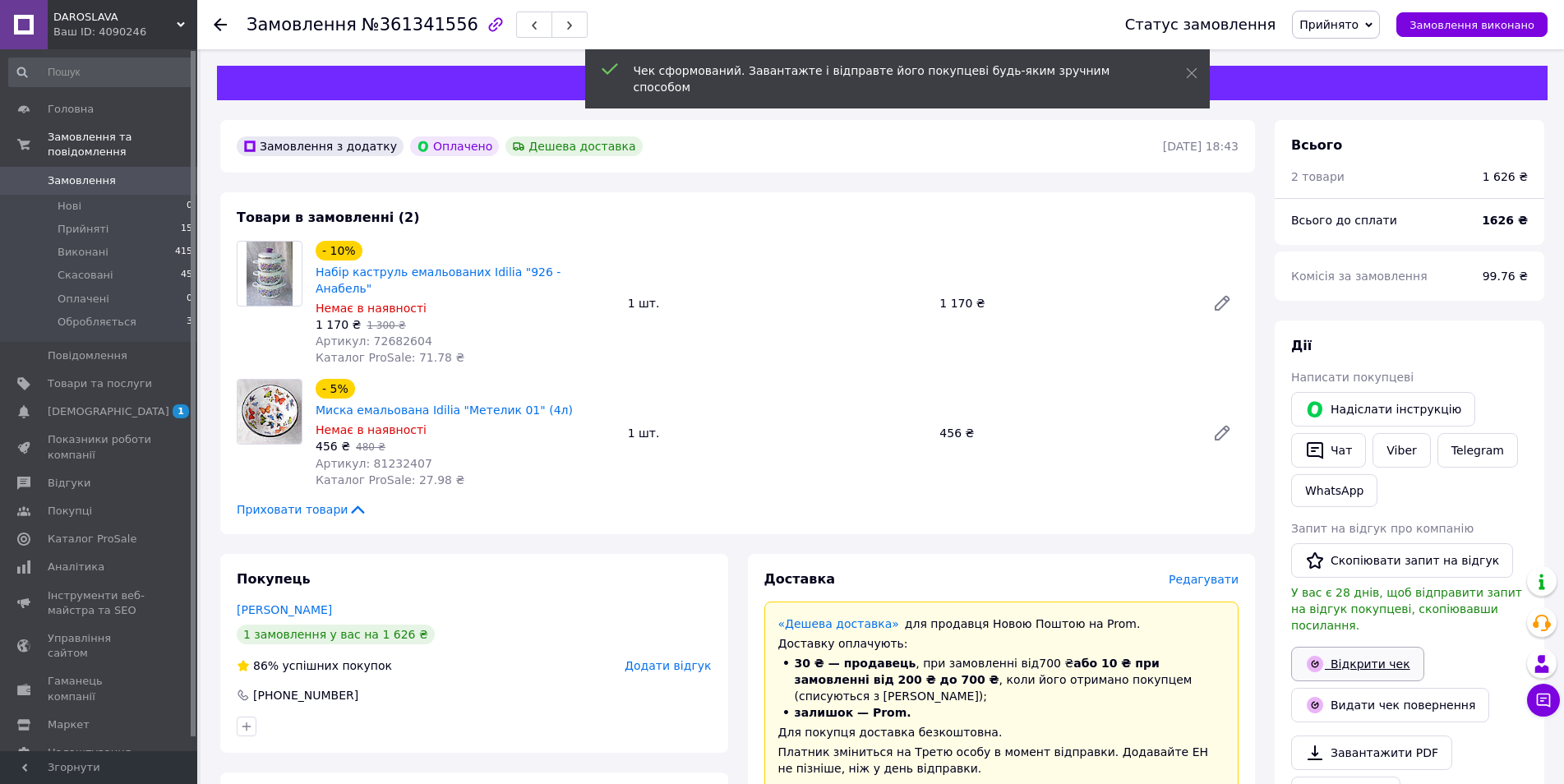
click at [1351, 648] on link "Відкрити чек" at bounding box center [1358, 664] width 133 height 35
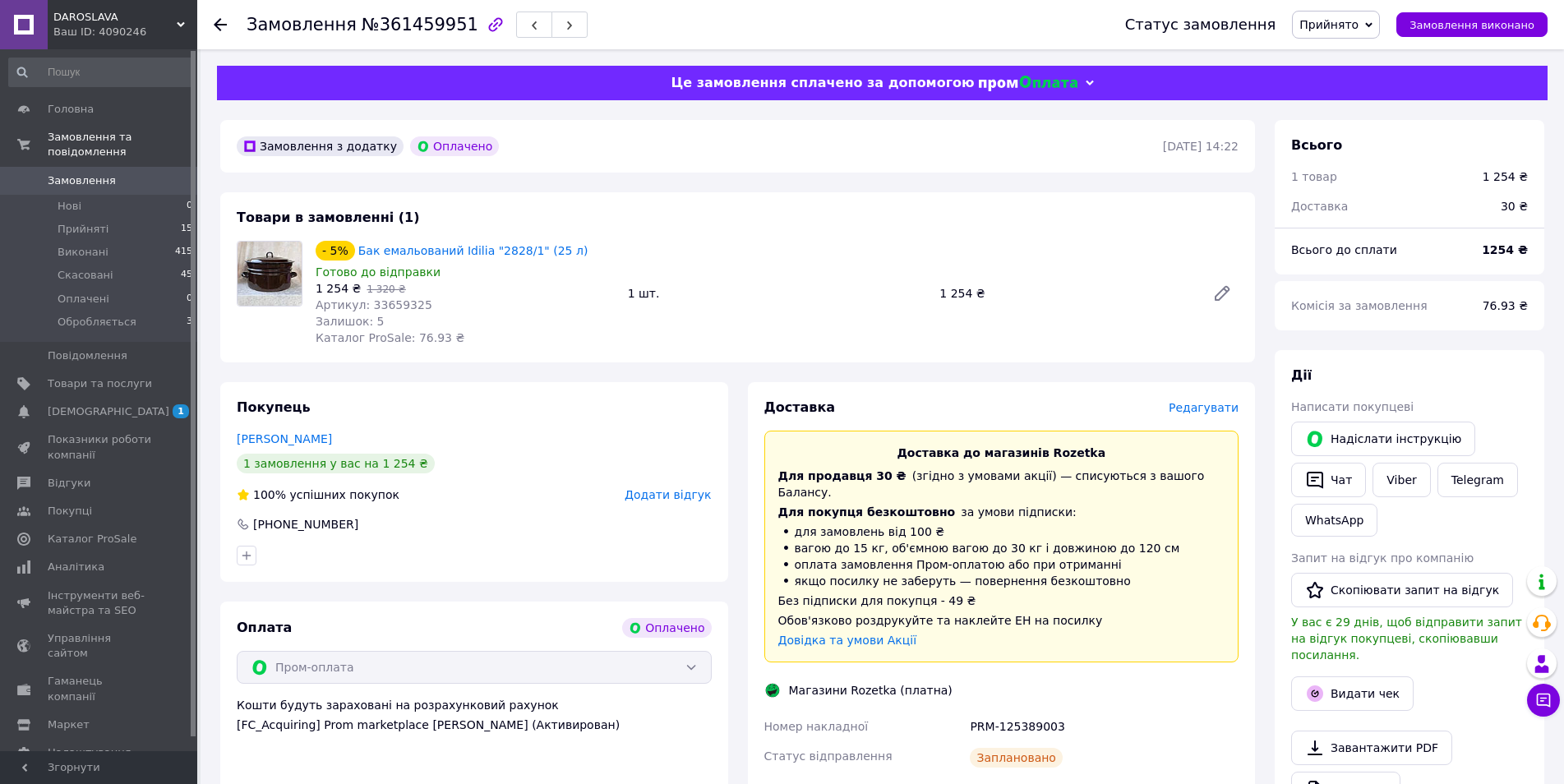
scroll to position [165, 0]
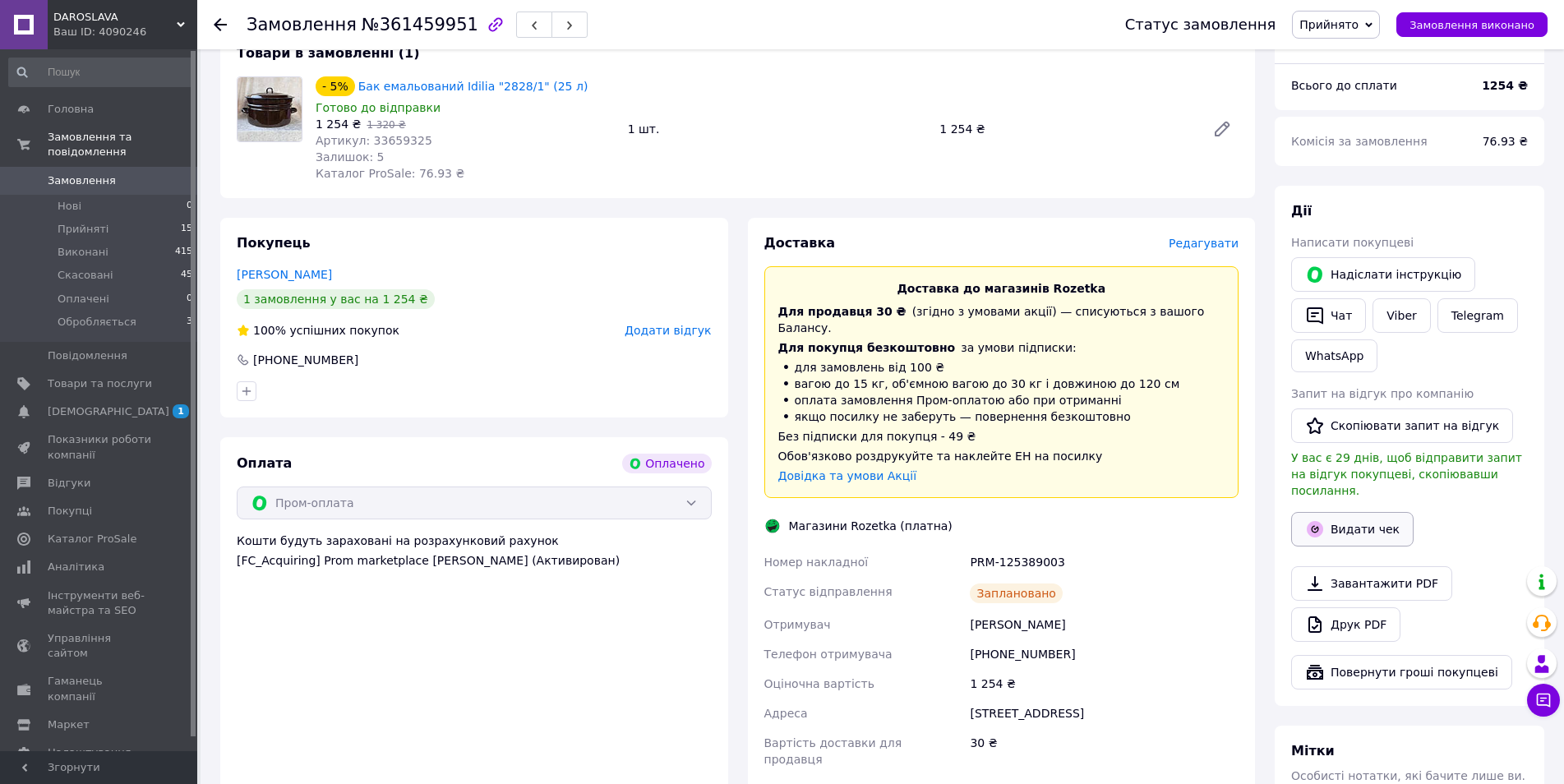
click at [1377, 512] on button "Видати чек" at bounding box center [1353, 529] width 122 height 35
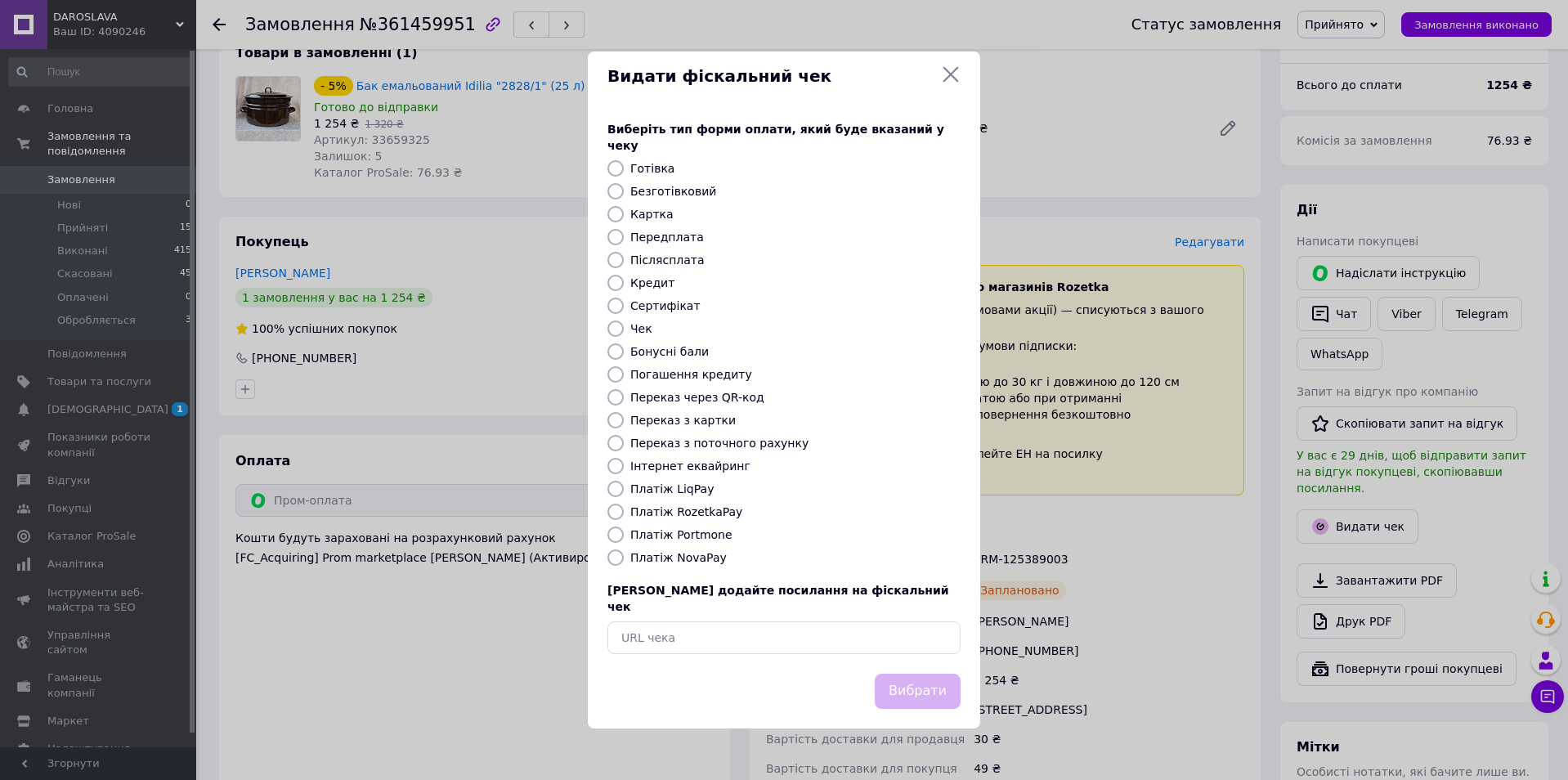
click at [619, 188] on input "Безготівковий" at bounding box center [615, 191] width 16 height 16
radio input "true"
click at [936, 674] on button "Вибрати" at bounding box center [917, 691] width 86 height 35
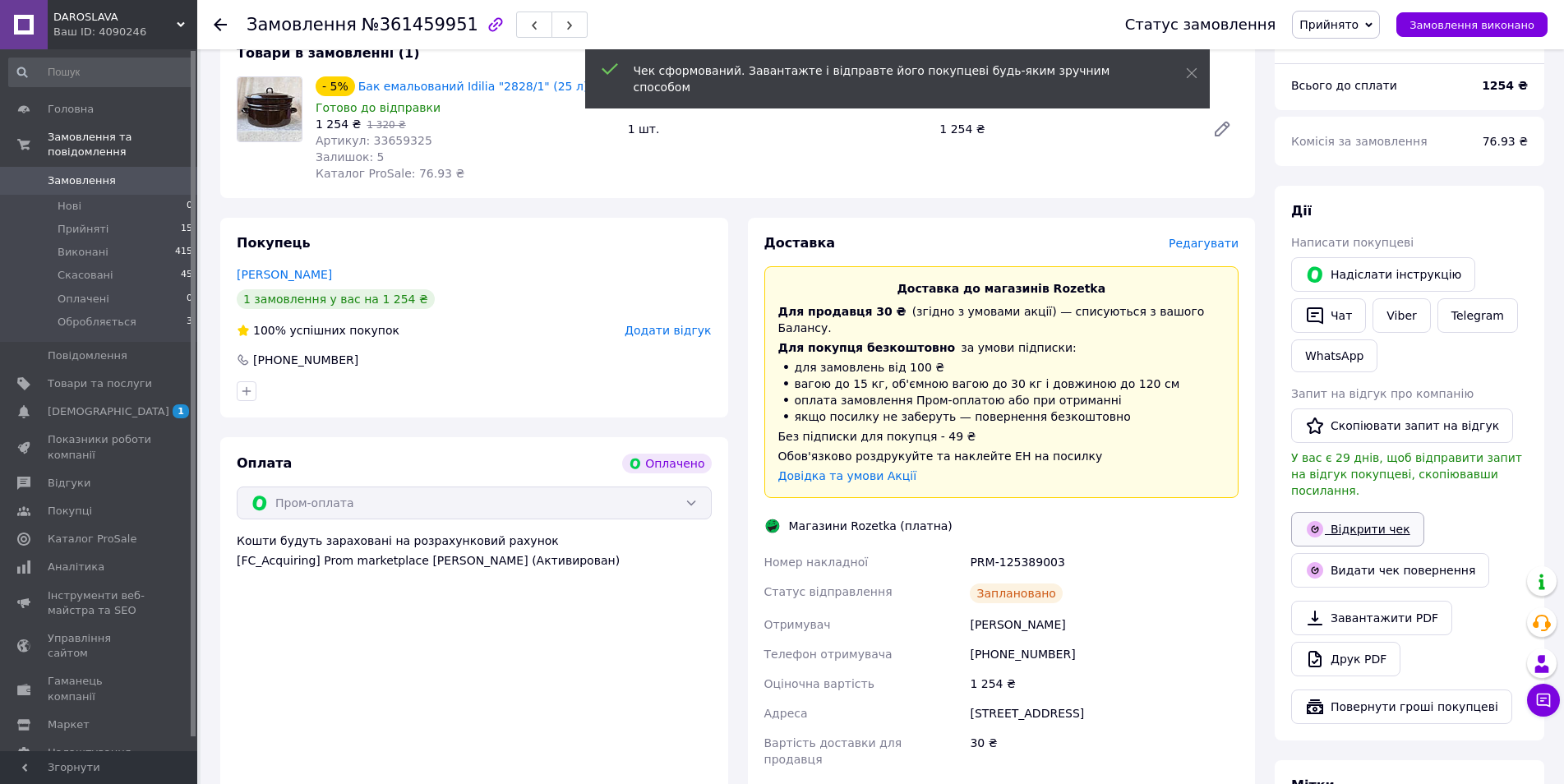
click at [1344, 512] on link "Відкрити чек" at bounding box center [1358, 529] width 133 height 35
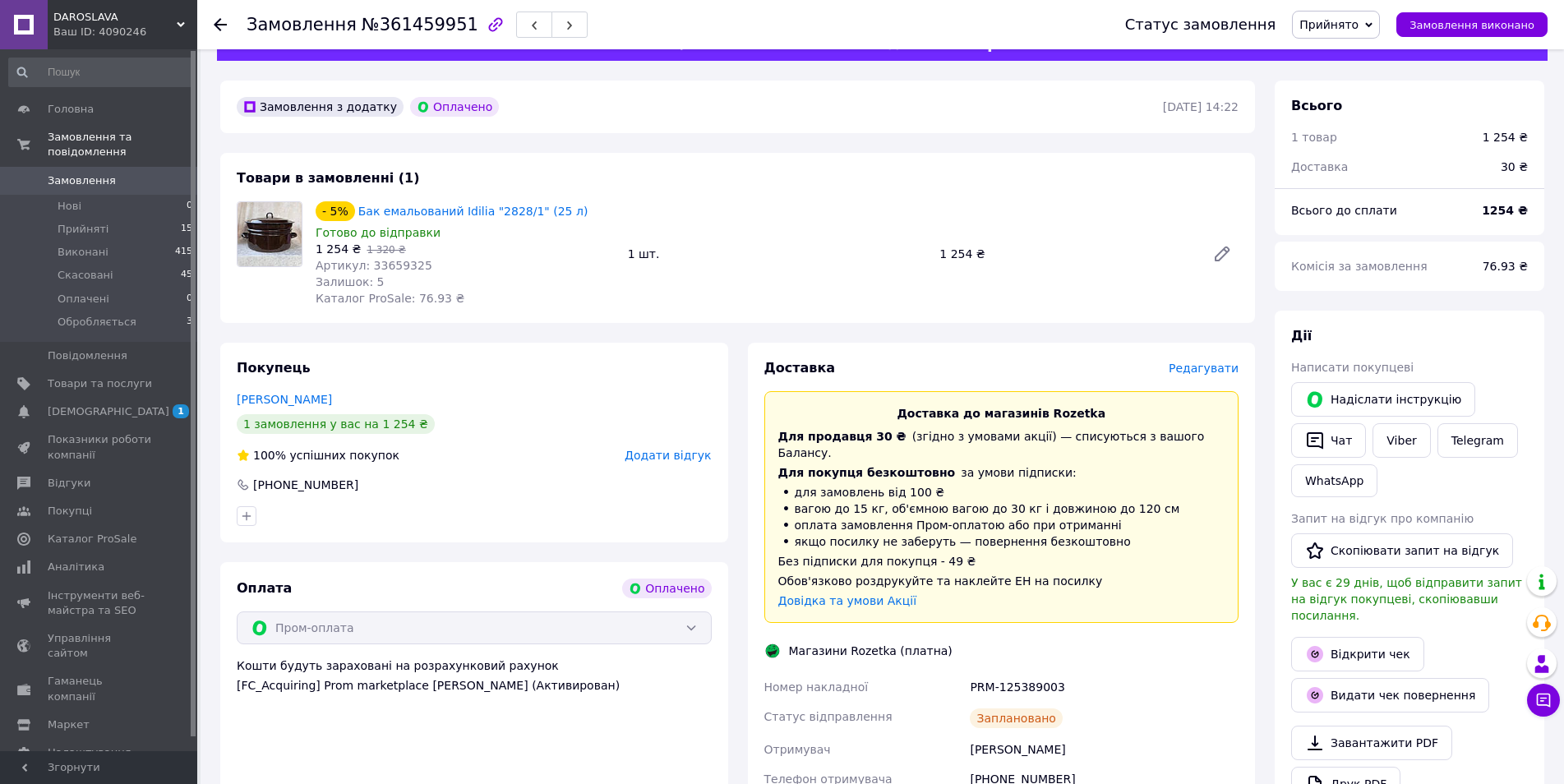
scroll to position [0, 0]
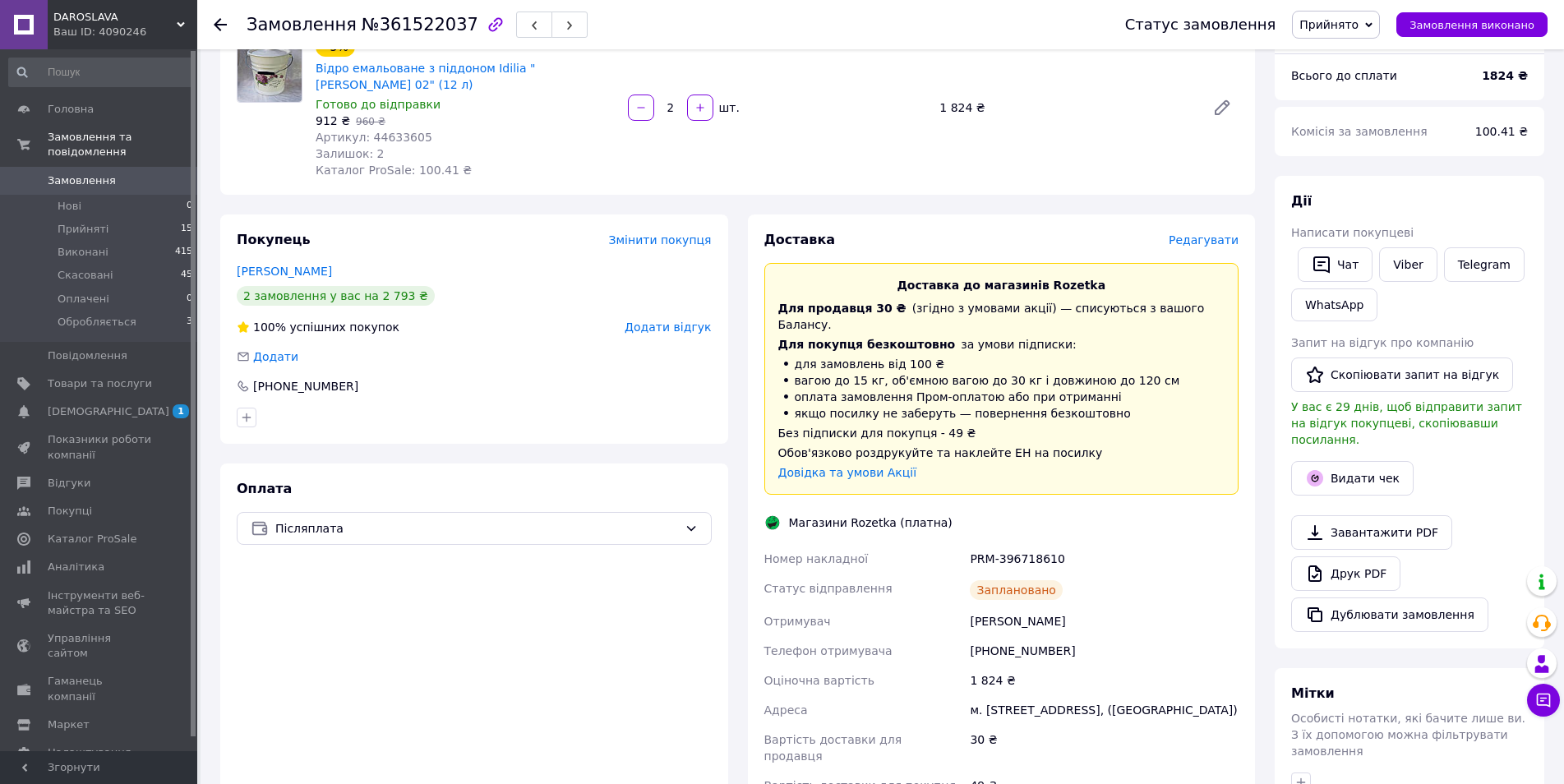
scroll to position [247, 0]
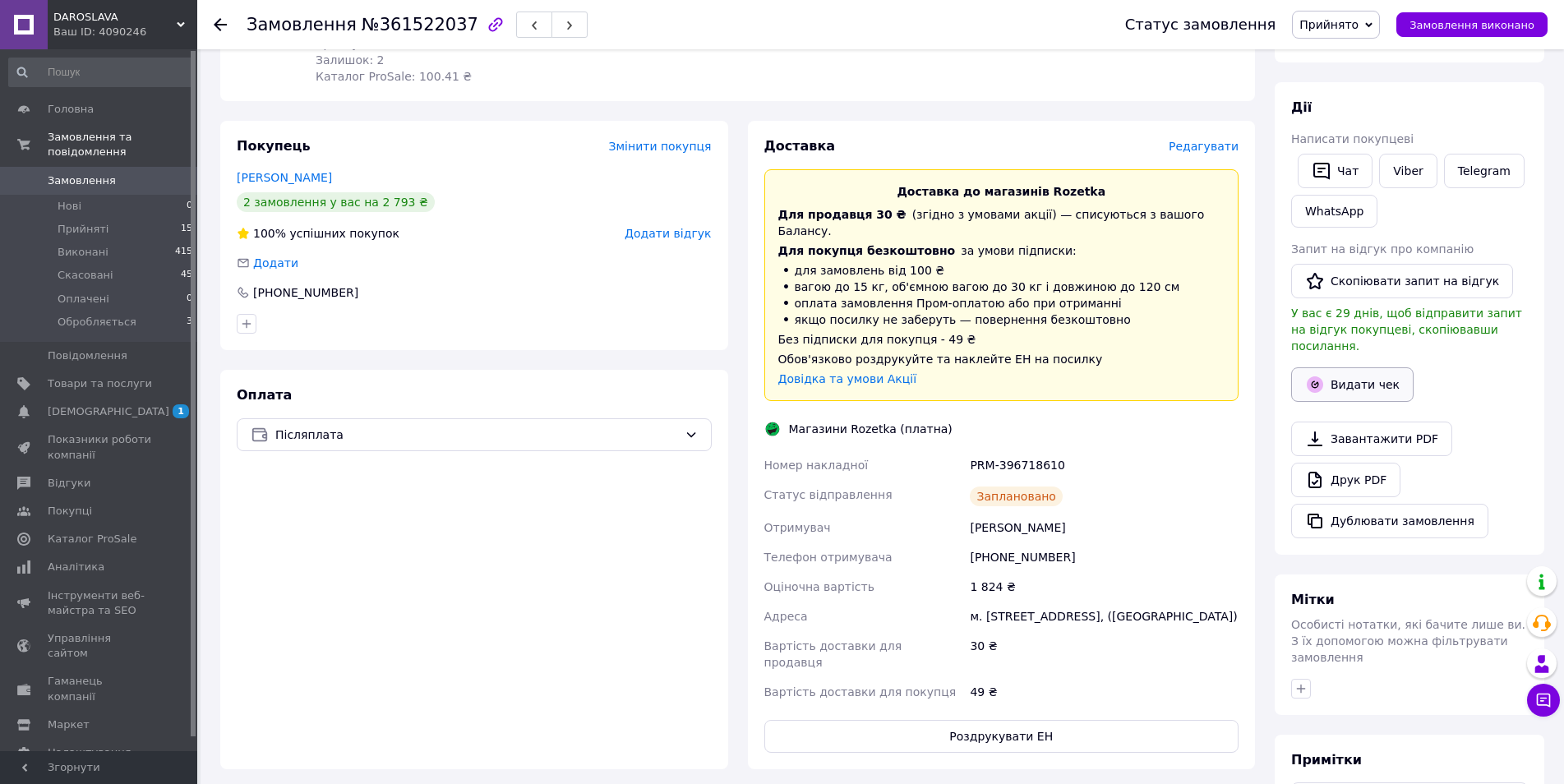
click at [1361, 370] on button "Видати чек" at bounding box center [1353, 384] width 122 height 35
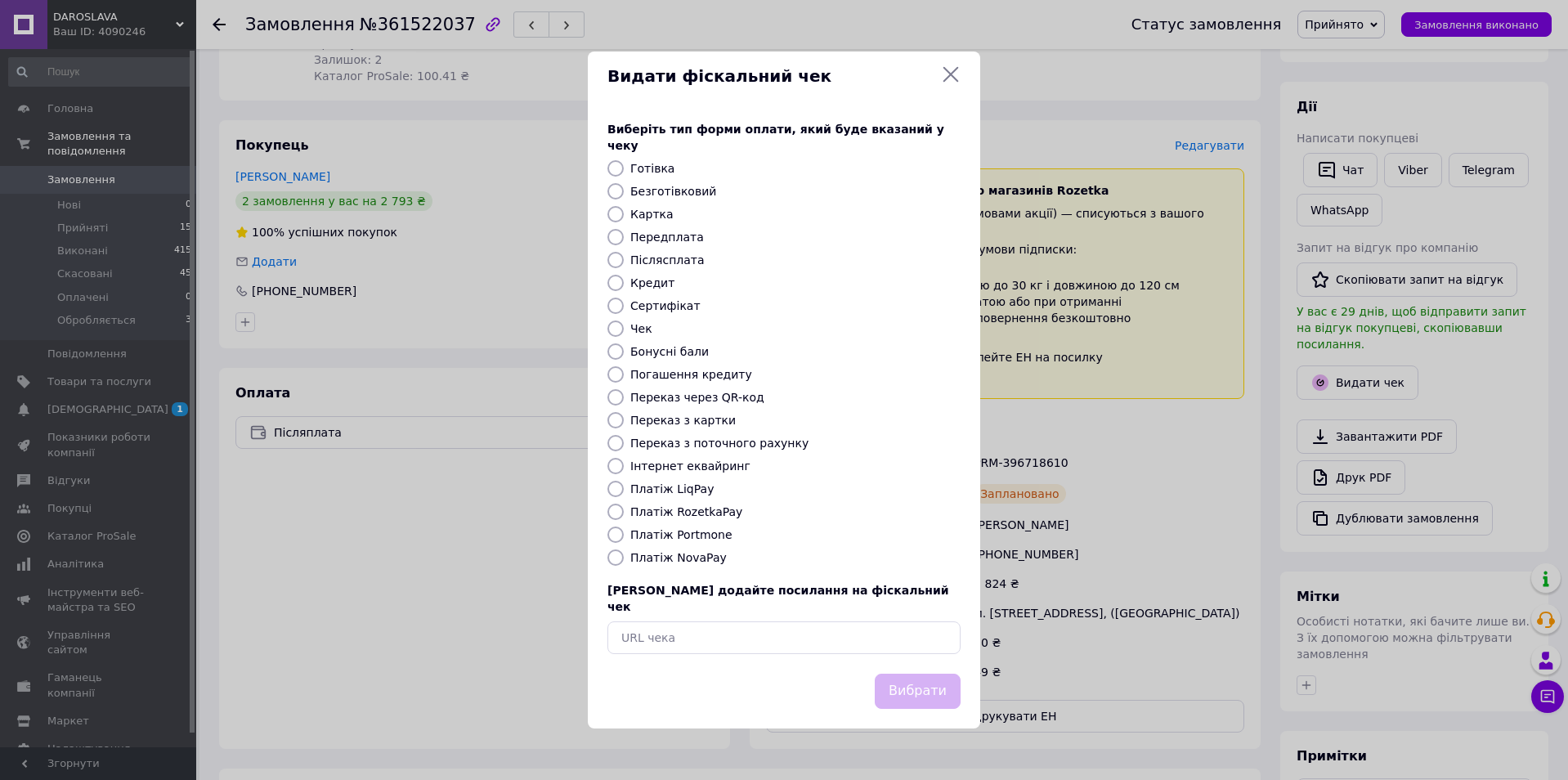
click at [611, 192] on input "Безготівковий" at bounding box center [615, 191] width 16 height 16
radio input "true"
click at [925, 678] on button "Вибрати" at bounding box center [917, 691] width 86 height 35
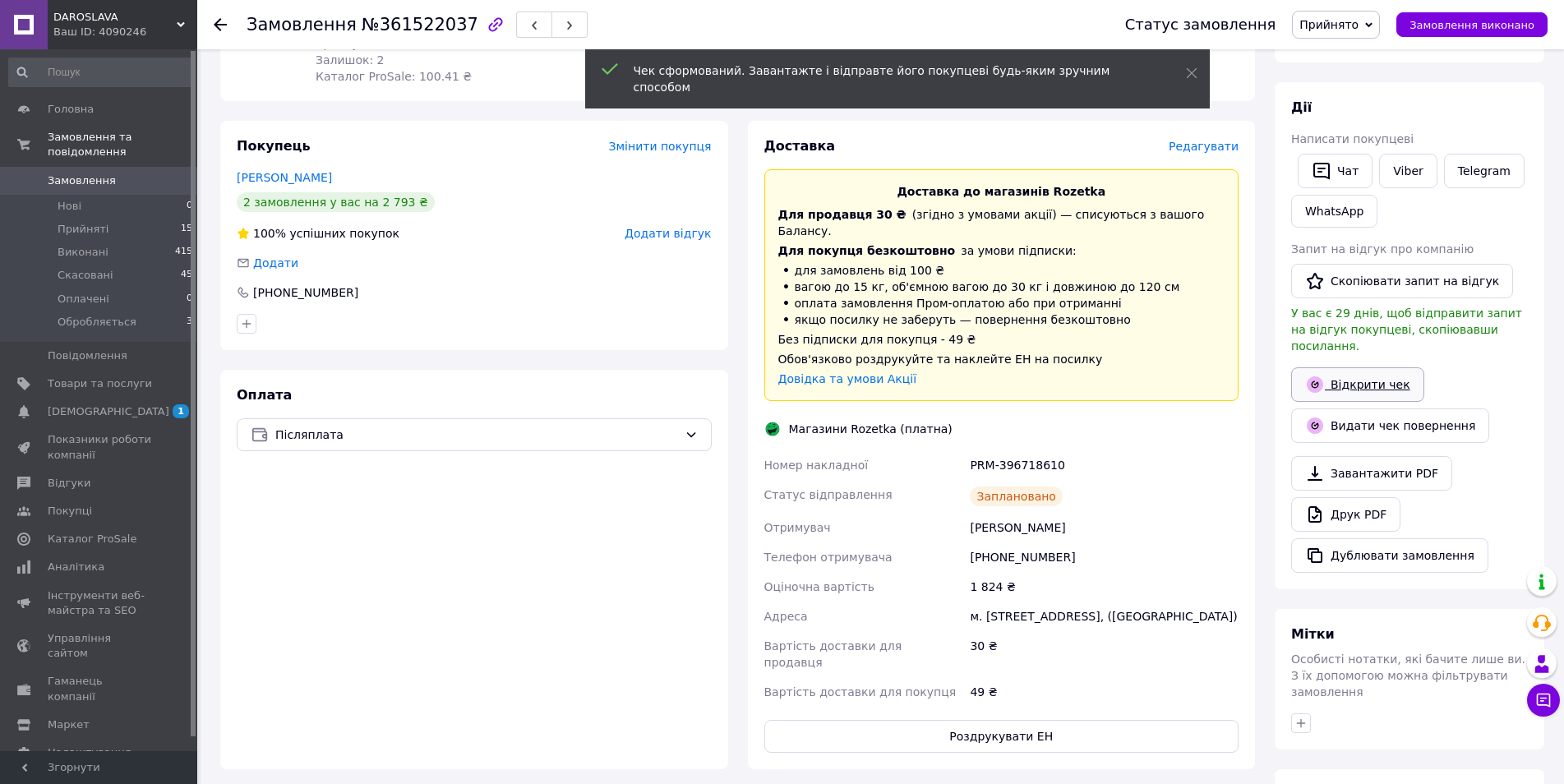
click at [1355, 367] on link "Відкрити чек" at bounding box center [1358, 384] width 133 height 35
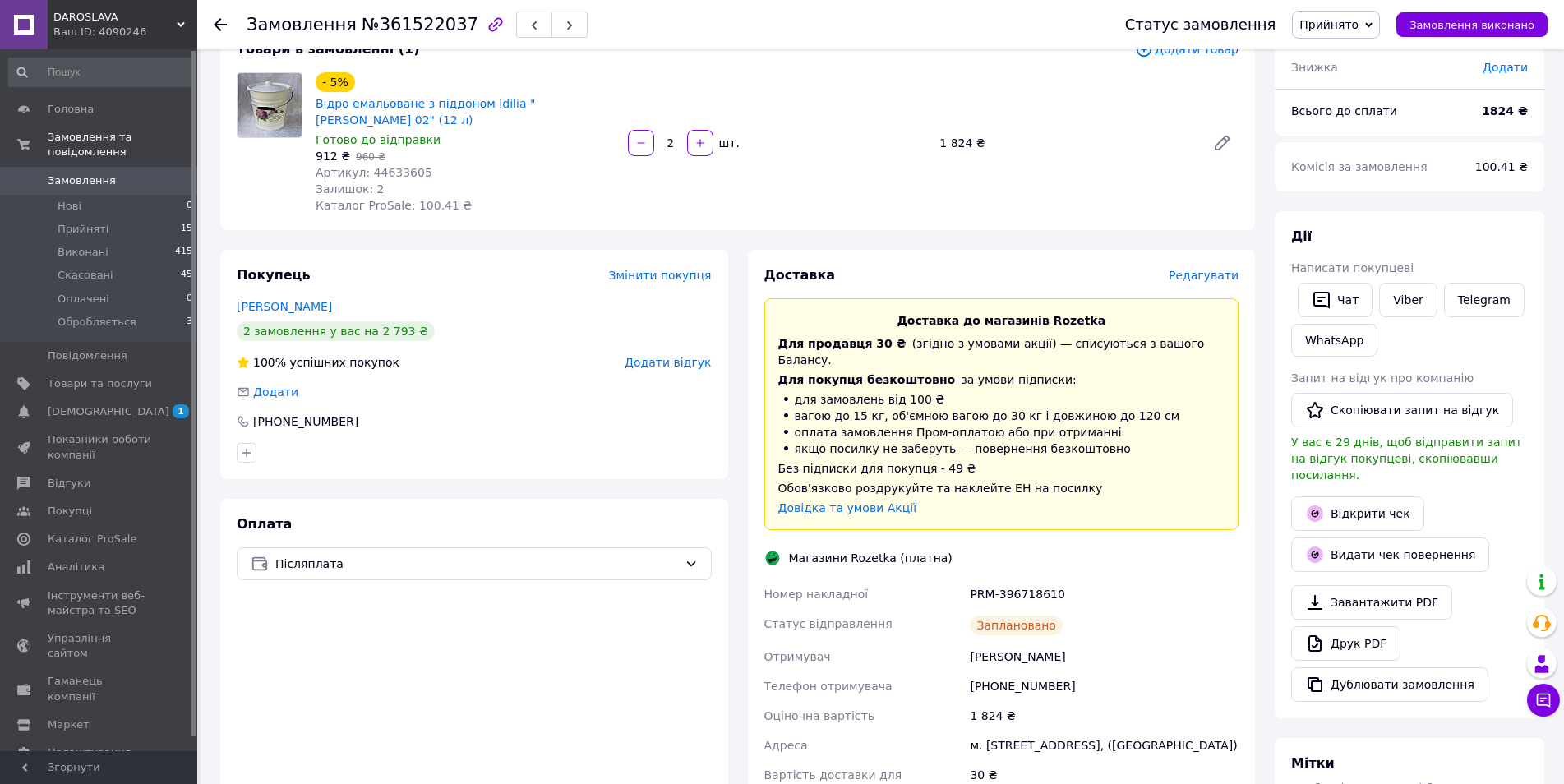
scroll to position [0, 0]
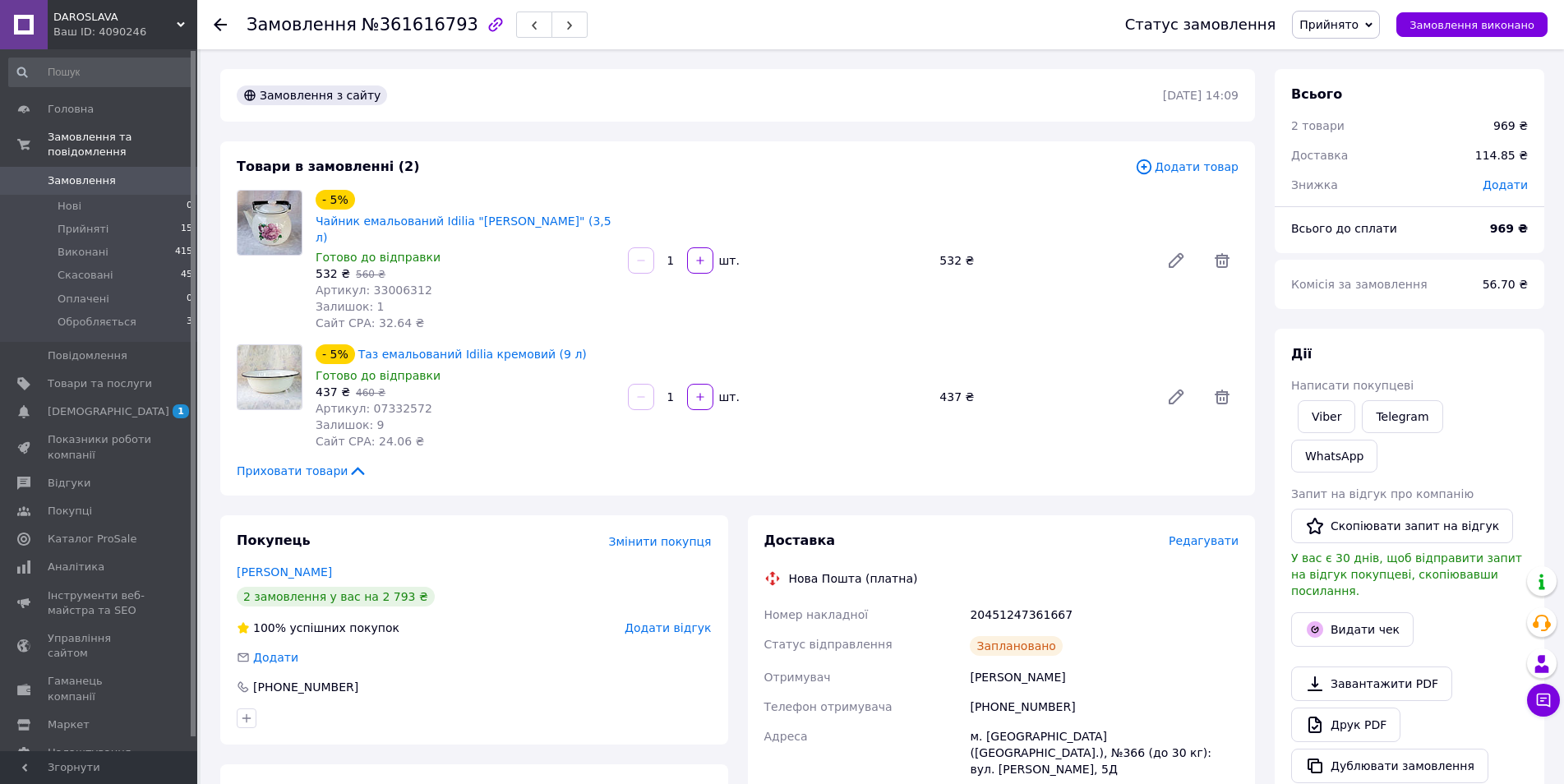
scroll to position [82, 0]
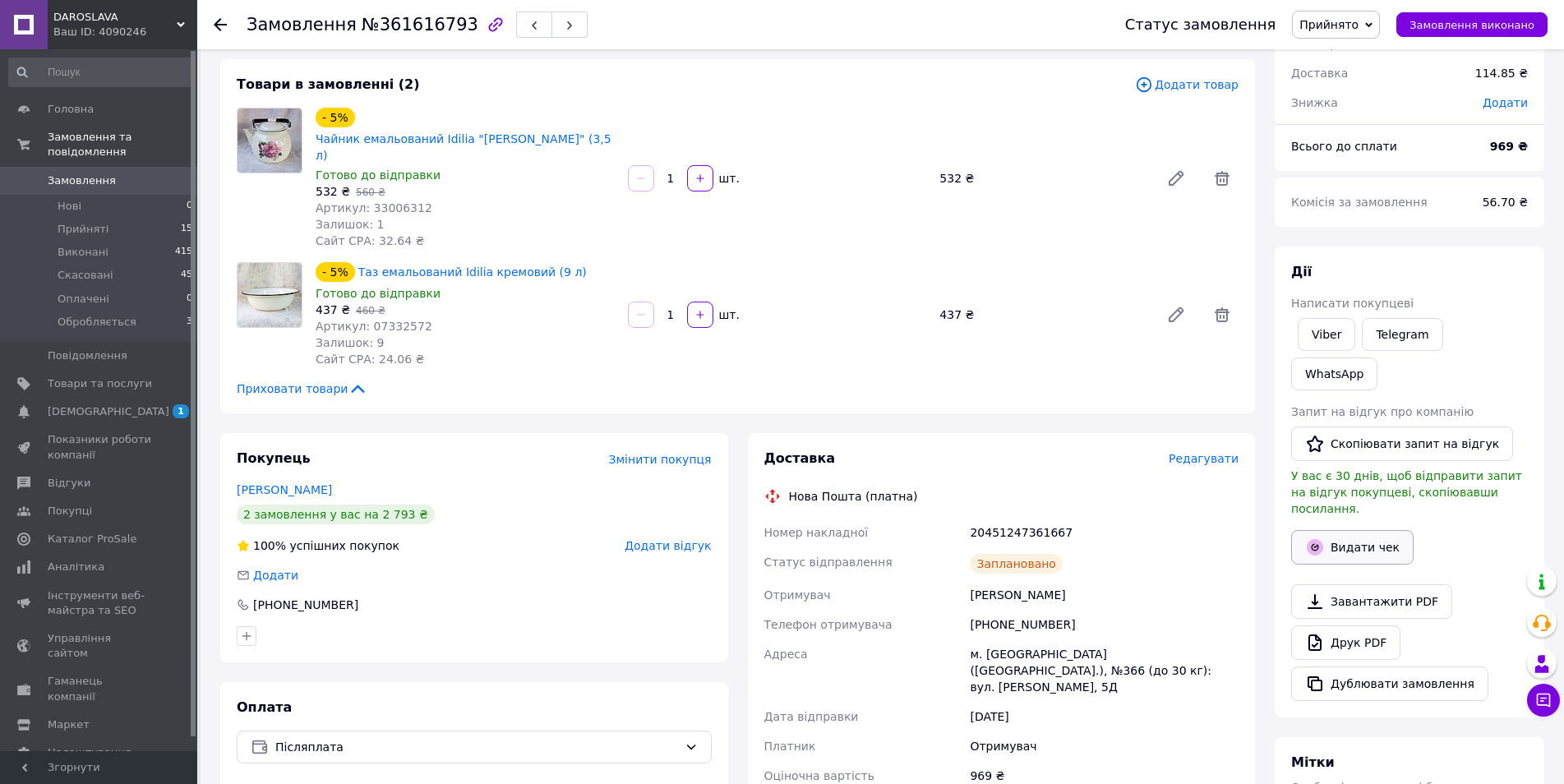
click at [1362, 530] on button "Видати чек" at bounding box center [1353, 547] width 122 height 35
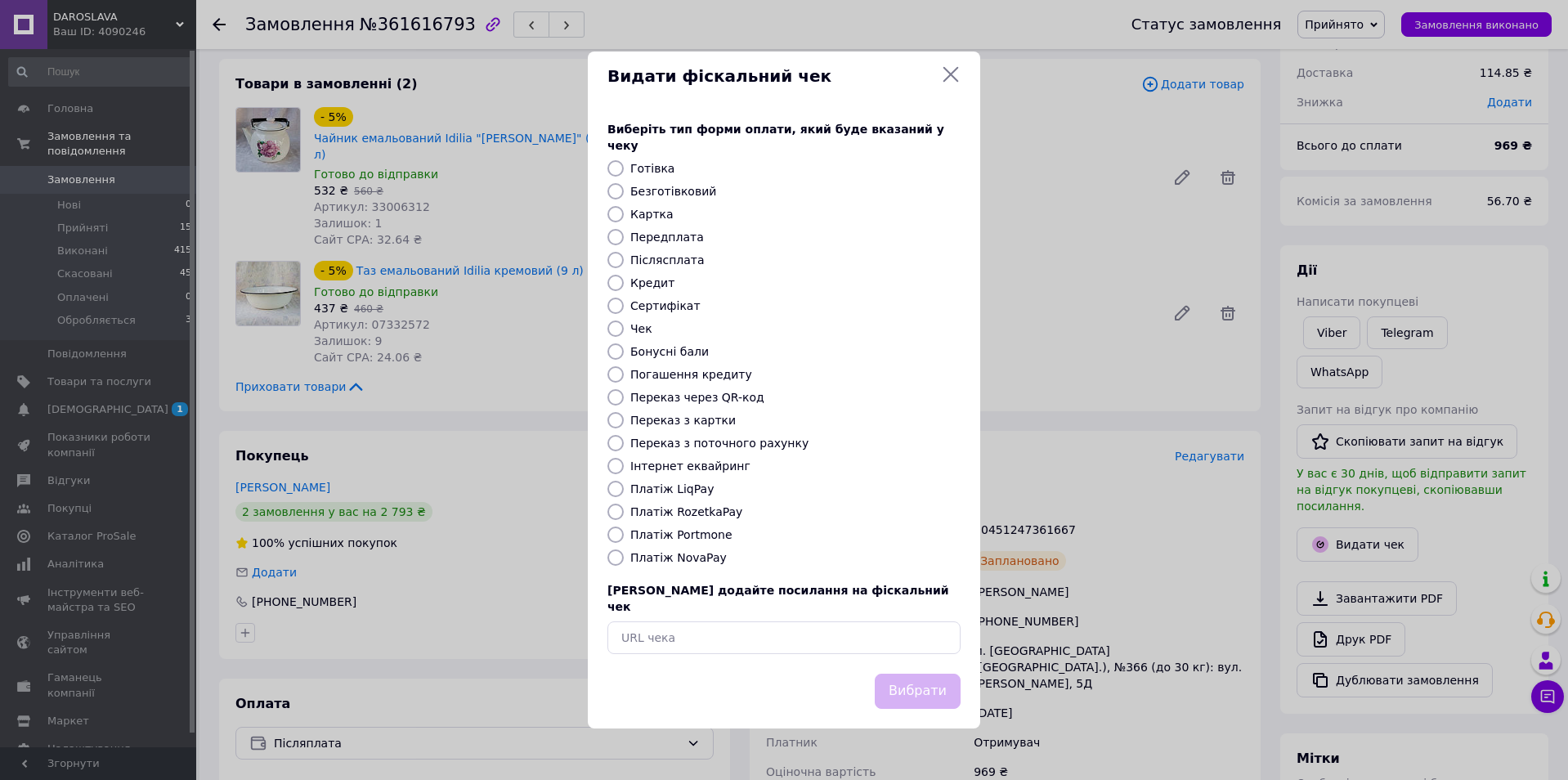
click at [642, 191] on label "Безготівковий" at bounding box center [673, 191] width 86 height 13
click at [624, 191] on input "Безготівковий" at bounding box center [615, 191] width 16 height 16
radio input "true"
click at [943, 677] on button "Вибрати" at bounding box center [917, 691] width 86 height 35
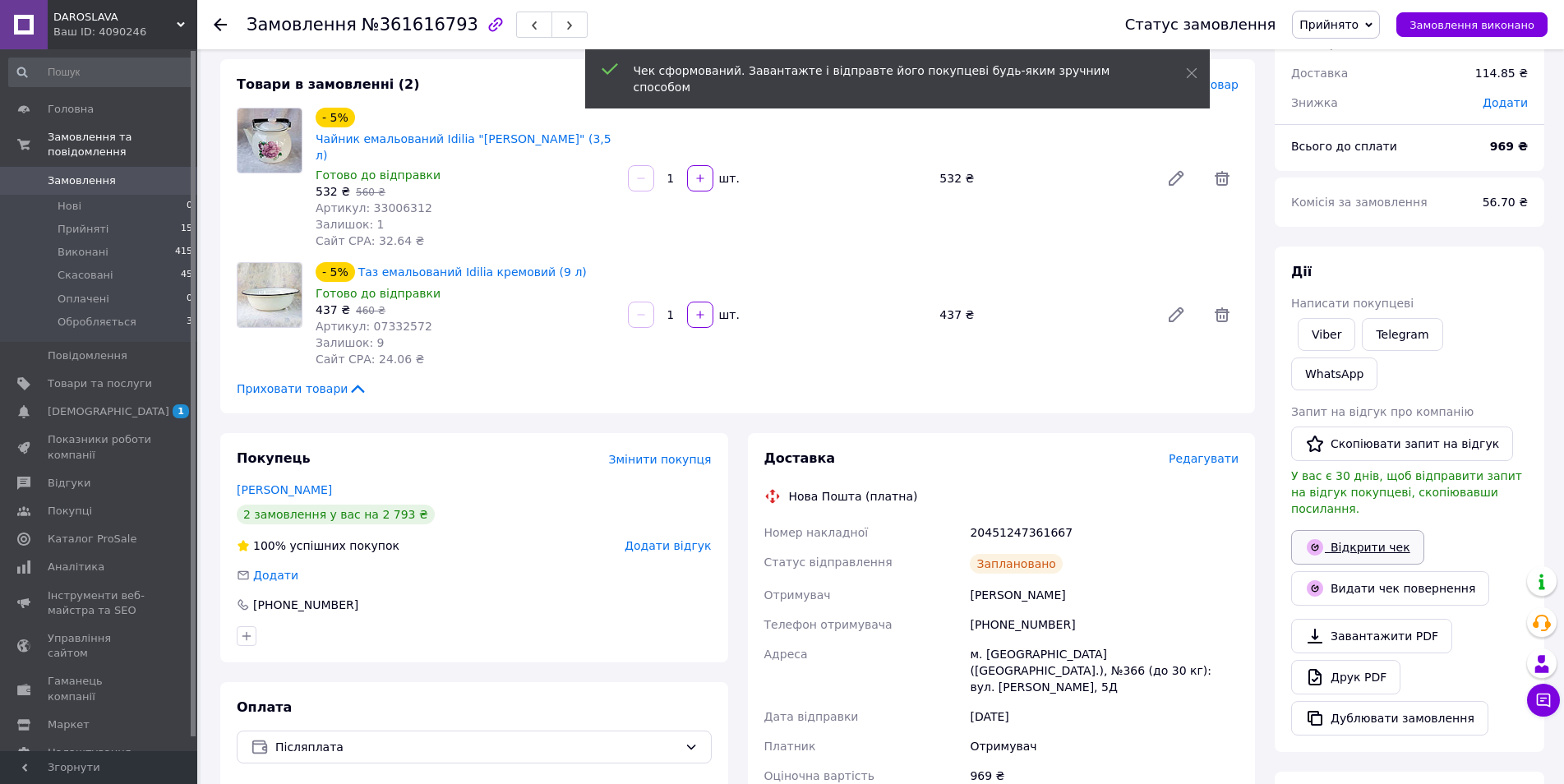
click at [1348, 530] on link "Відкрити чек" at bounding box center [1358, 547] width 133 height 35
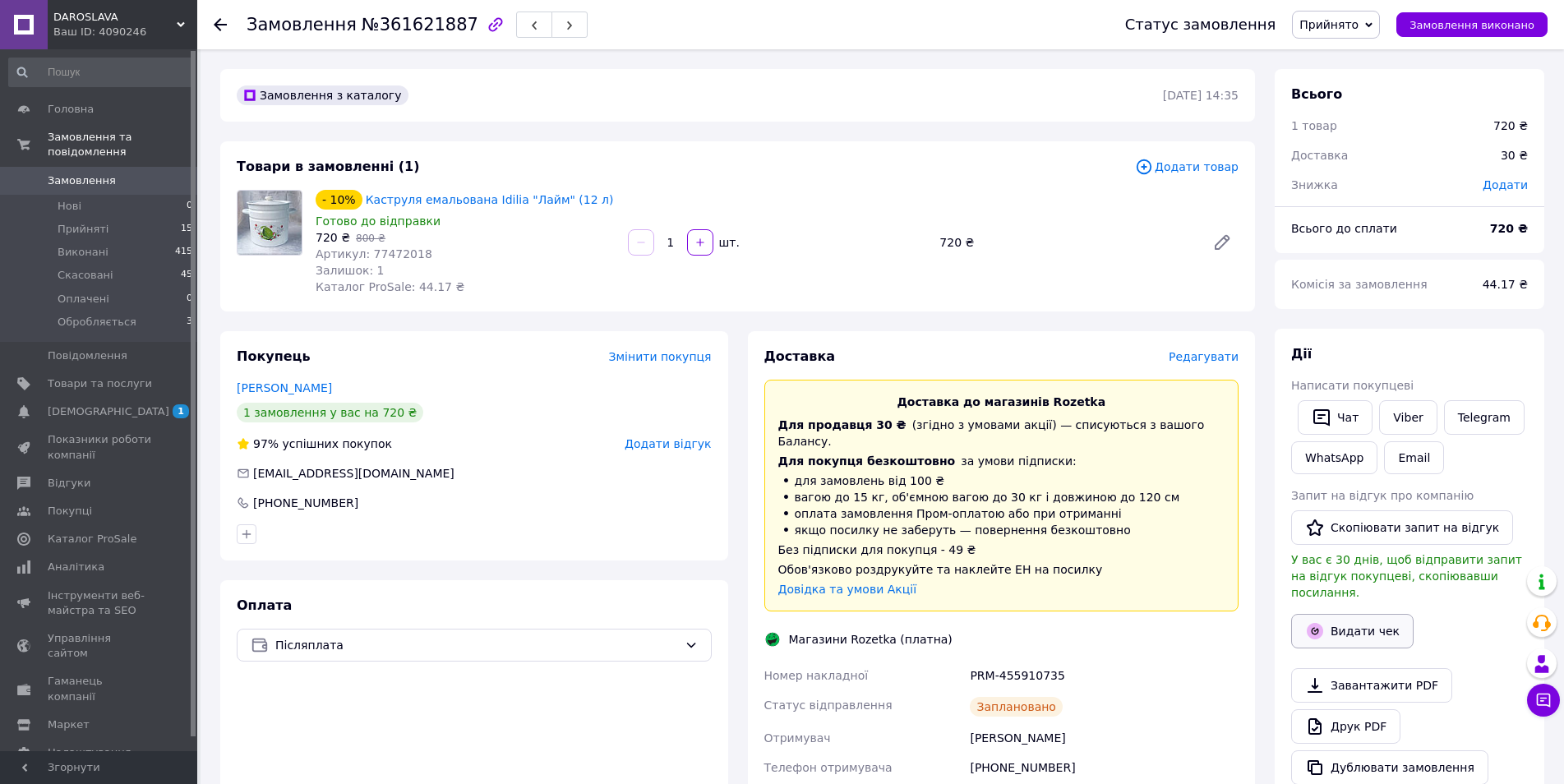
click at [1344, 614] on button "Видати чек" at bounding box center [1353, 631] width 122 height 35
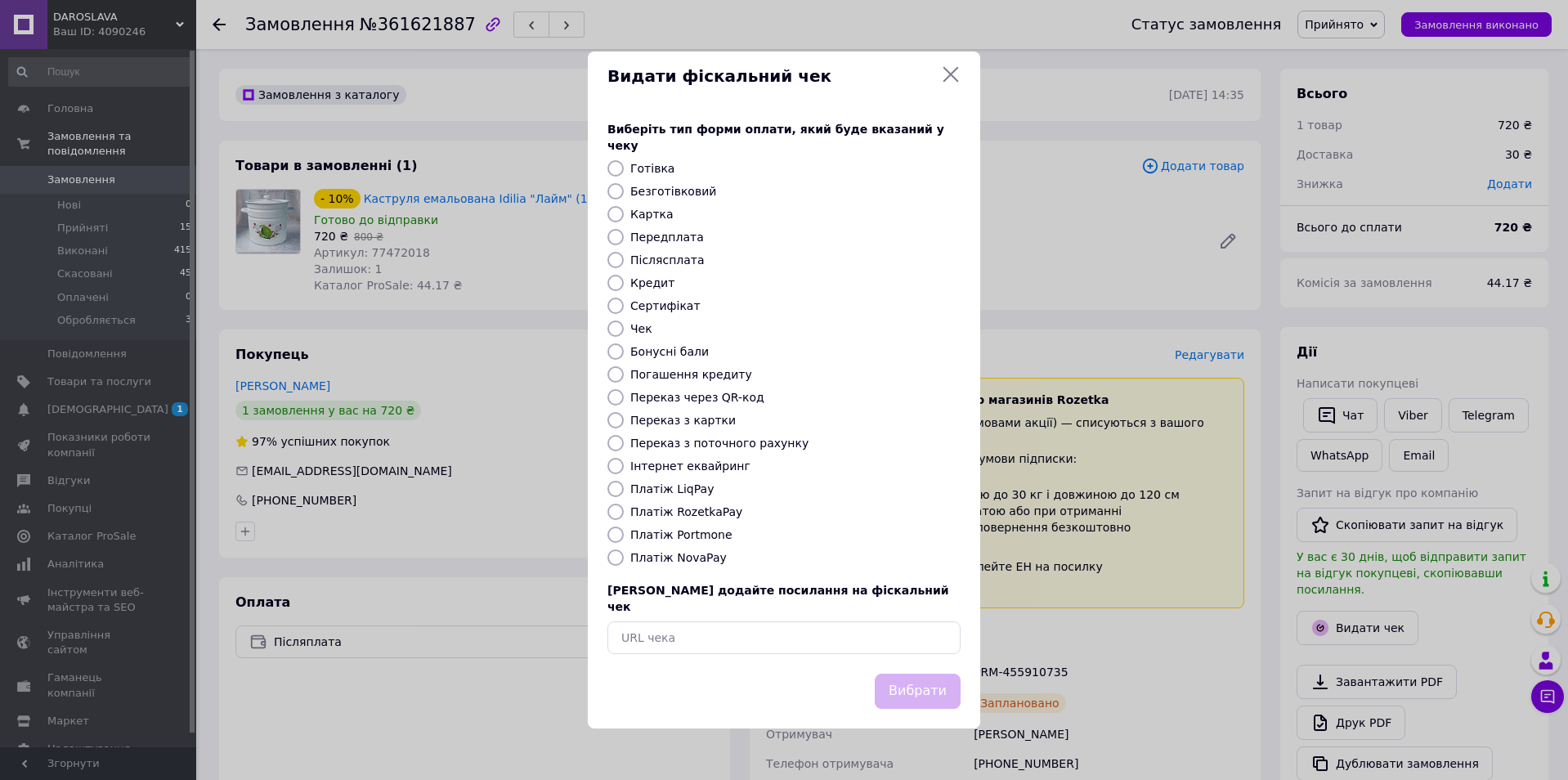
click at [679, 193] on label "Безготівковий" at bounding box center [673, 191] width 86 height 13
click at [624, 193] on input "Безготівковий" at bounding box center [615, 191] width 16 height 16
radio input "true"
click at [936, 674] on button "Вибрати" at bounding box center [917, 691] width 86 height 35
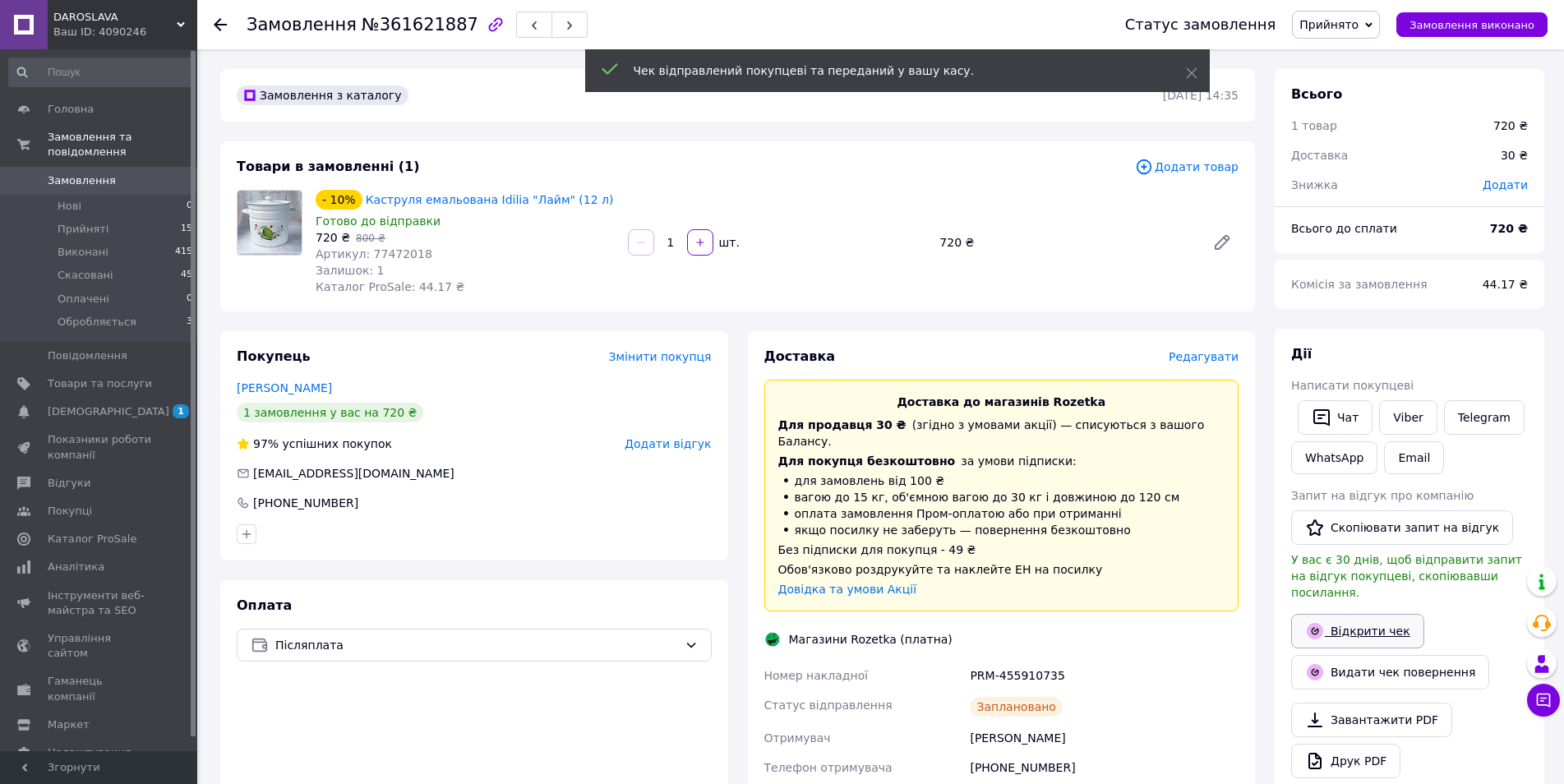
click at [1348, 618] on link "Відкрити чек" at bounding box center [1358, 631] width 133 height 35
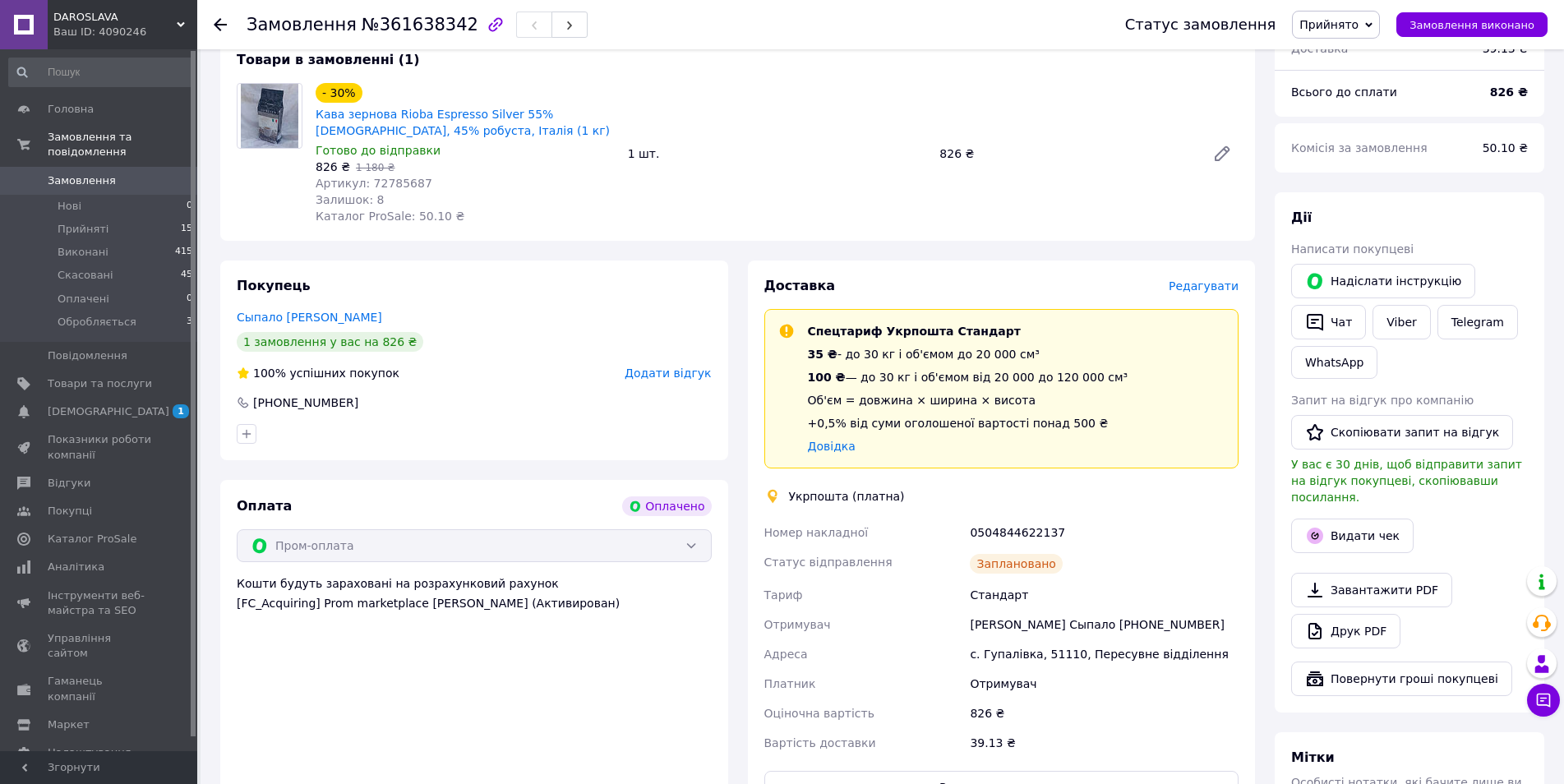
scroll to position [165, 0]
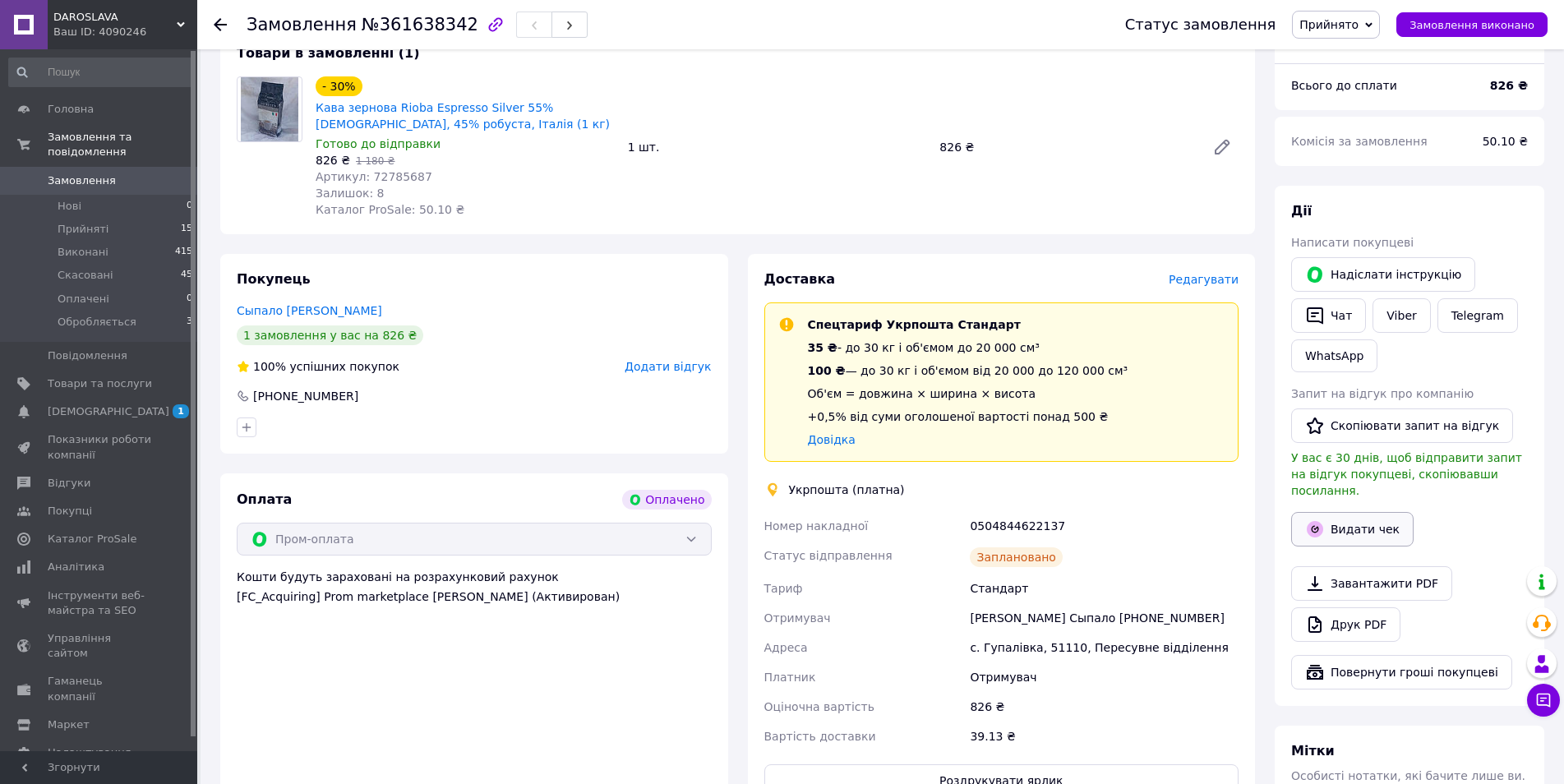
click at [1348, 517] on button "Видати чек" at bounding box center [1353, 529] width 122 height 35
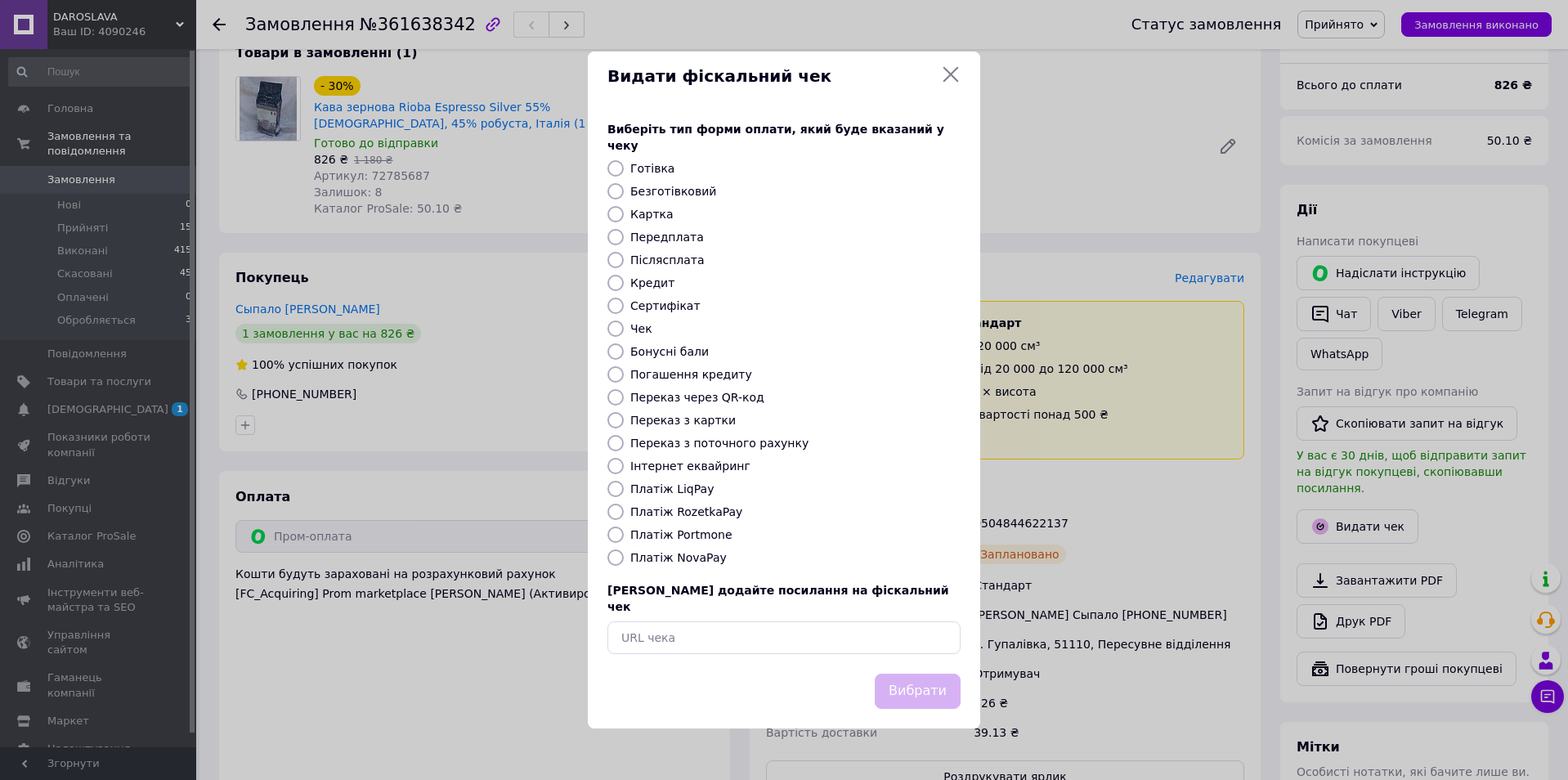
click at [685, 186] on label "Безготівковий" at bounding box center [673, 191] width 86 height 13
click at [624, 186] on input "Безготівковий" at bounding box center [615, 191] width 16 height 16
radio input "true"
click at [911, 674] on button "Вибрати" at bounding box center [917, 691] width 86 height 35
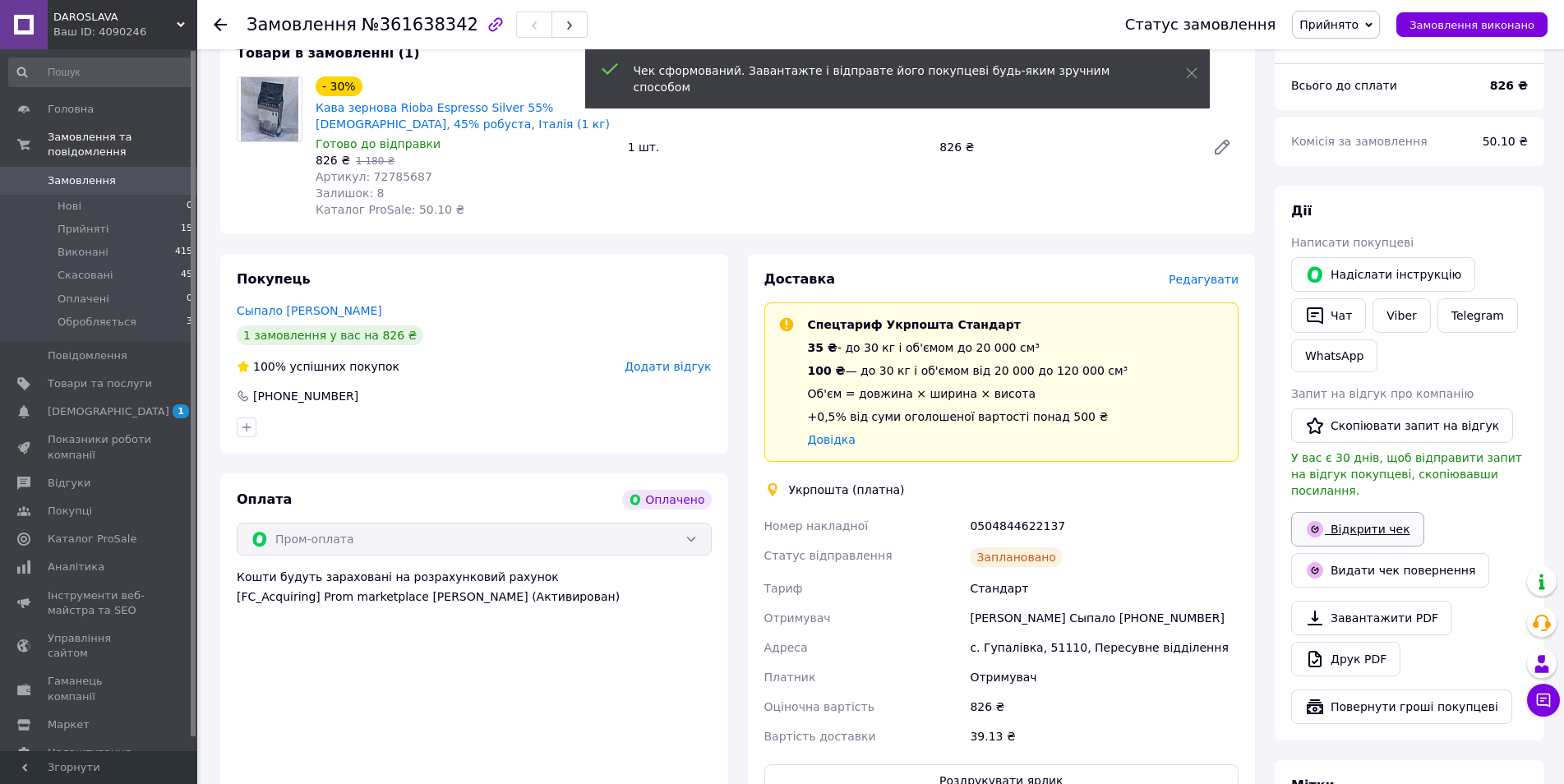
click at [1359, 512] on link "Відкрити чек" at bounding box center [1358, 529] width 133 height 35
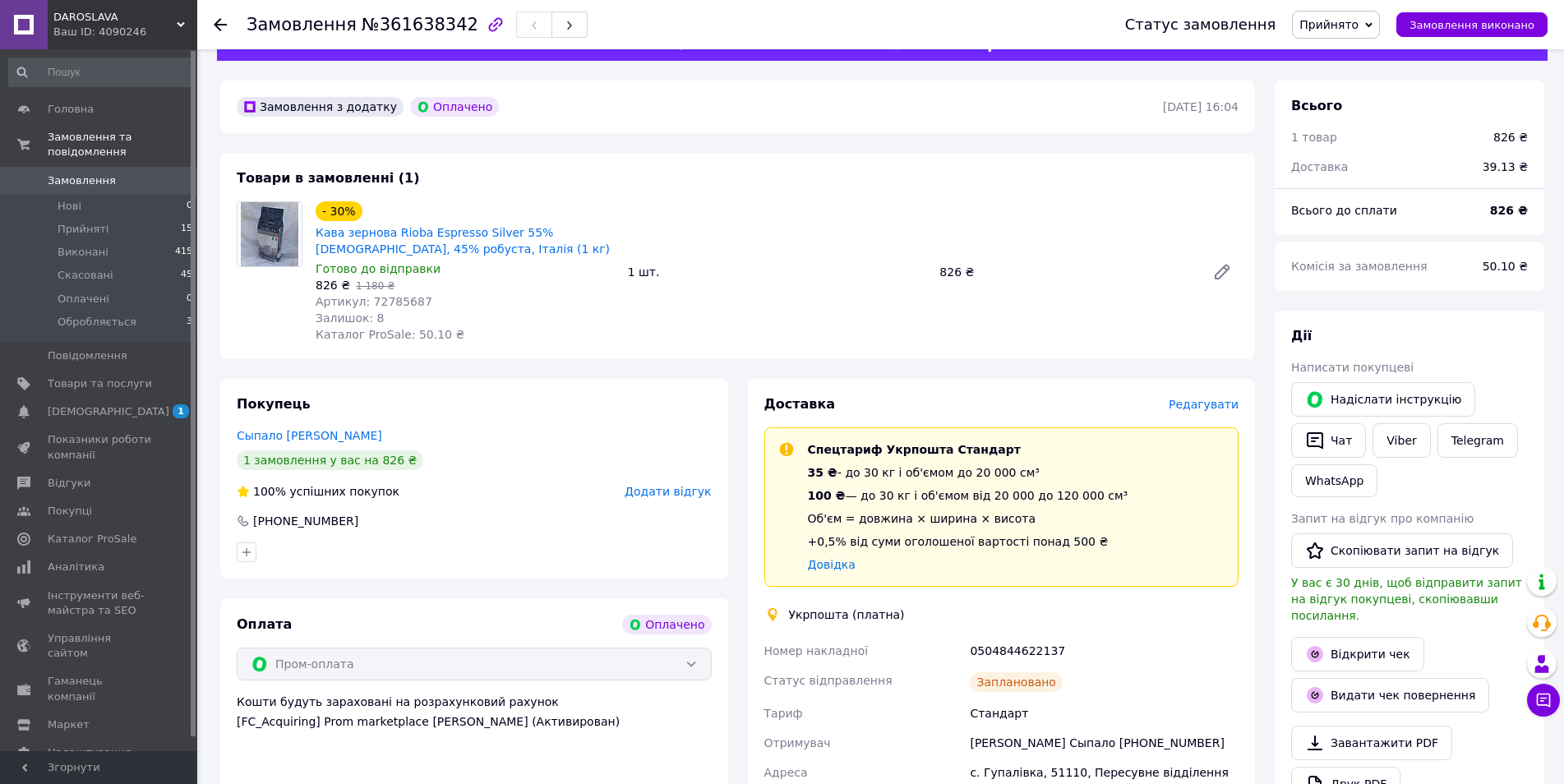
scroll to position [0, 0]
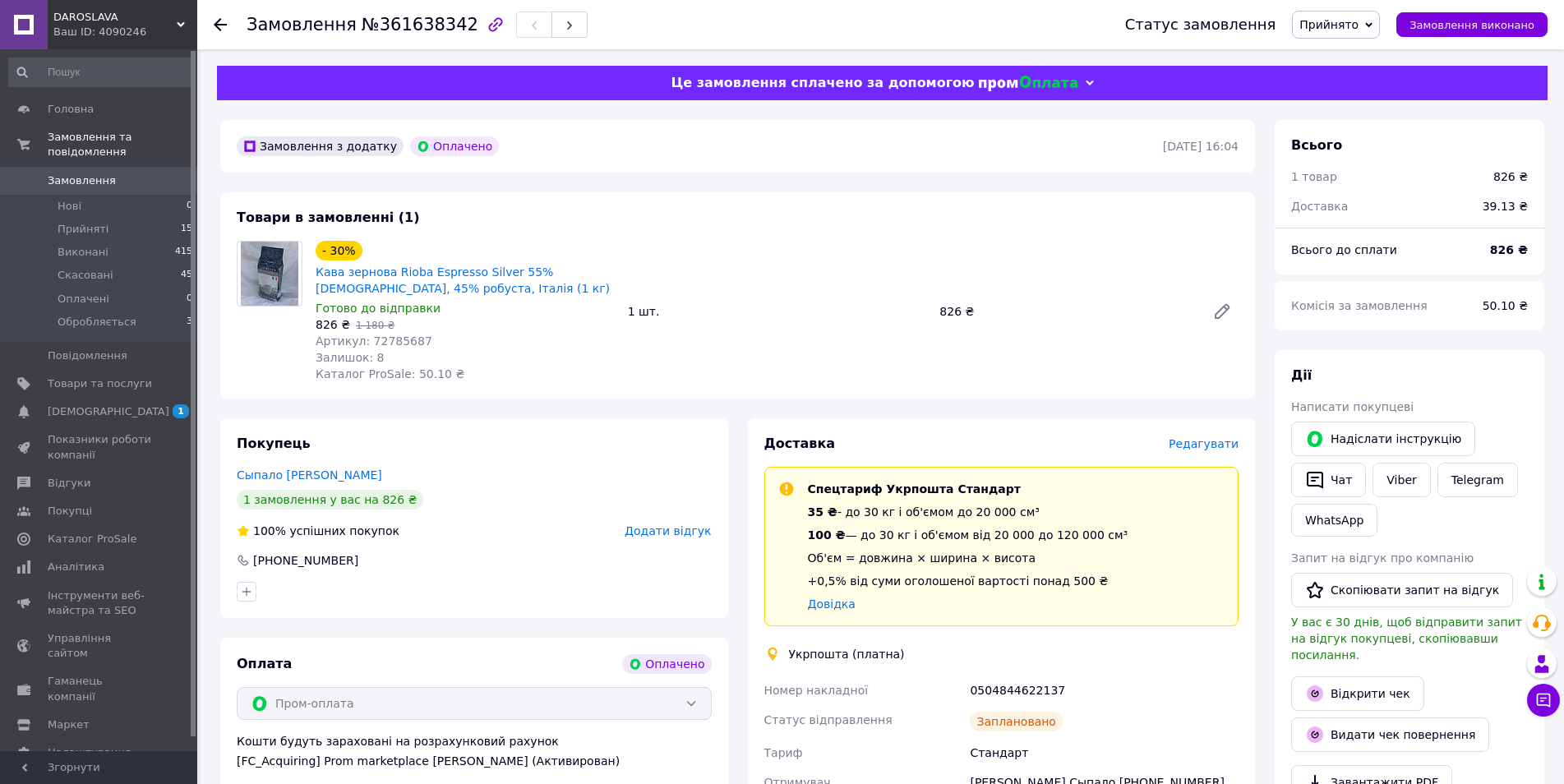
click at [96, 167] on link "Замовлення 0" at bounding box center [101, 181] width 202 height 28
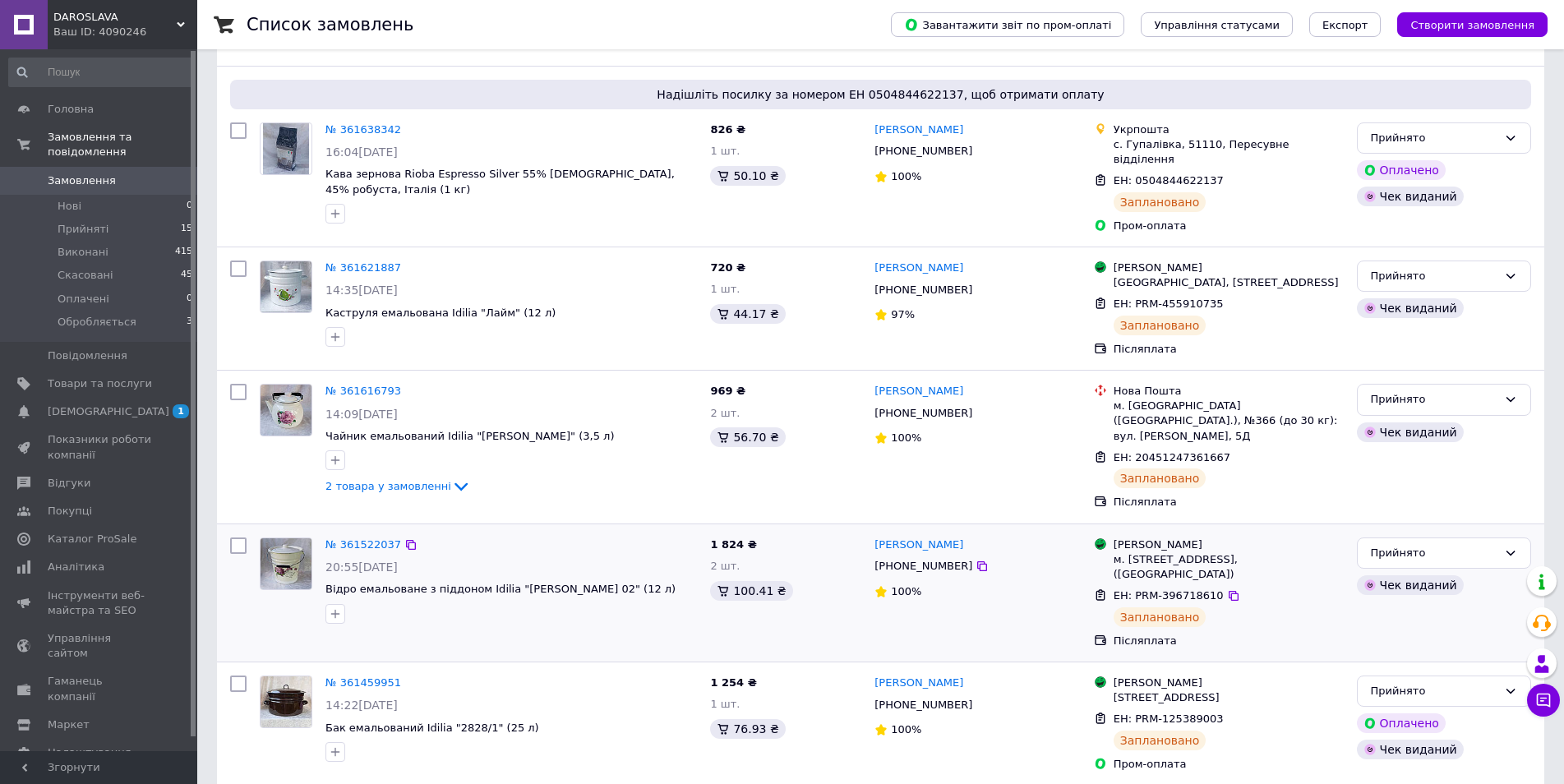
scroll to position [82, 0]
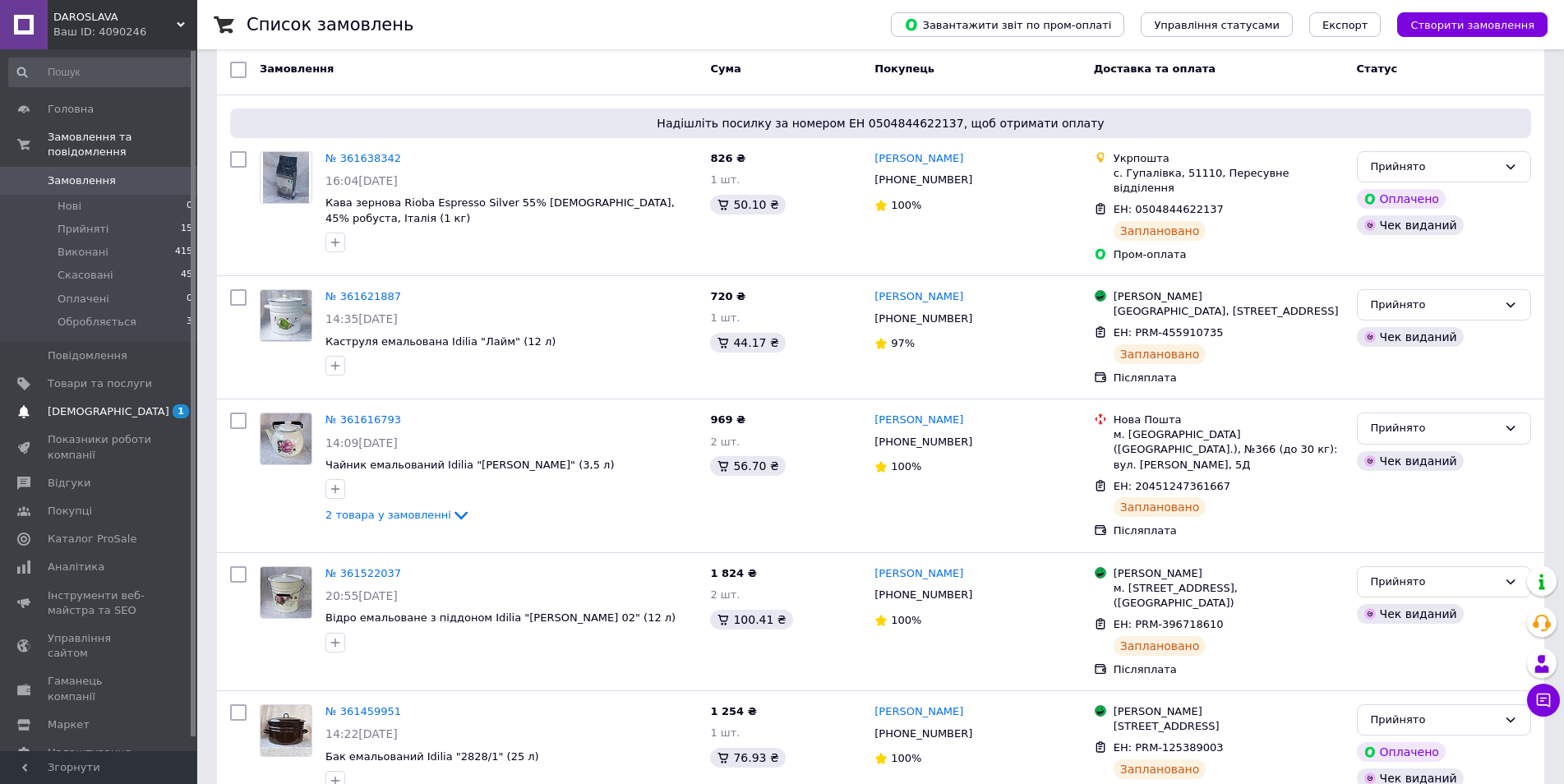
click at [109, 405] on span "[DEMOGRAPHIC_DATA]" at bounding box center [99, 412] width 104 height 14
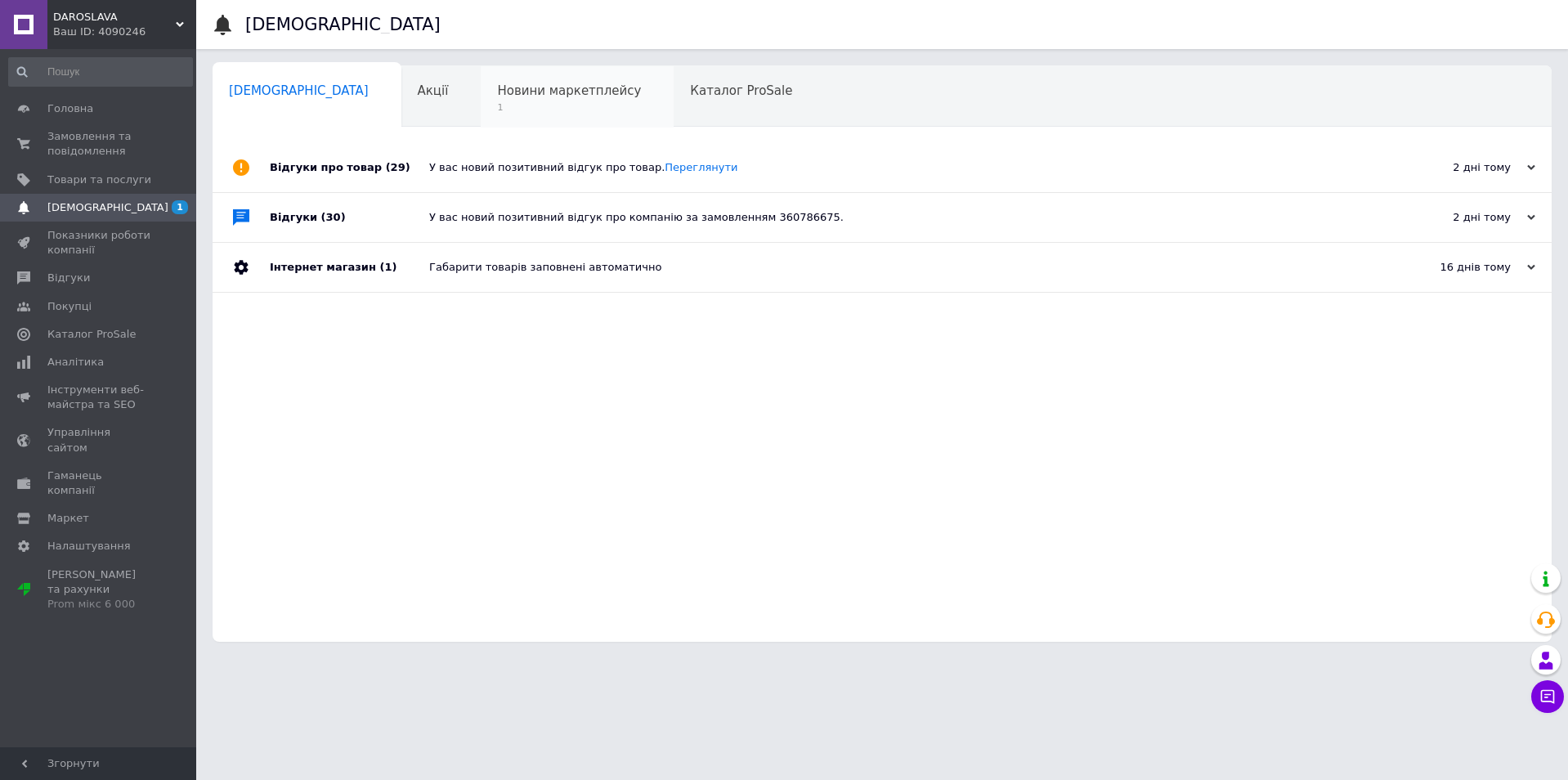
click at [497, 105] on span "1" at bounding box center [569, 107] width 143 height 13
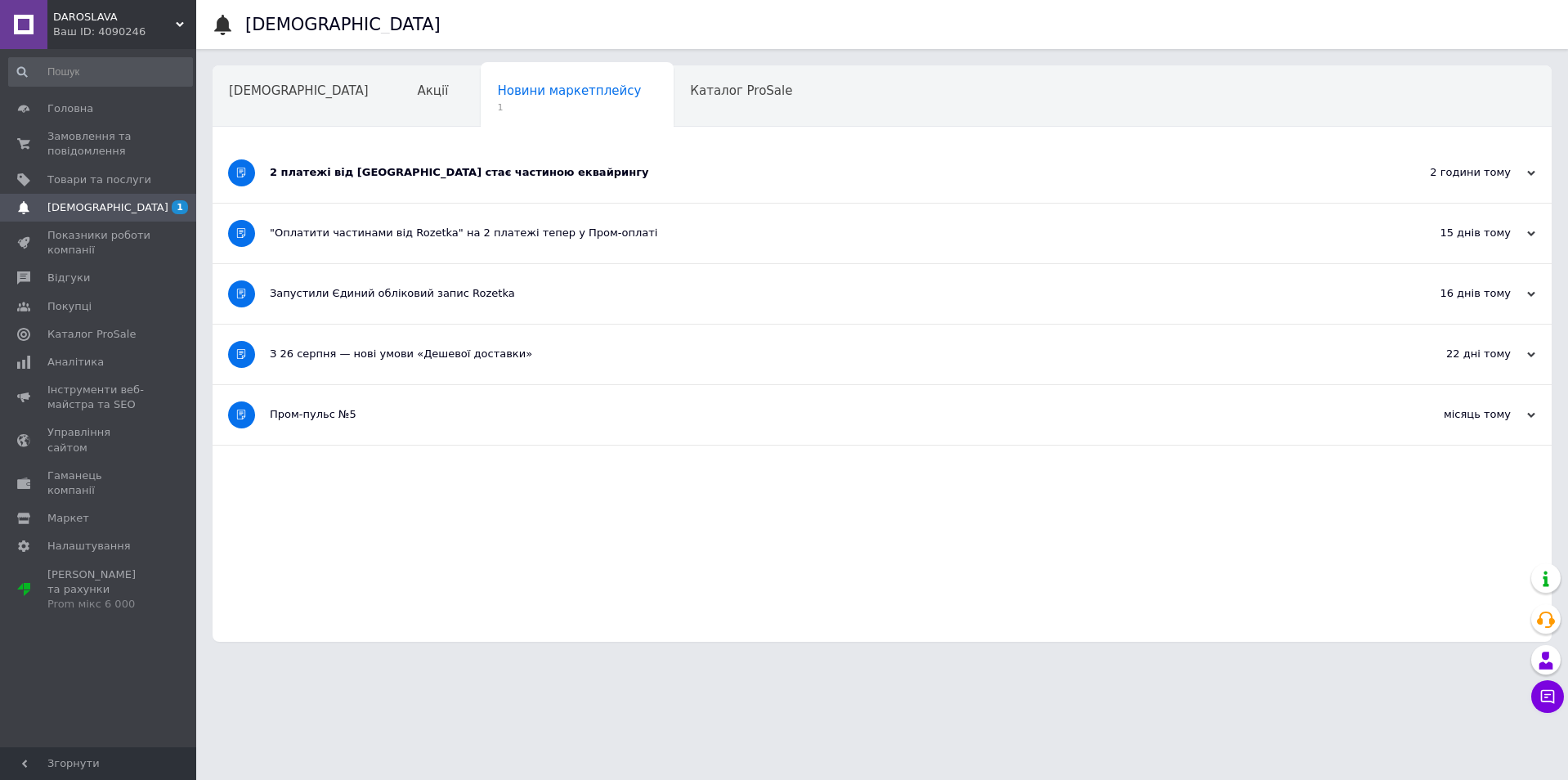
click at [557, 181] on div "2 платежі від [GEOGRAPHIC_DATA] стає частиною еквайрингу" at bounding box center [821, 172] width 1102 height 60
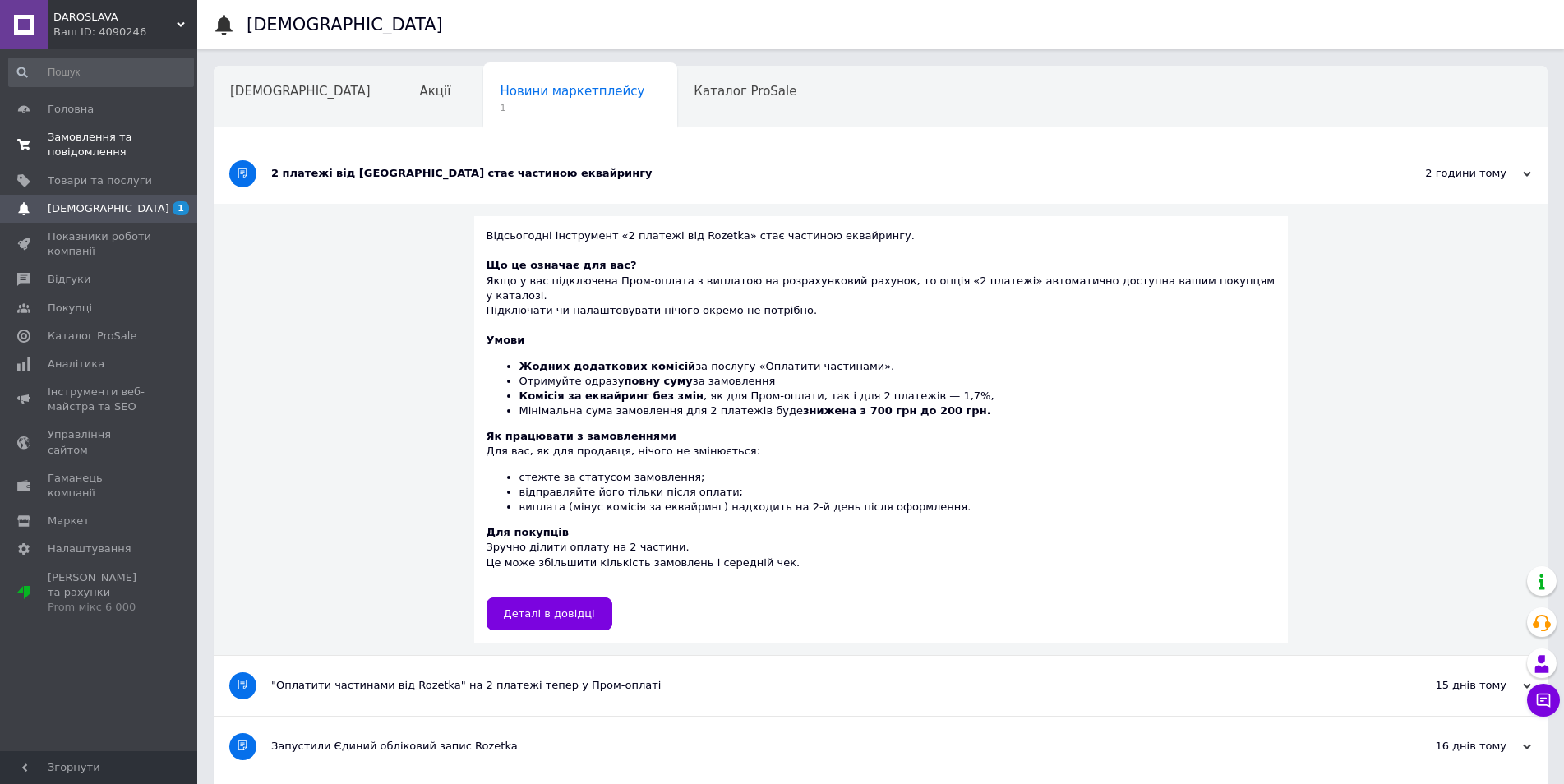
click at [107, 143] on span "Замовлення та повідомлення" at bounding box center [99, 144] width 104 height 30
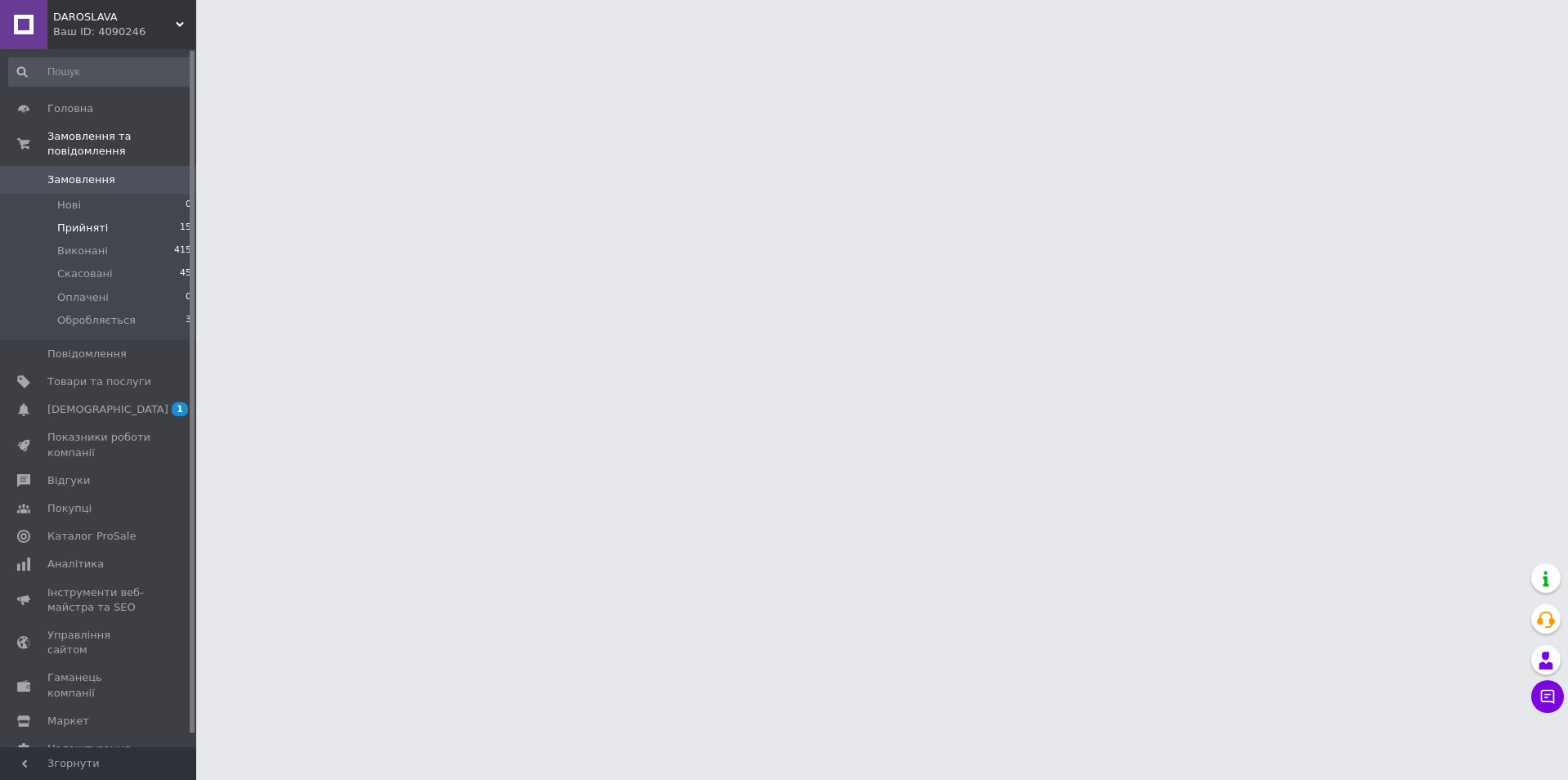
click at [89, 221] on span "Прийняті" at bounding box center [83, 228] width 51 height 14
click at [87, 221] on span "Прийняті" at bounding box center [83, 228] width 51 height 14
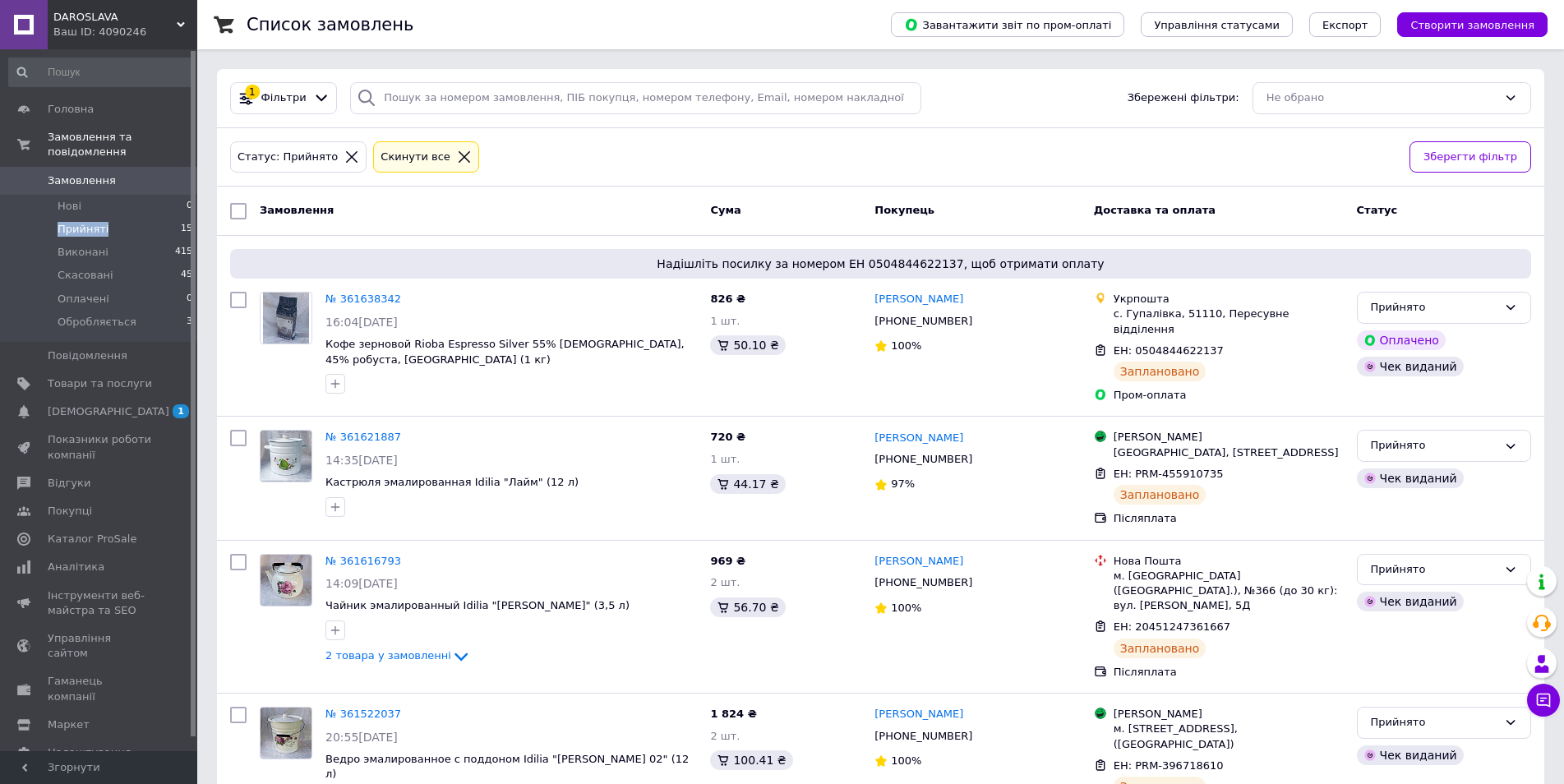
click at [87, 222] on span "Прийняті" at bounding box center [83, 229] width 51 height 14
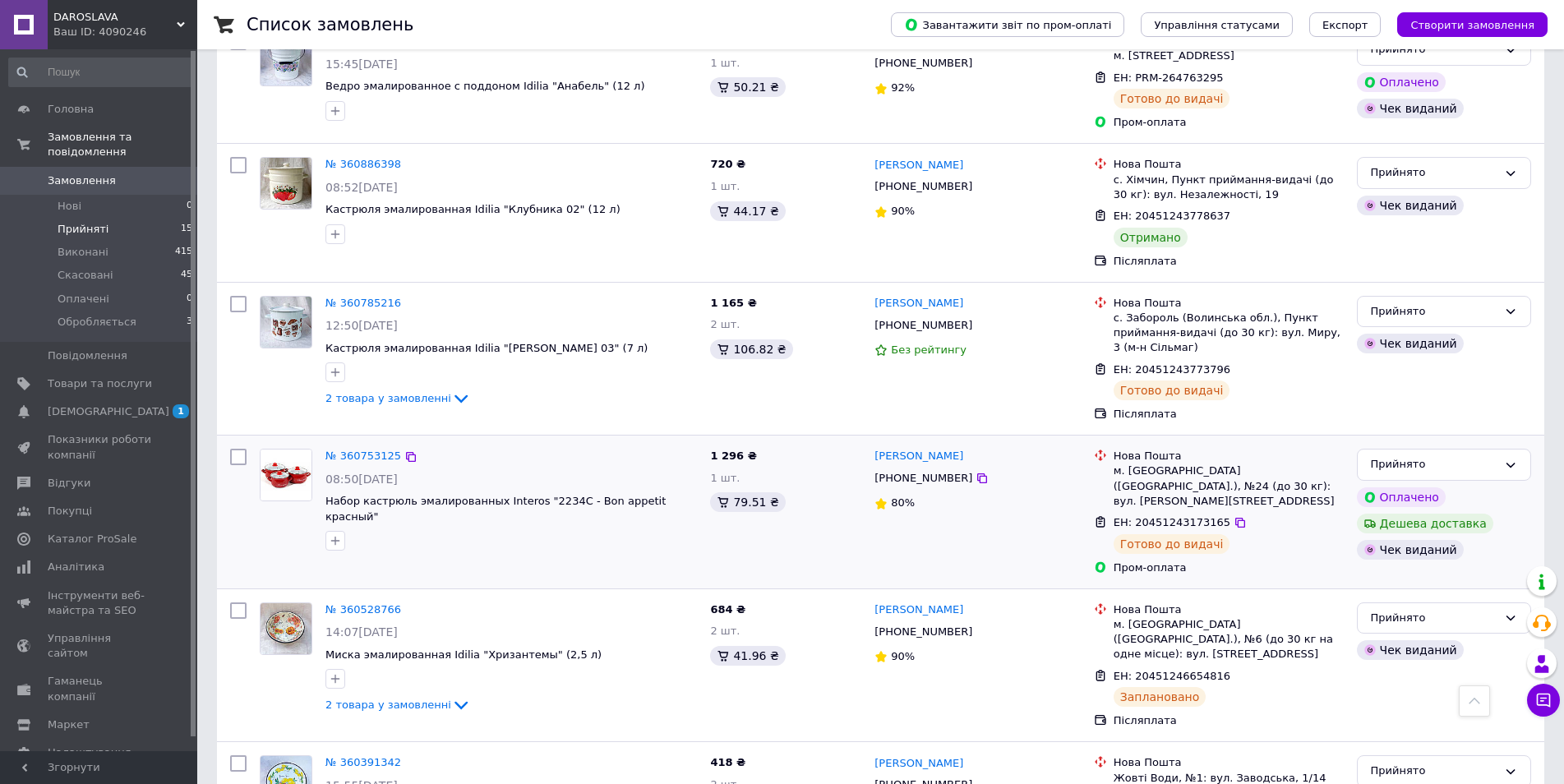
scroll to position [1215, 0]
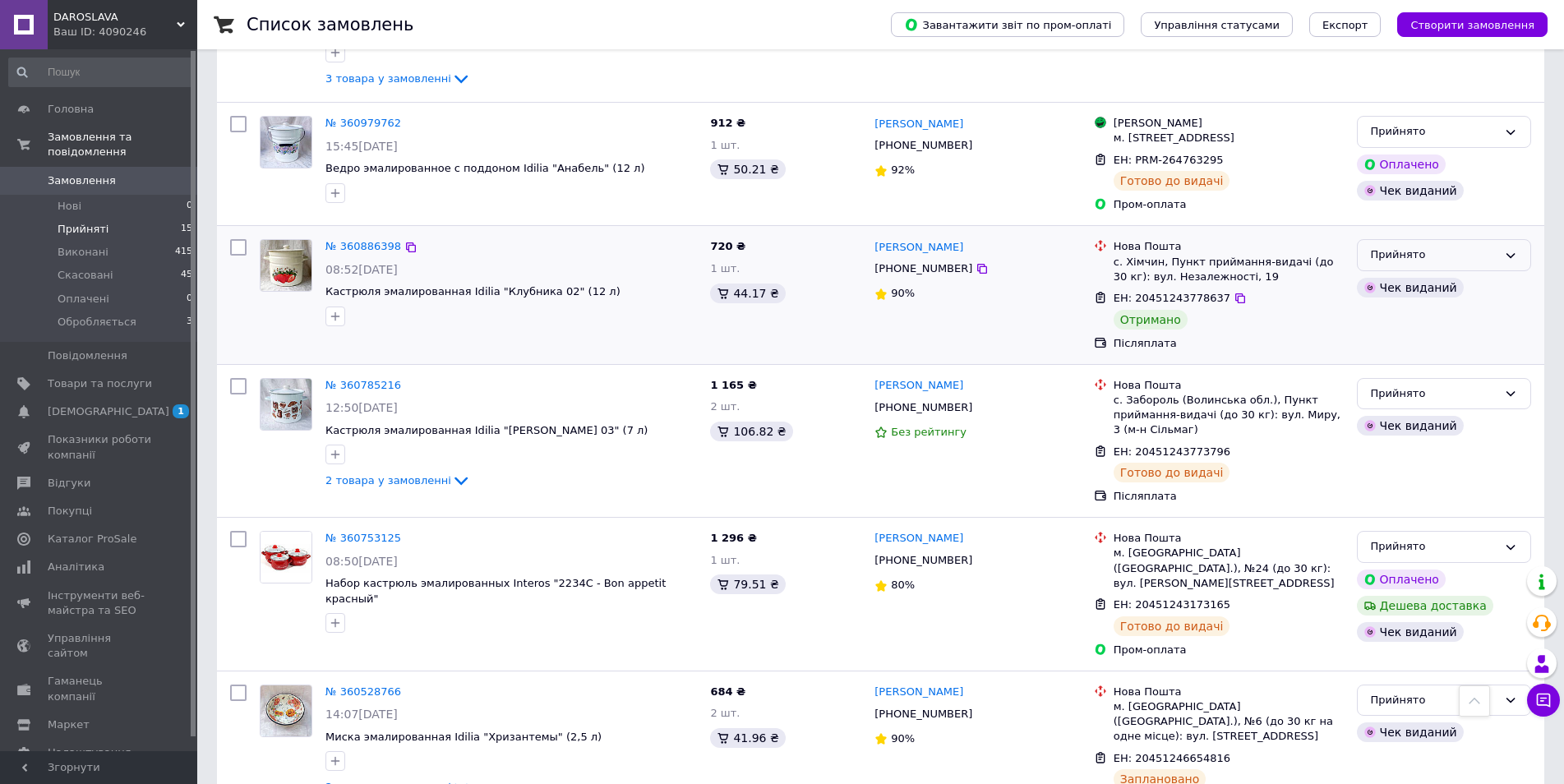
click at [1429, 247] on div "Прийнято" at bounding box center [1434, 255] width 126 height 17
click at [1404, 274] on li "Виконано" at bounding box center [1443, 289] width 172 height 31
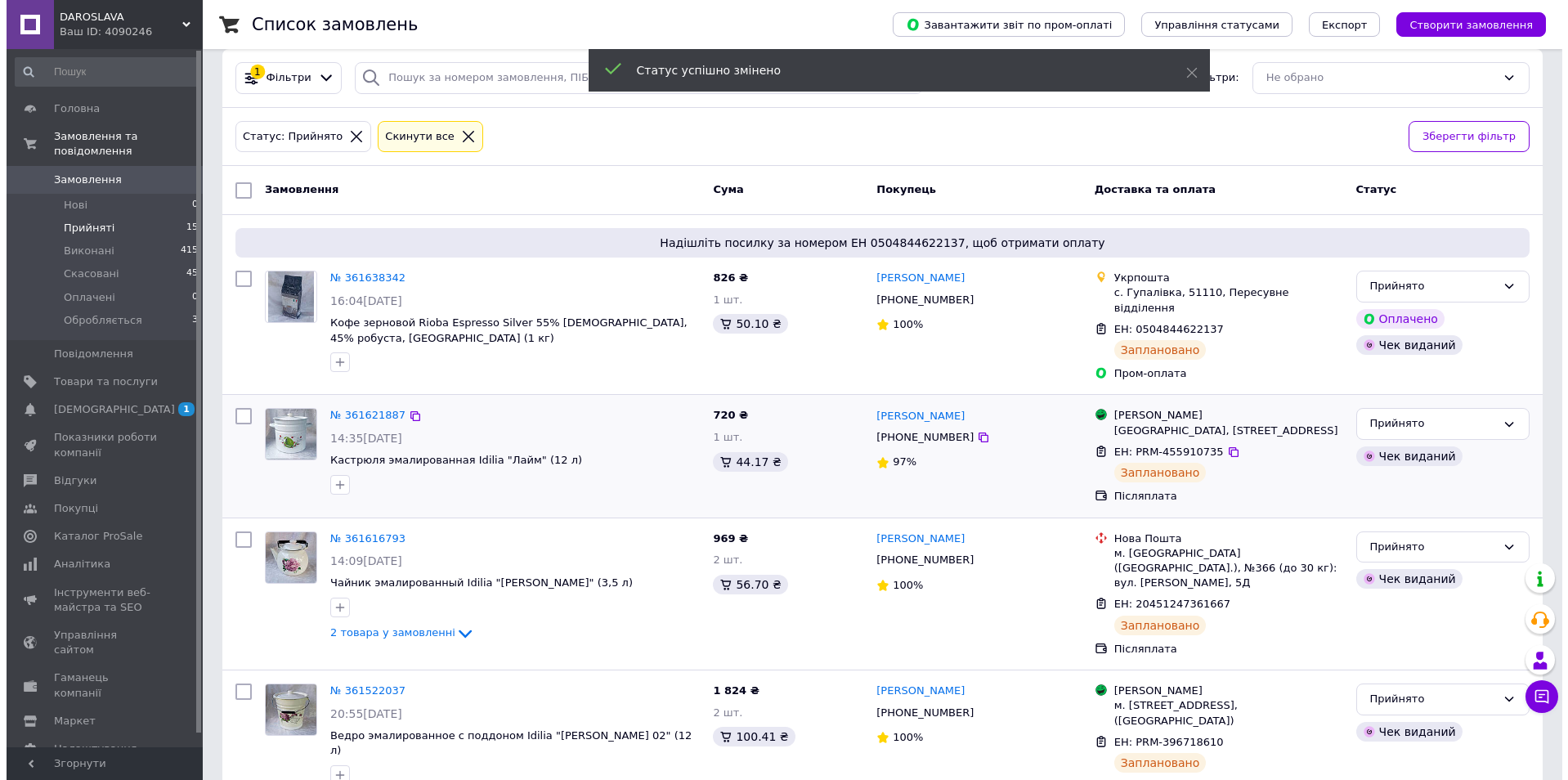
scroll to position [0, 0]
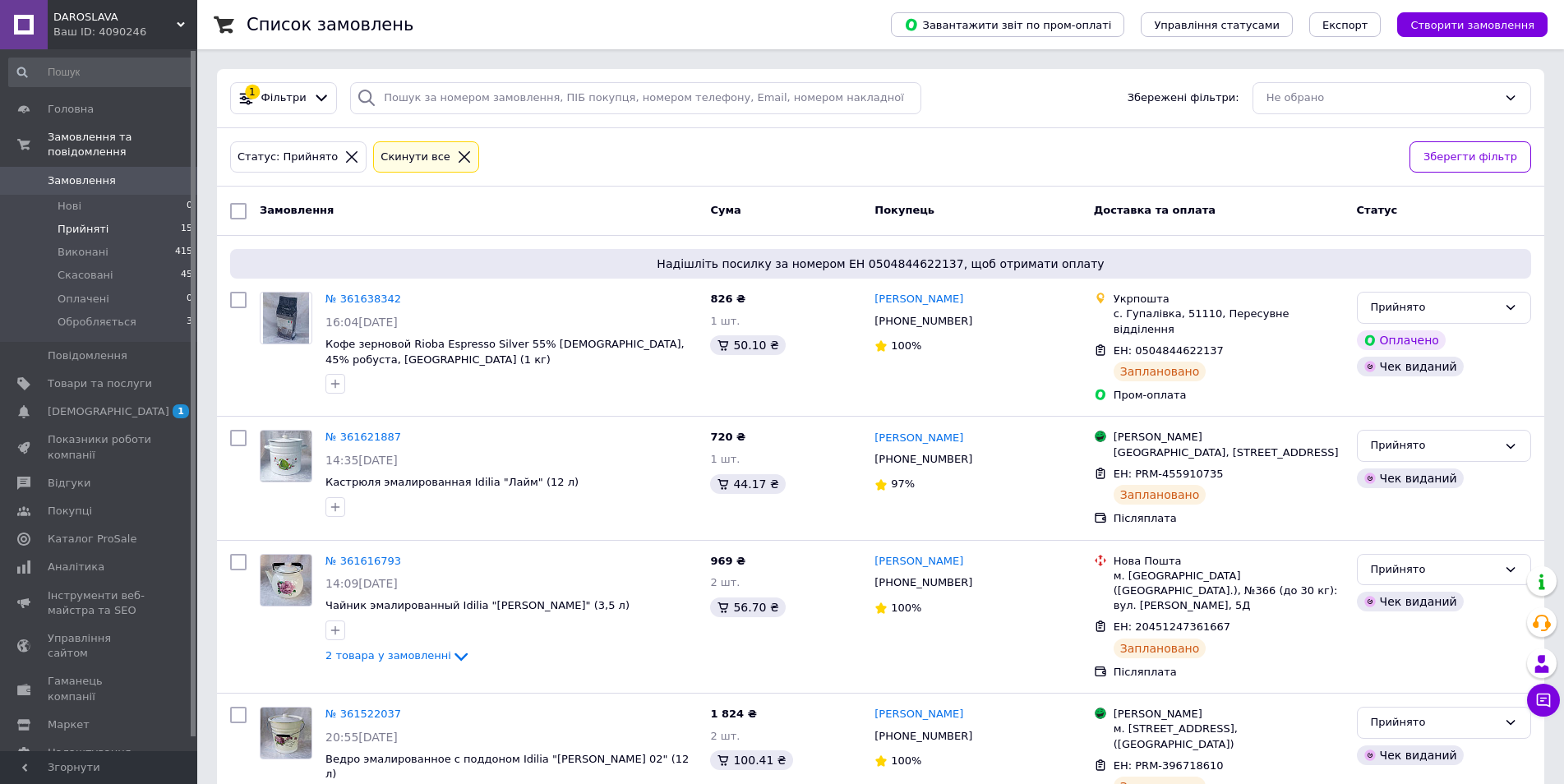
click at [55, 173] on span "Замовлення" at bounding box center [81, 180] width 68 height 14
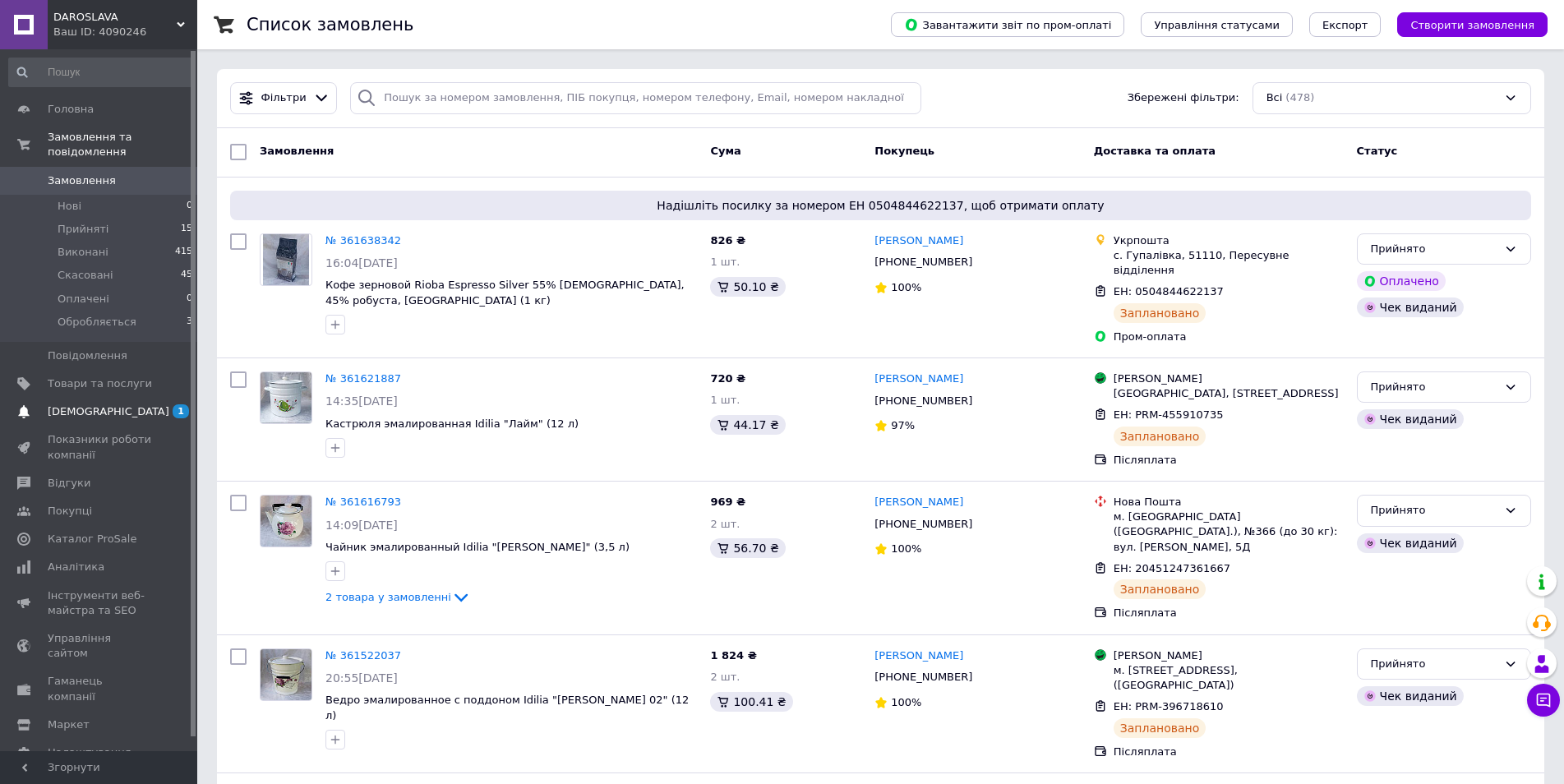
click at [79, 405] on span "[DEMOGRAPHIC_DATA]" at bounding box center [108, 412] width 121 height 14
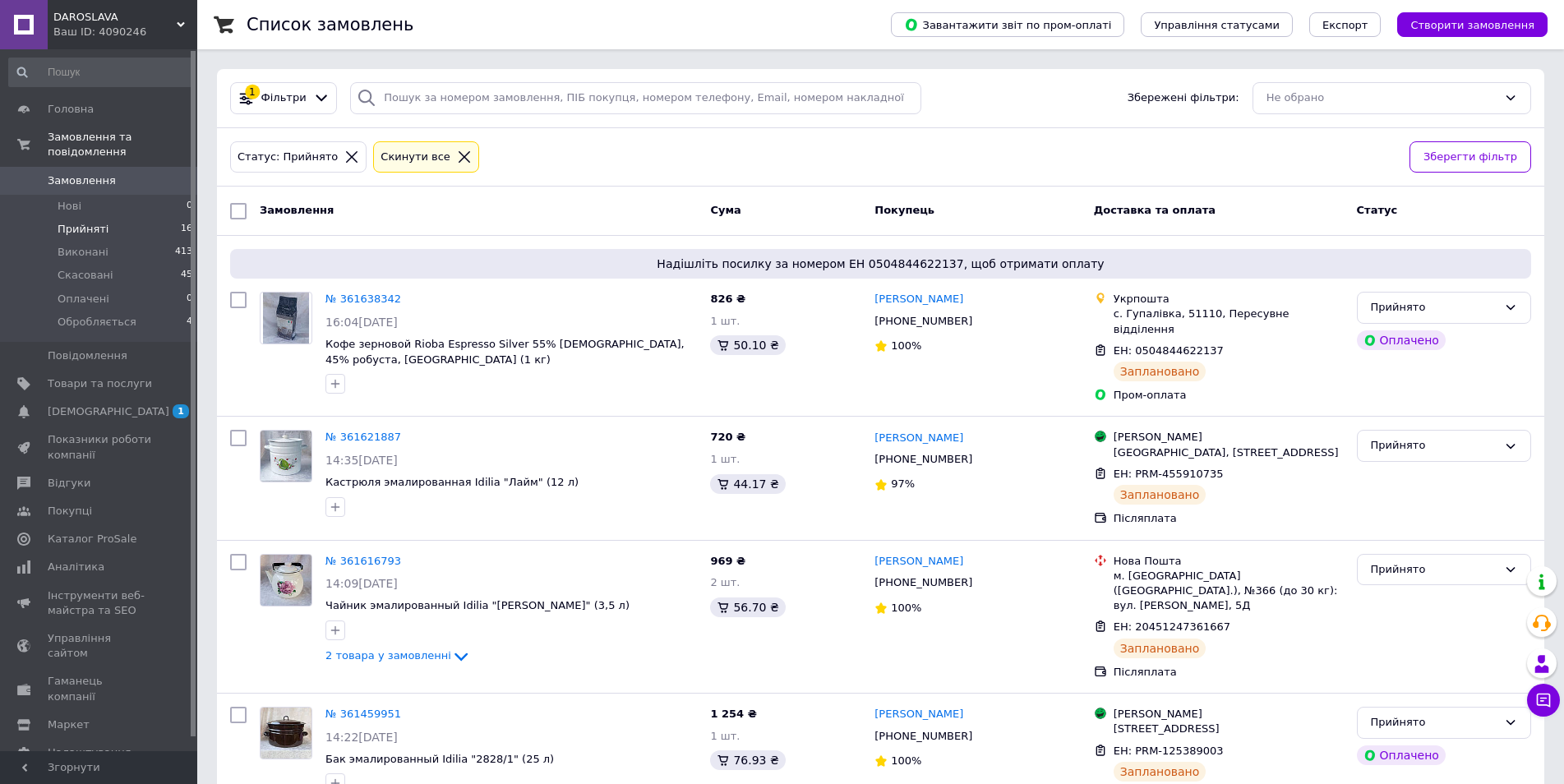
scroll to position [82, 0]
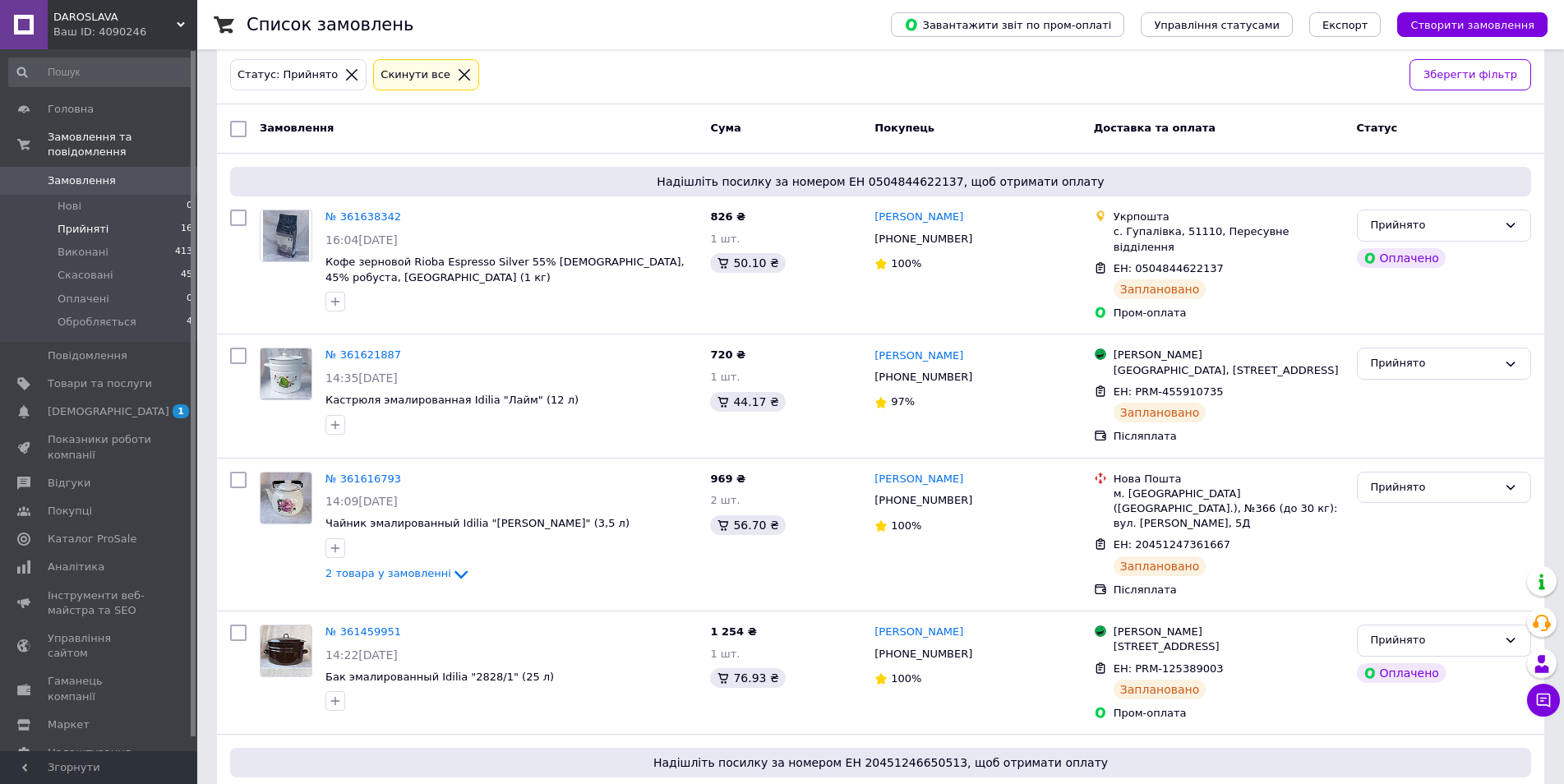
click at [81, 173] on span "Замовлення" at bounding box center [81, 180] width 68 height 14
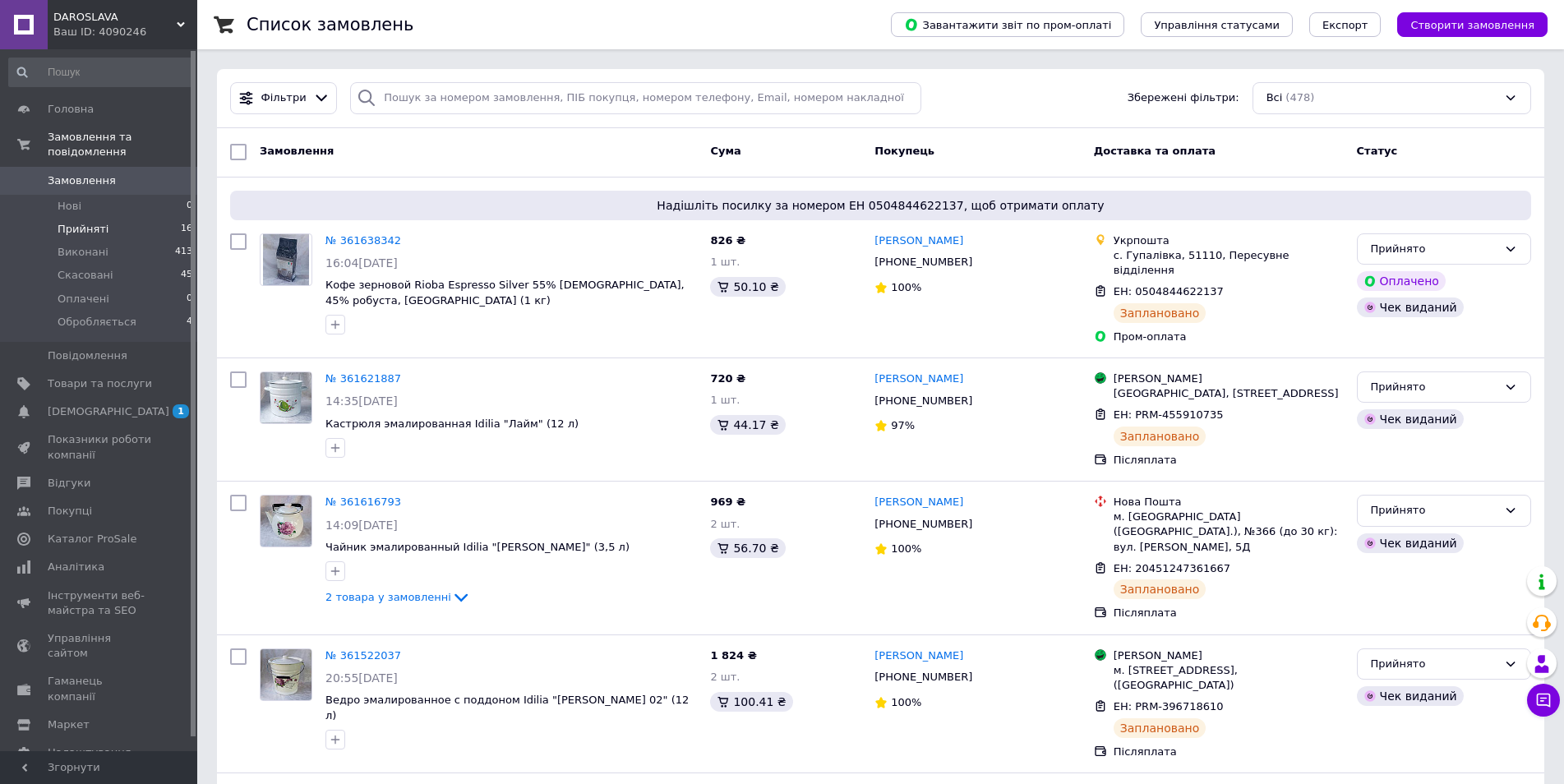
click at [89, 222] on span "Прийняті" at bounding box center [83, 229] width 51 height 14
